Goal: Transaction & Acquisition: Download file/media

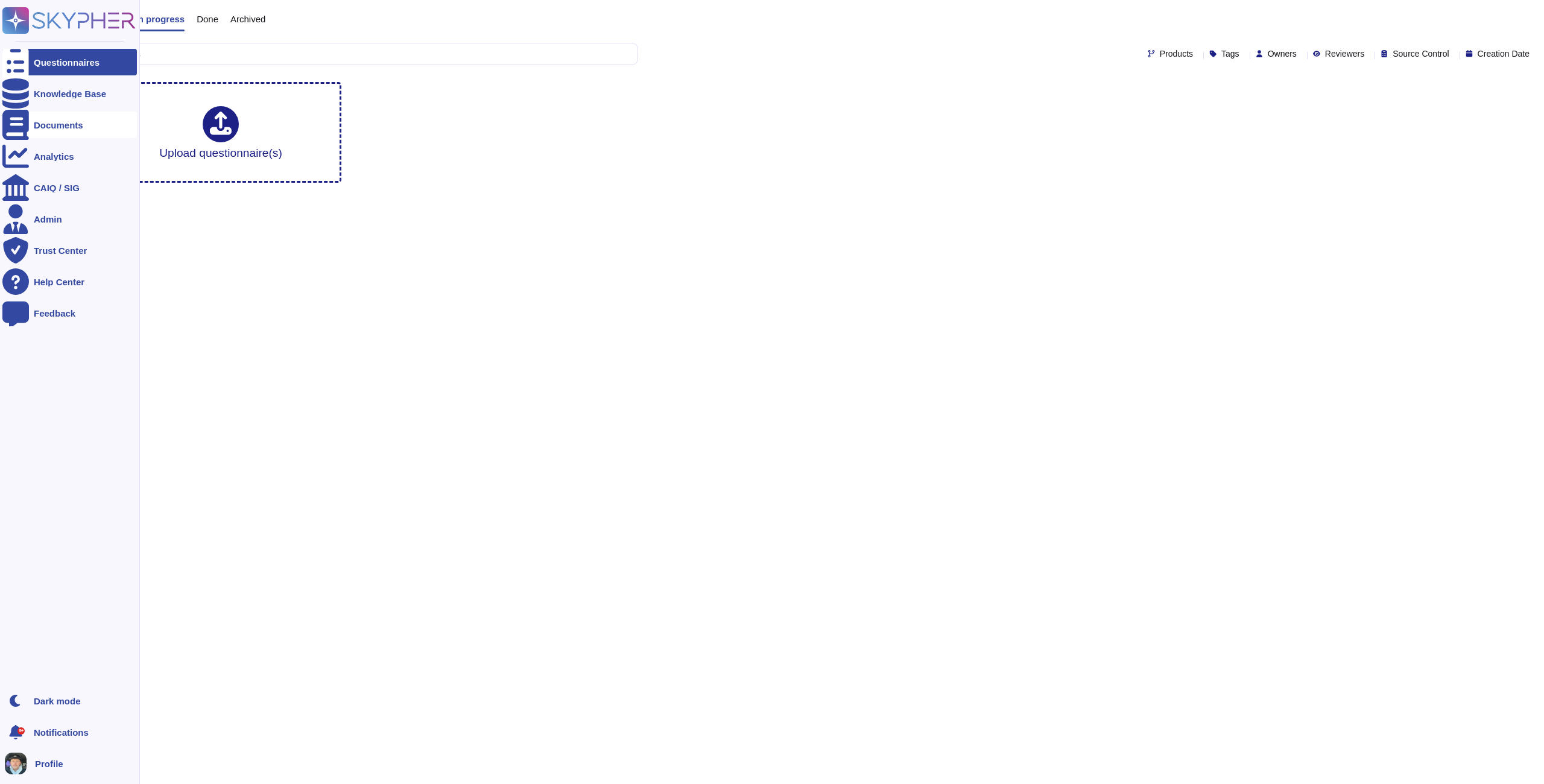
click at [30, 122] on div "Documents" at bounding box center [70, 125] width 134 height 27
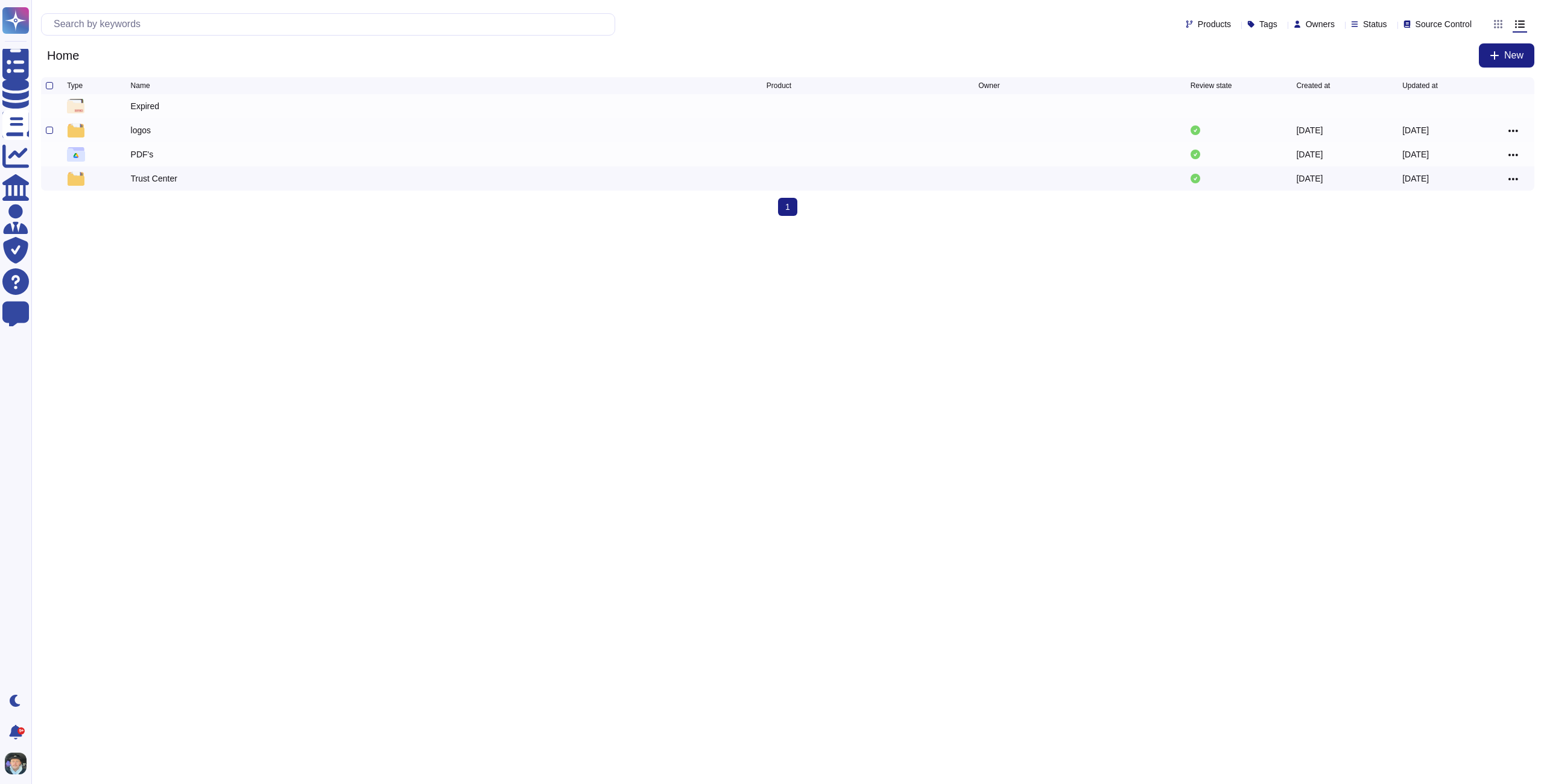
click at [0, 0] on div at bounding box center [0, 0] width 0 height 0
click at [0, 0] on input "checkbox" at bounding box center [0, 0] width 0 height 0
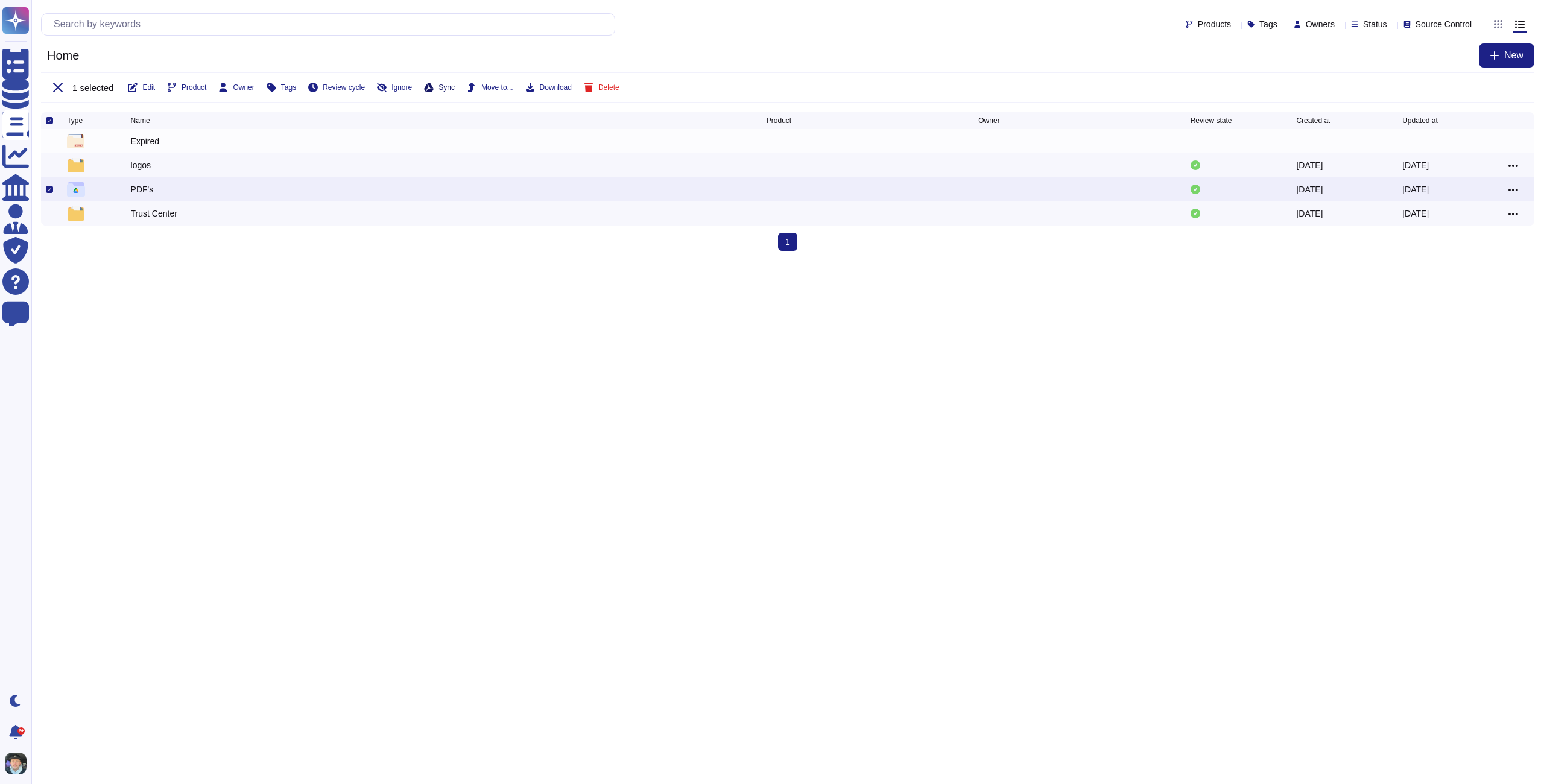
click at [455, 87] on span "Sync" at bounding box center [447, 88] width 16 height 7
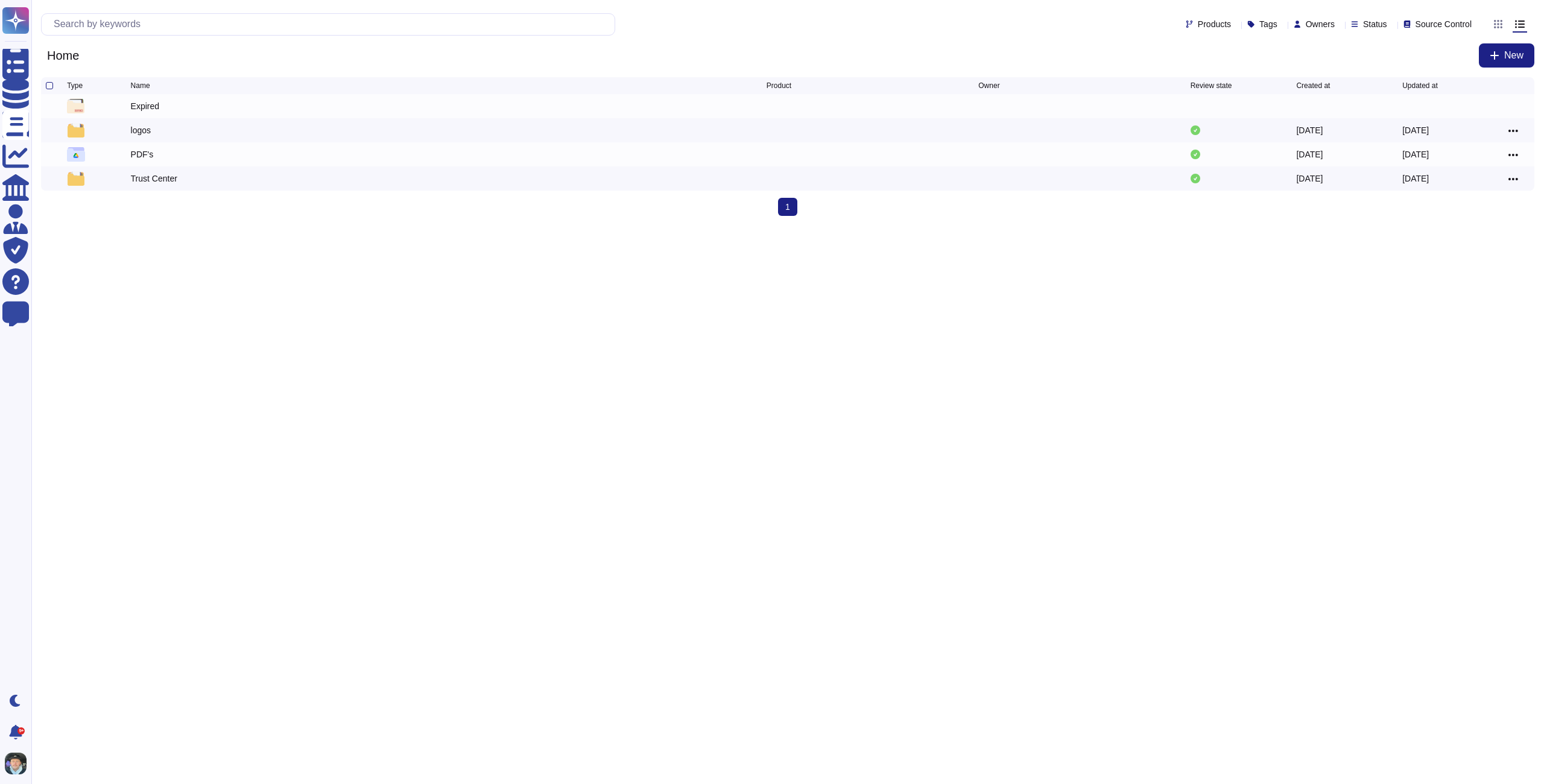
click at [303, 225] on html "Questionnaires Knowledge Base Documents Analytics CAIQ / SIG Admin Trust Center…" at bounding box center [772, 112] width 1544 height 225
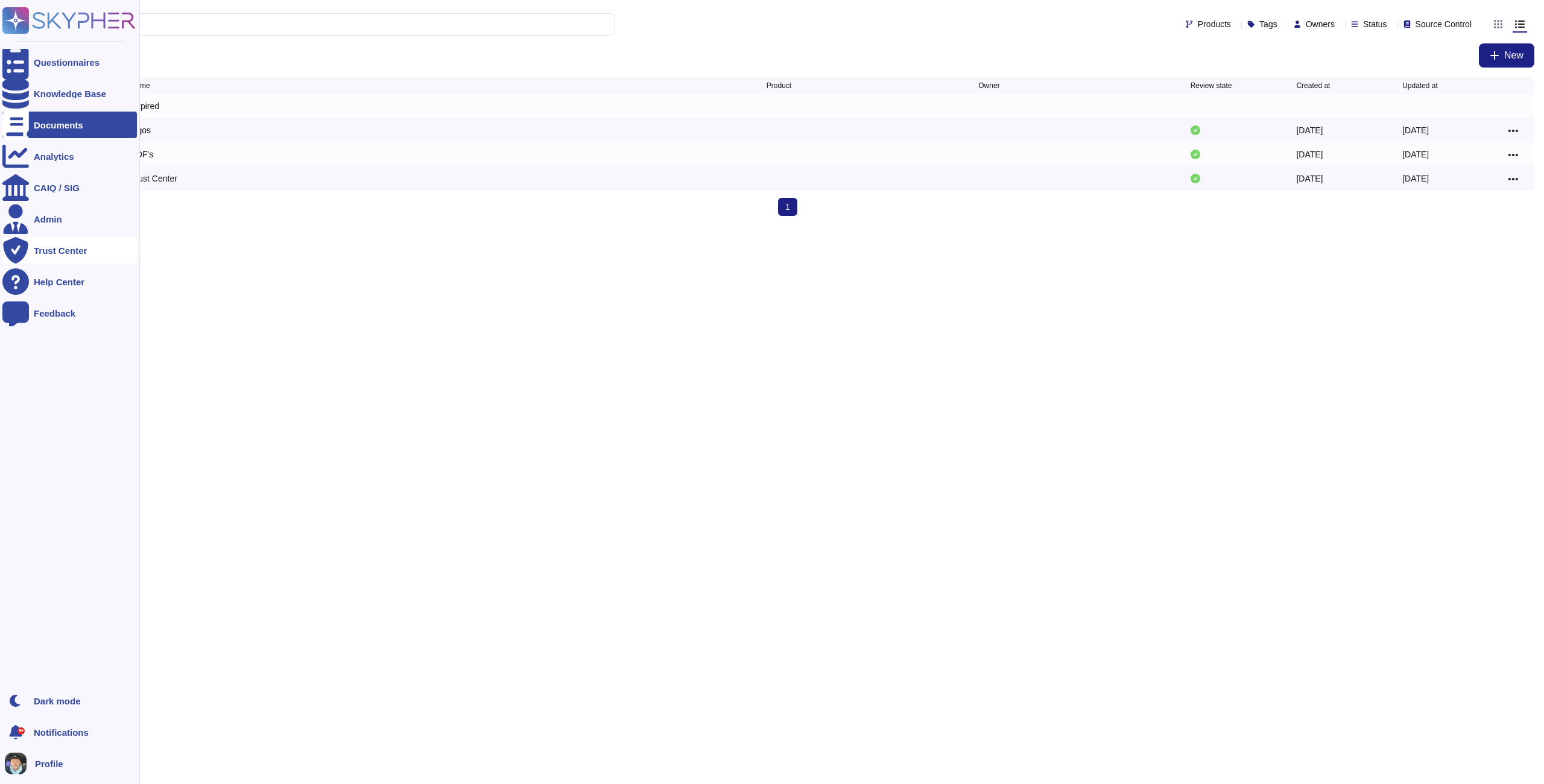
click at [40, 249] on div "Trust Center" at bounding box center [60, 250] width 53 height 9
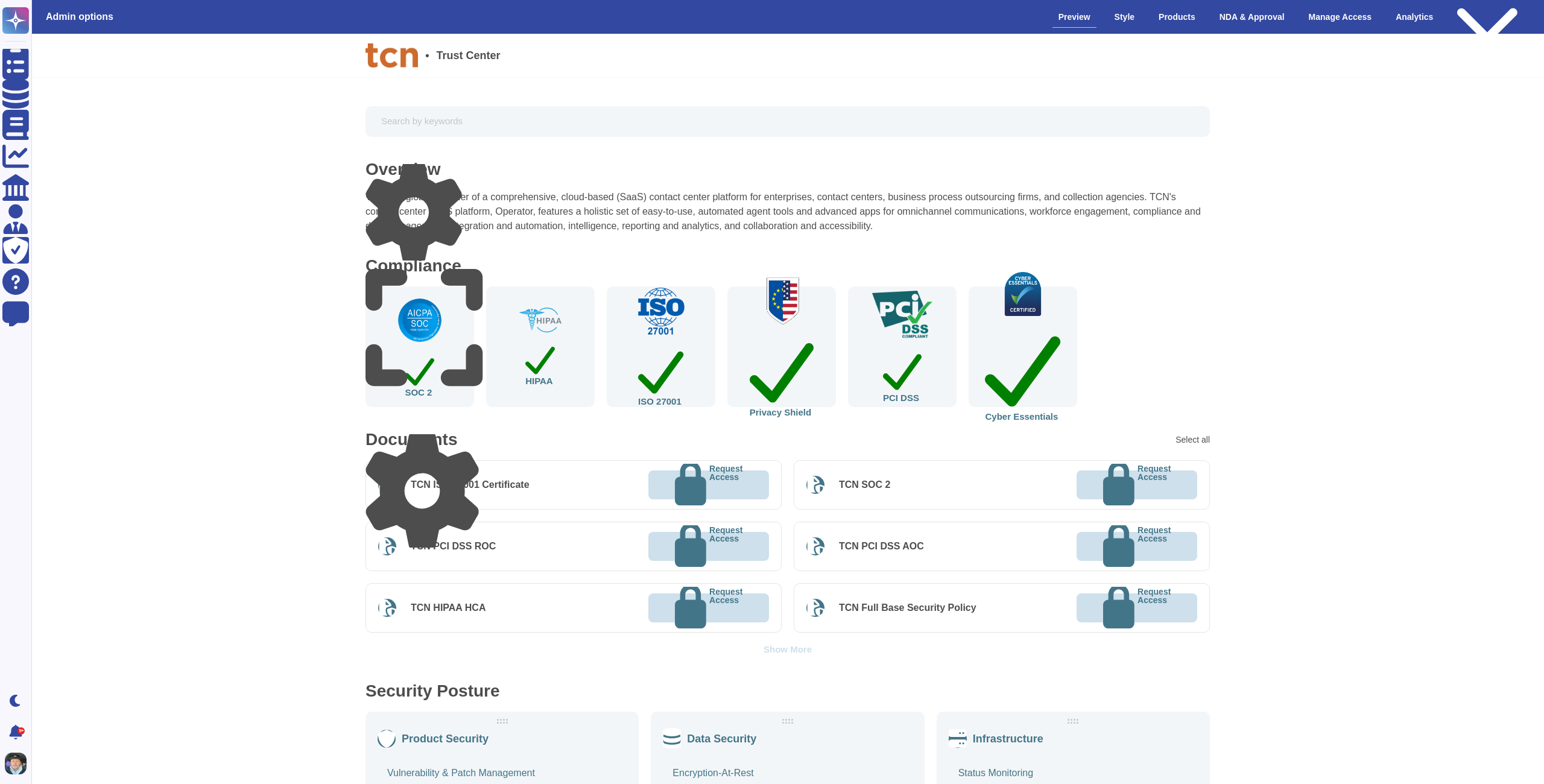
click at [470, 446] on div "Documents Select all" at bounding box center [787, 439] width 845 height 17
click at [472, 440] on icon at bounding box center [422, 491] width 113 height 113
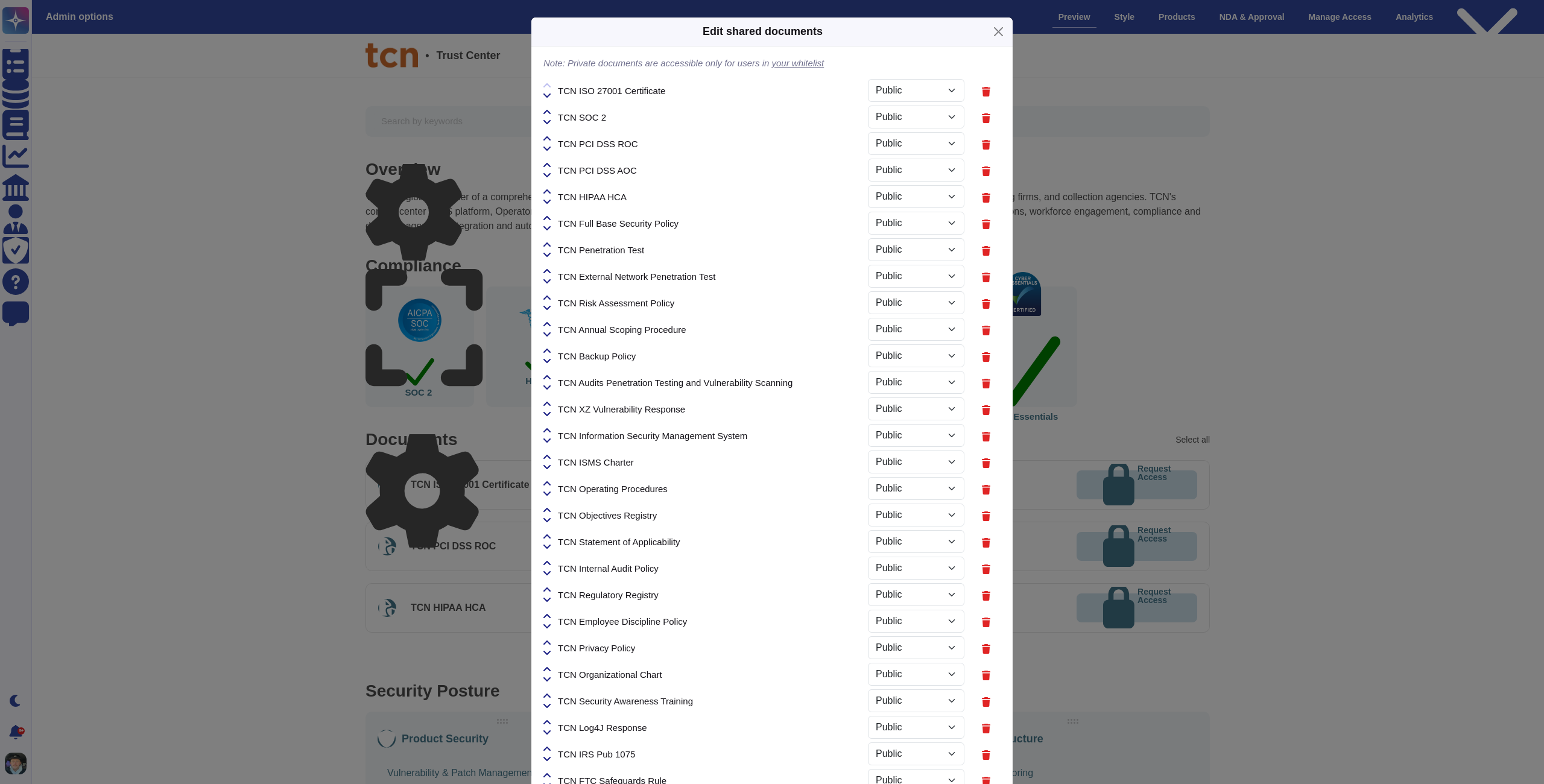
select select "PRIVATE"
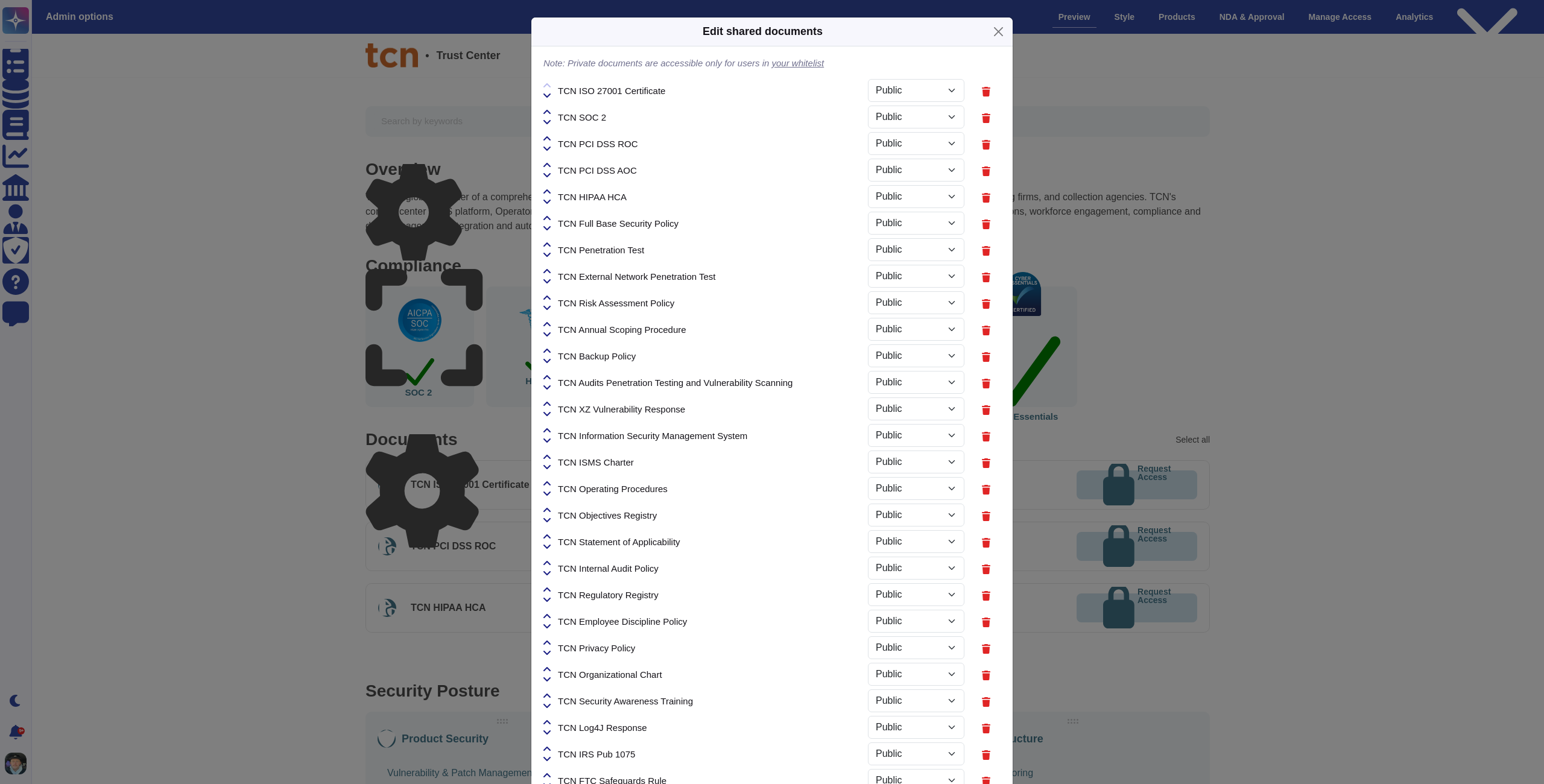
select select "PRIVATE"
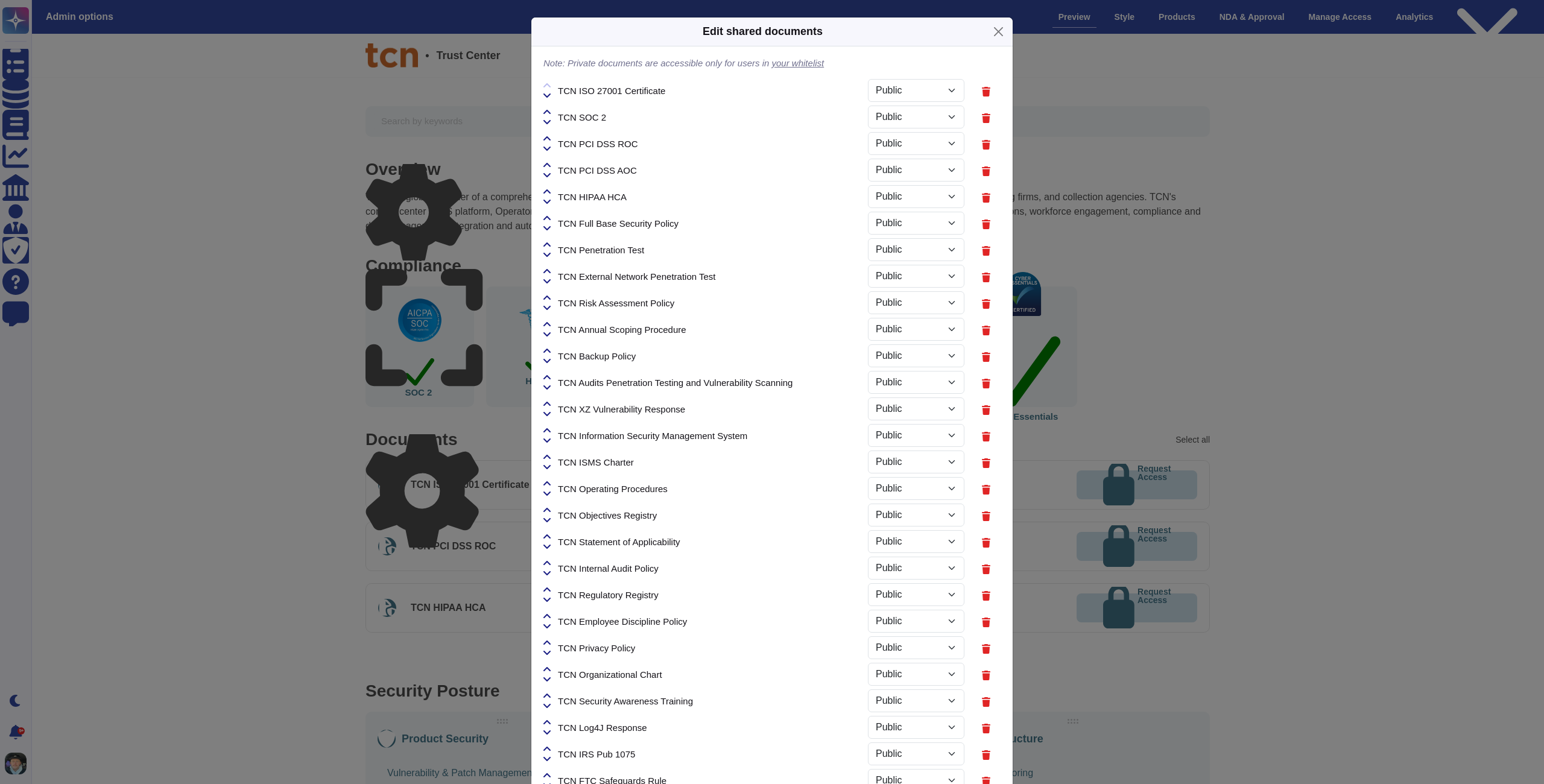
select select "PRIVATE"
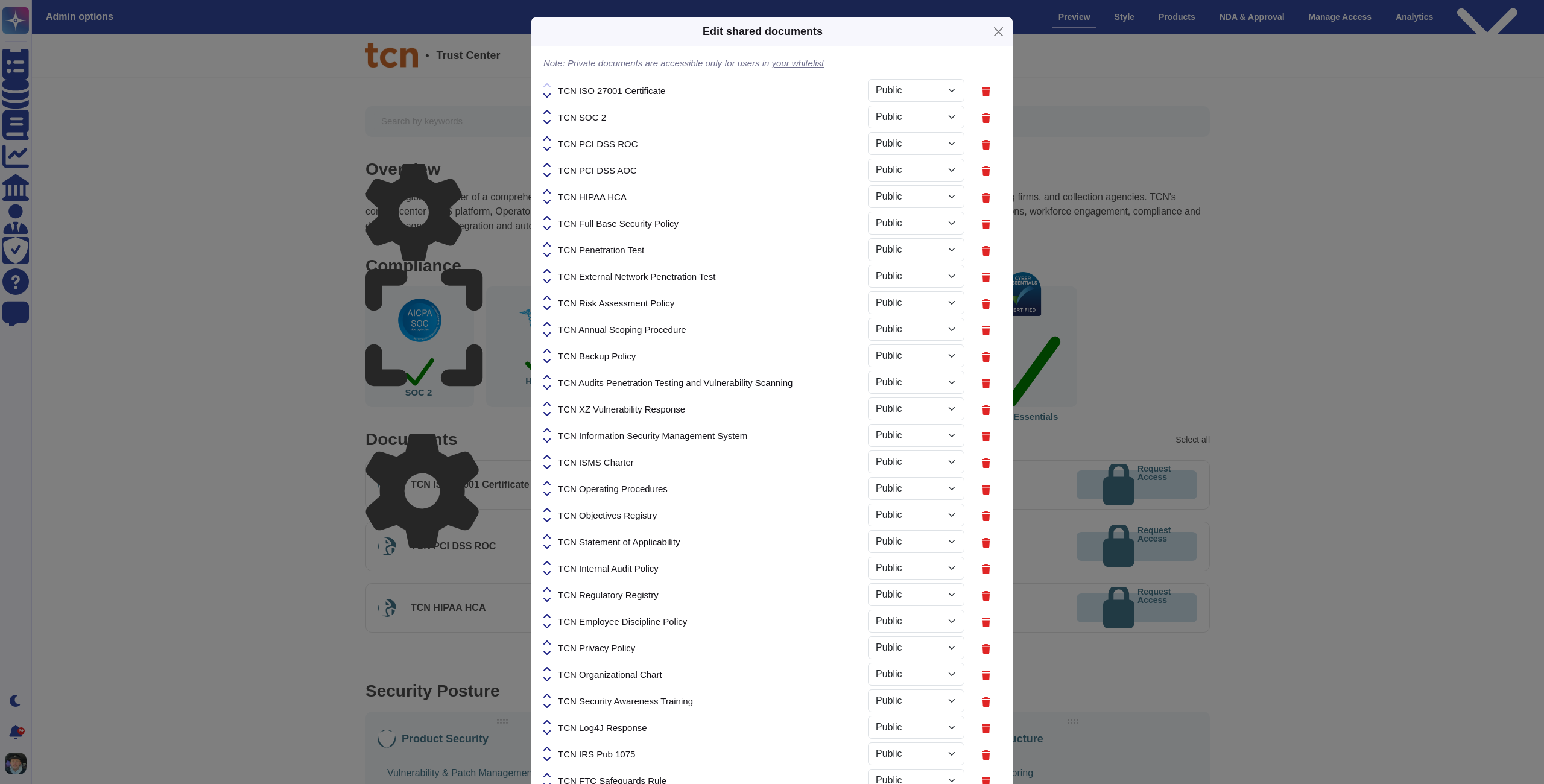
select select "PRIVATE"
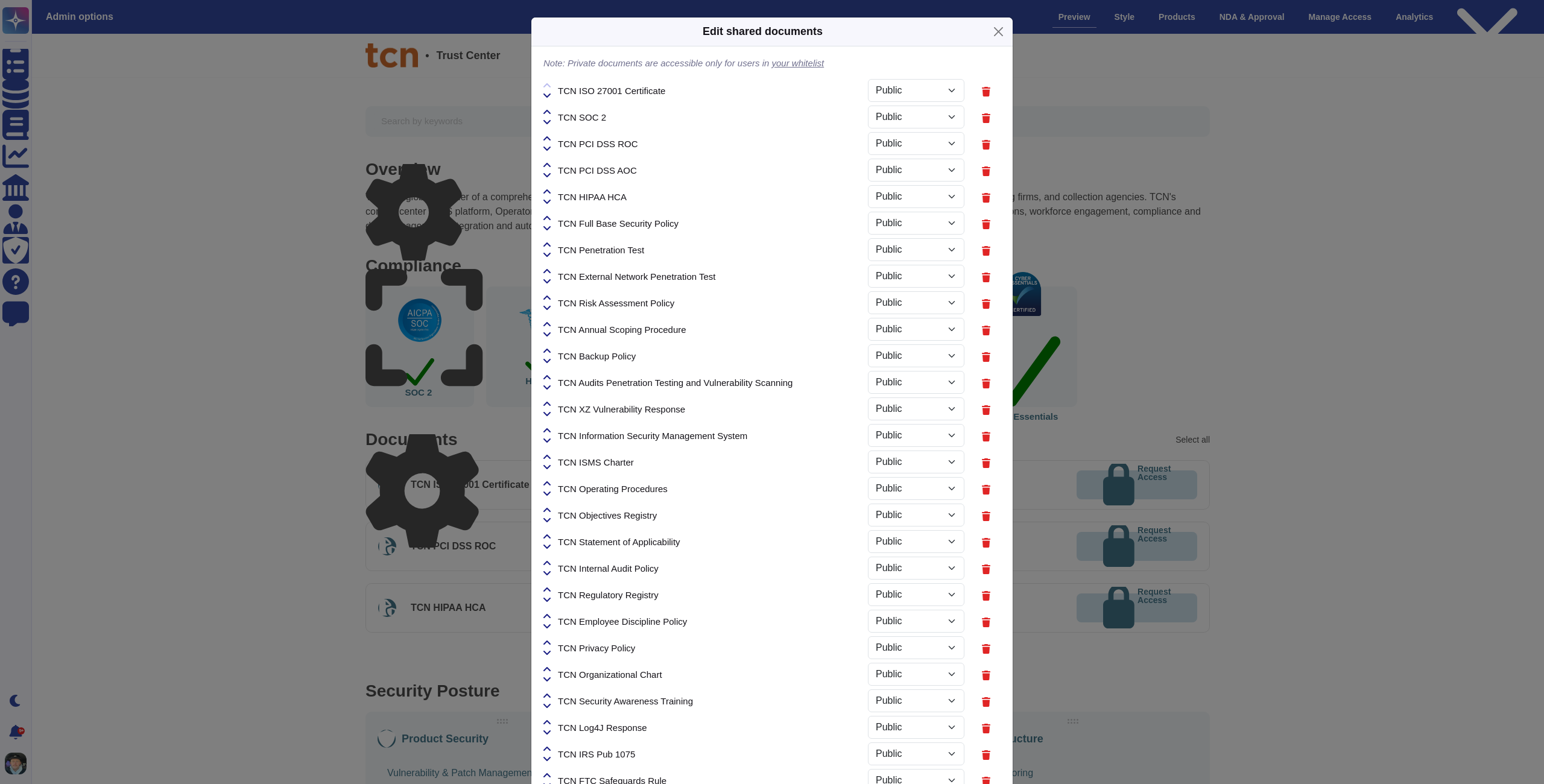
select select "PRIVATE"
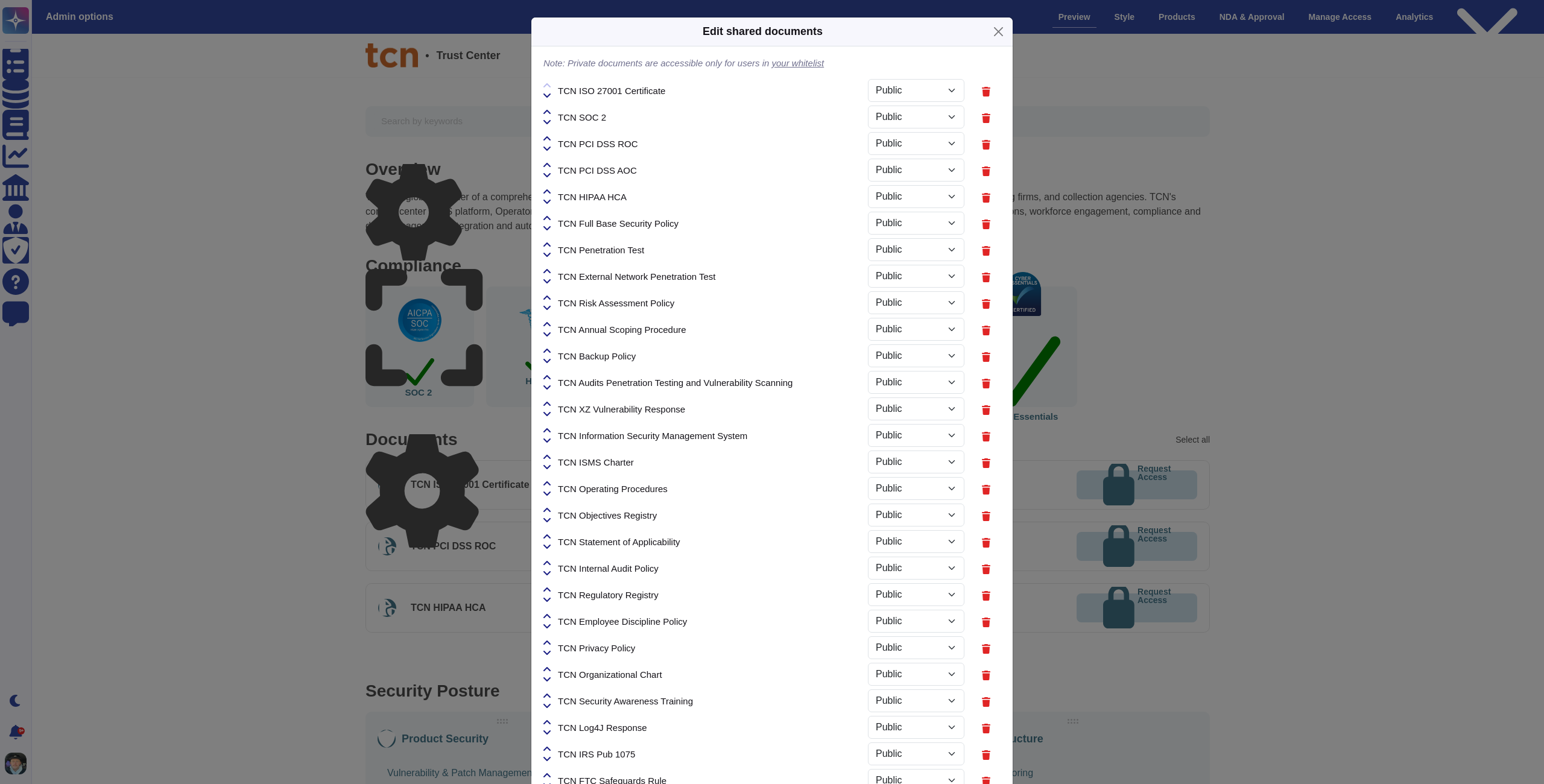
select select "PRIVATE"
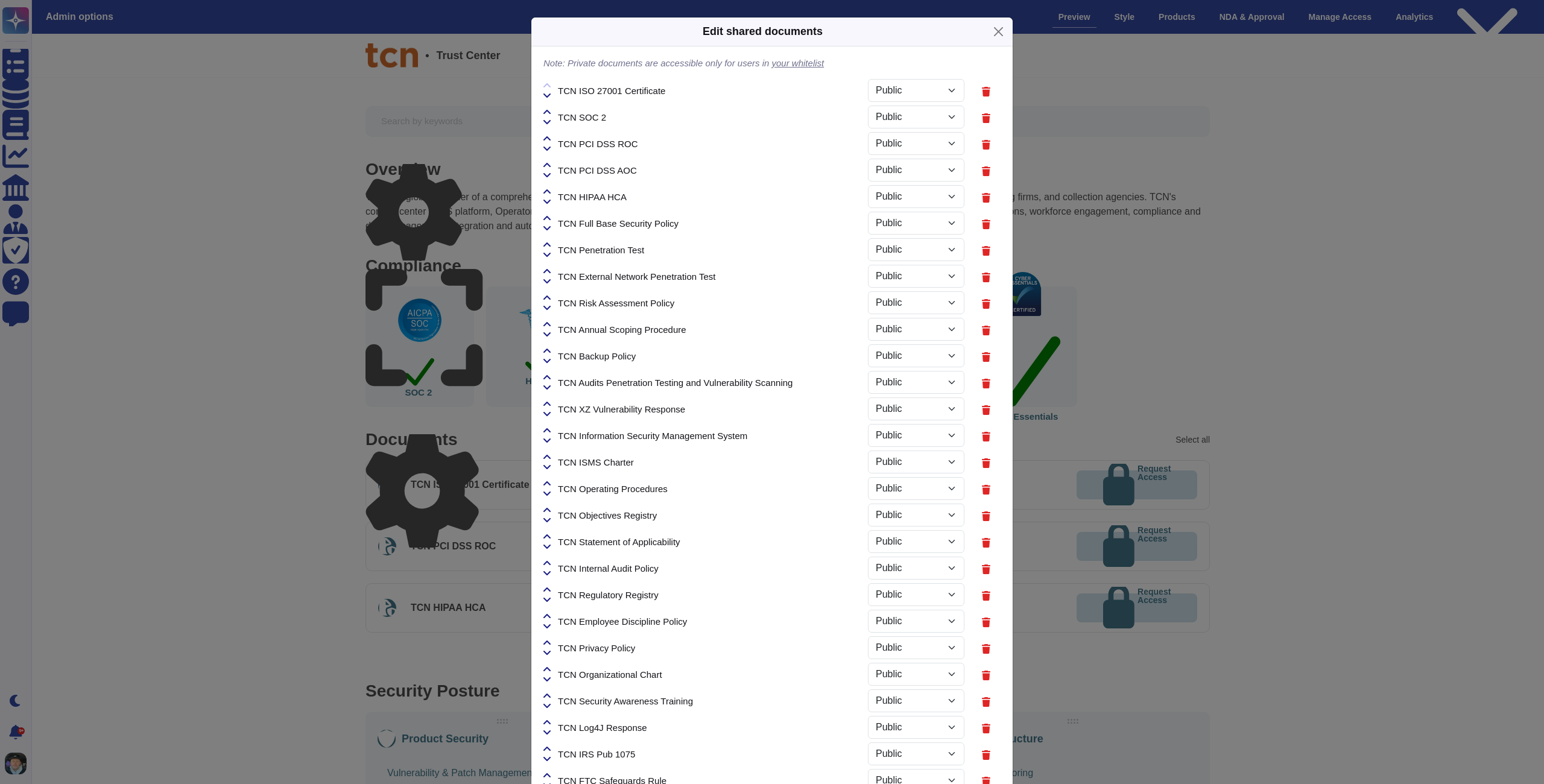
select select "PRIVATE"
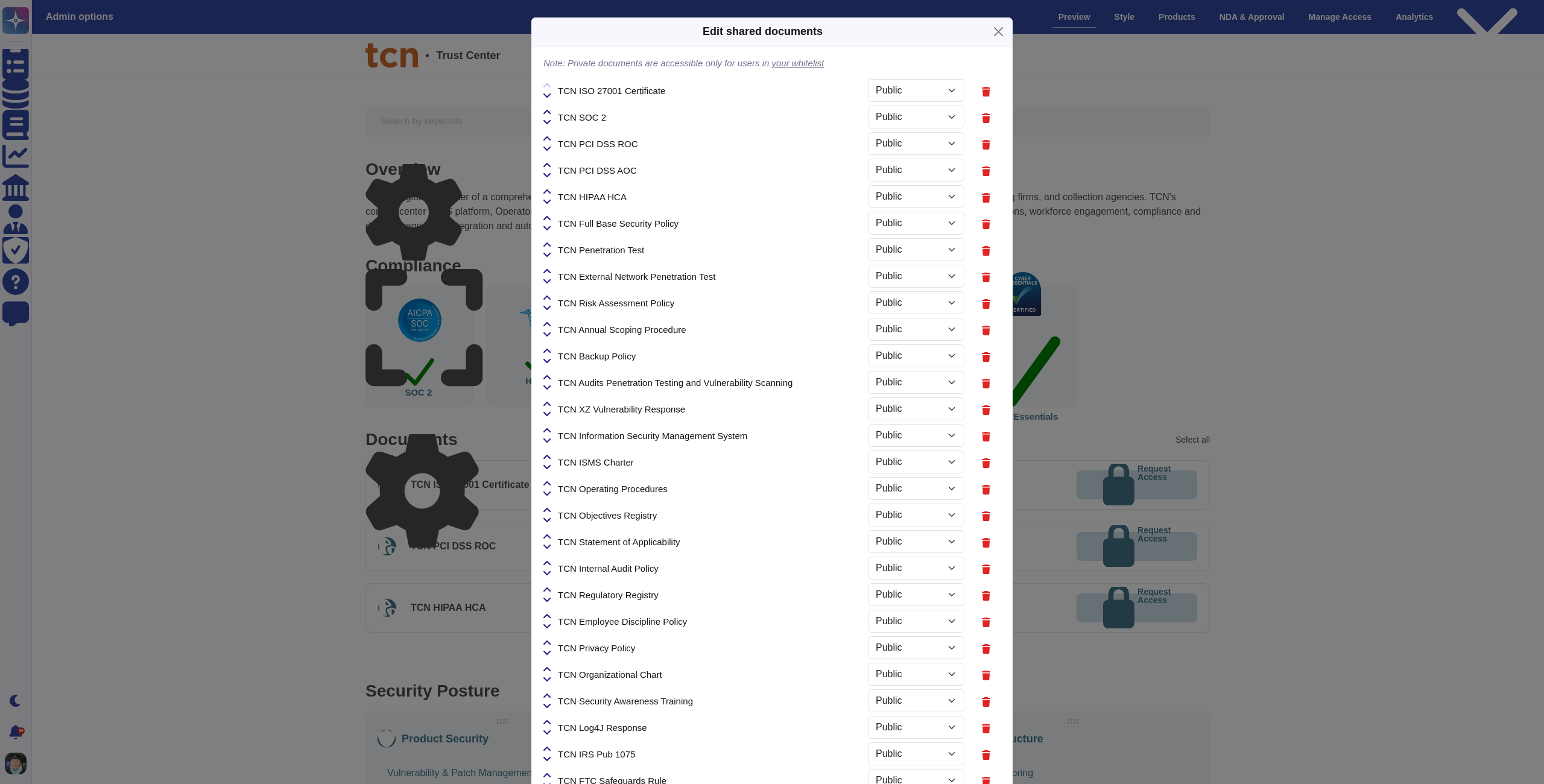
select select "PRIVATE"
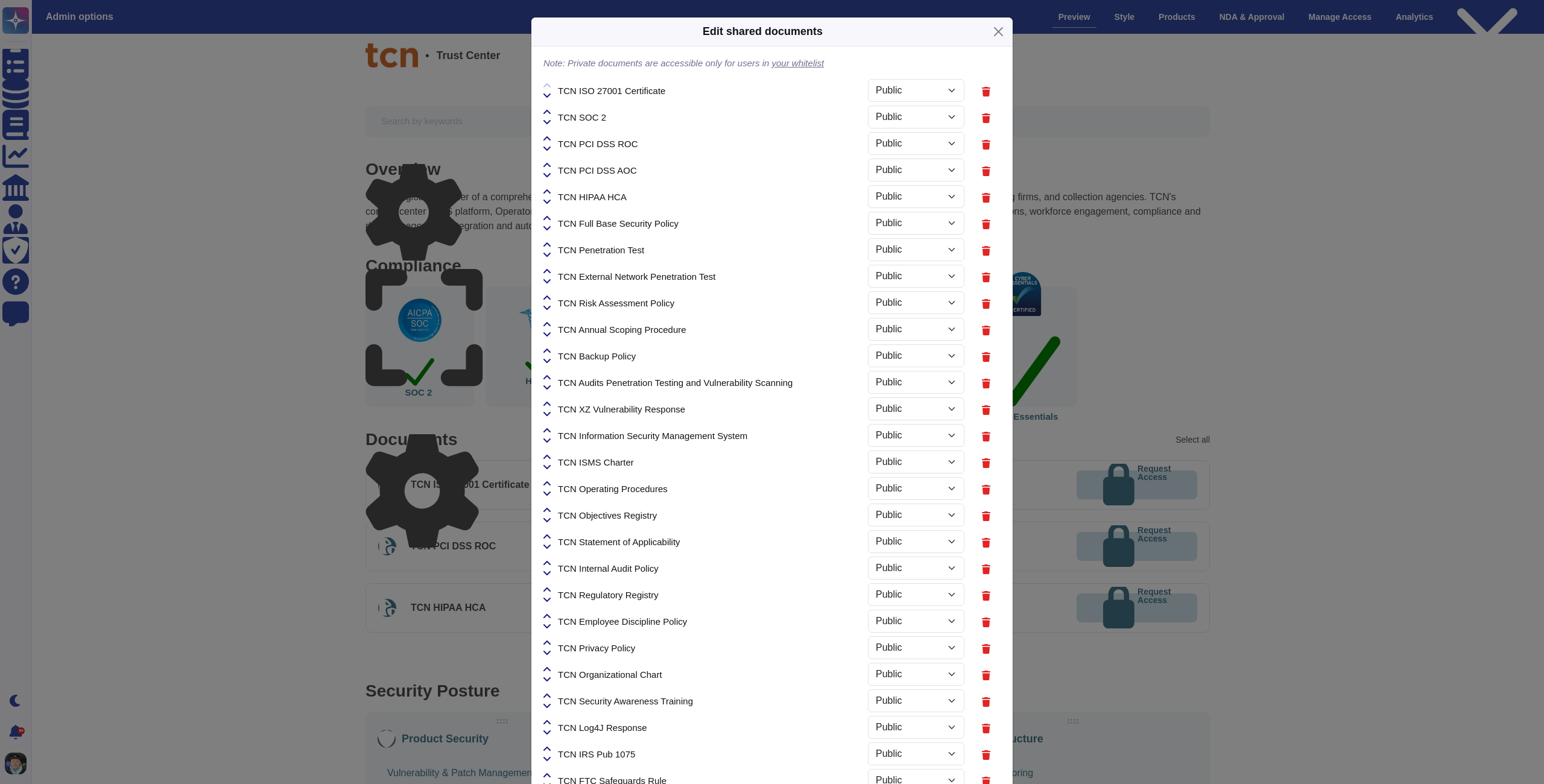
select select "PRIVATE"
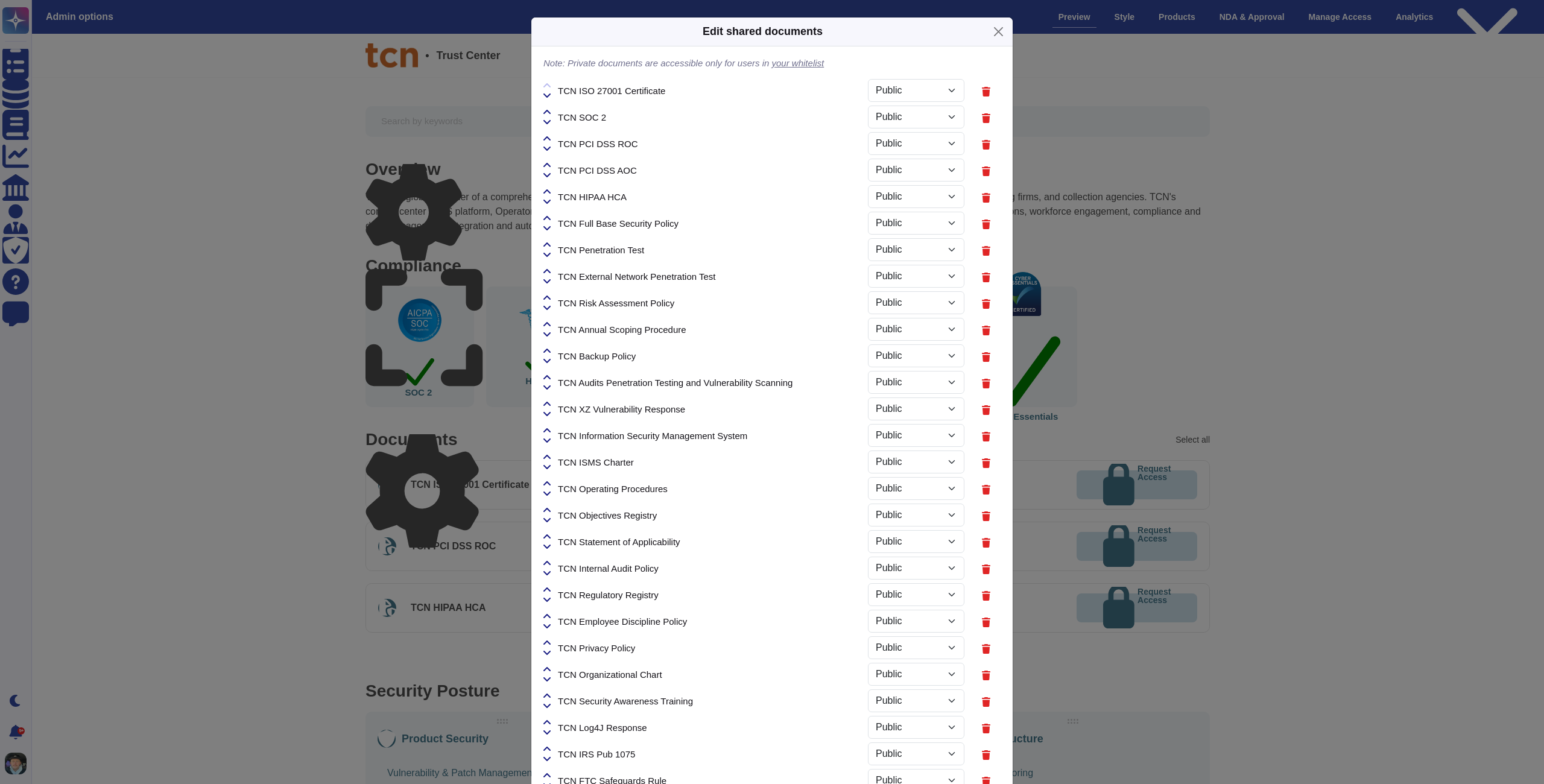
select select "PRIVATE"
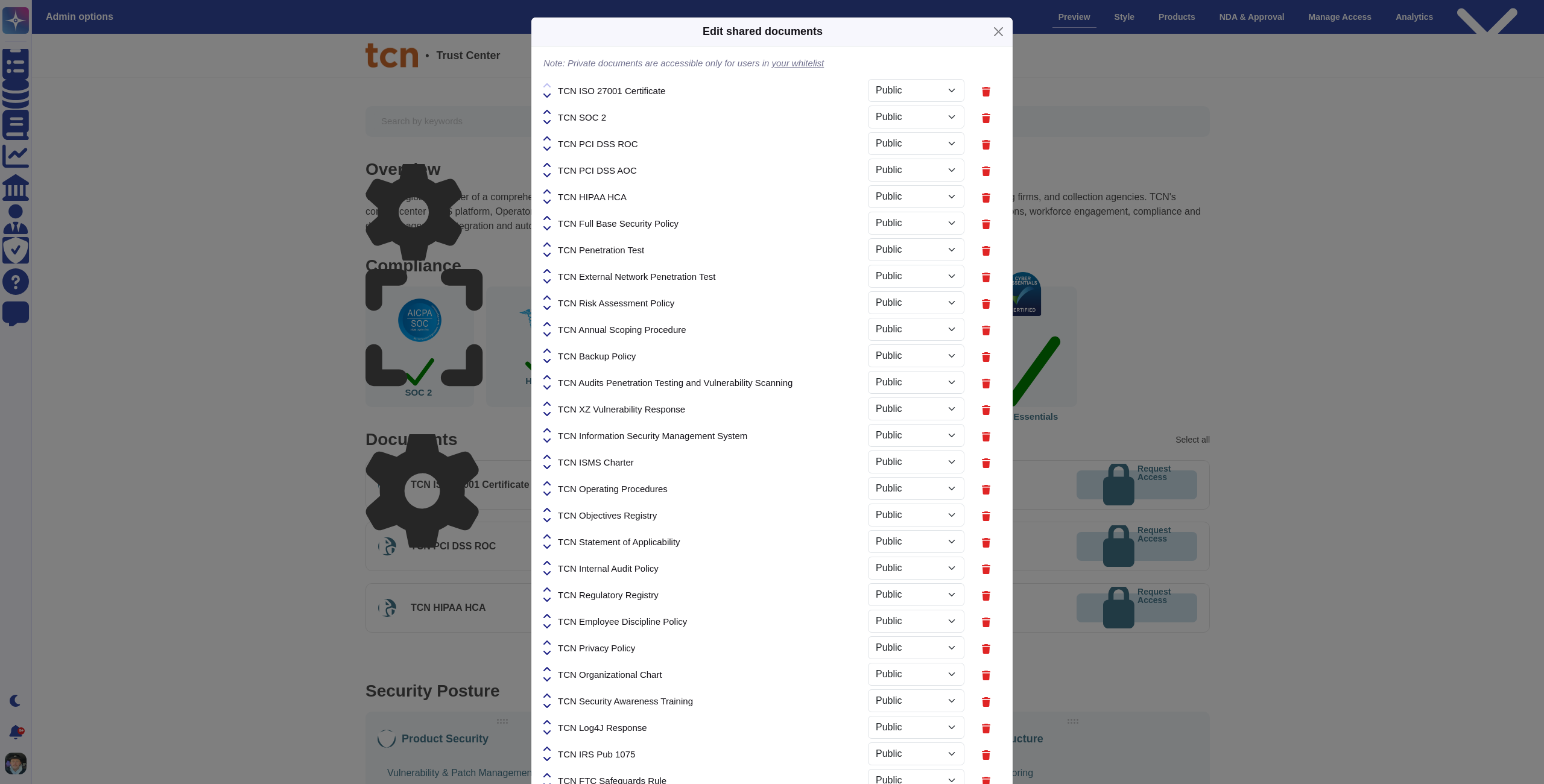
select select "PRIVATE"
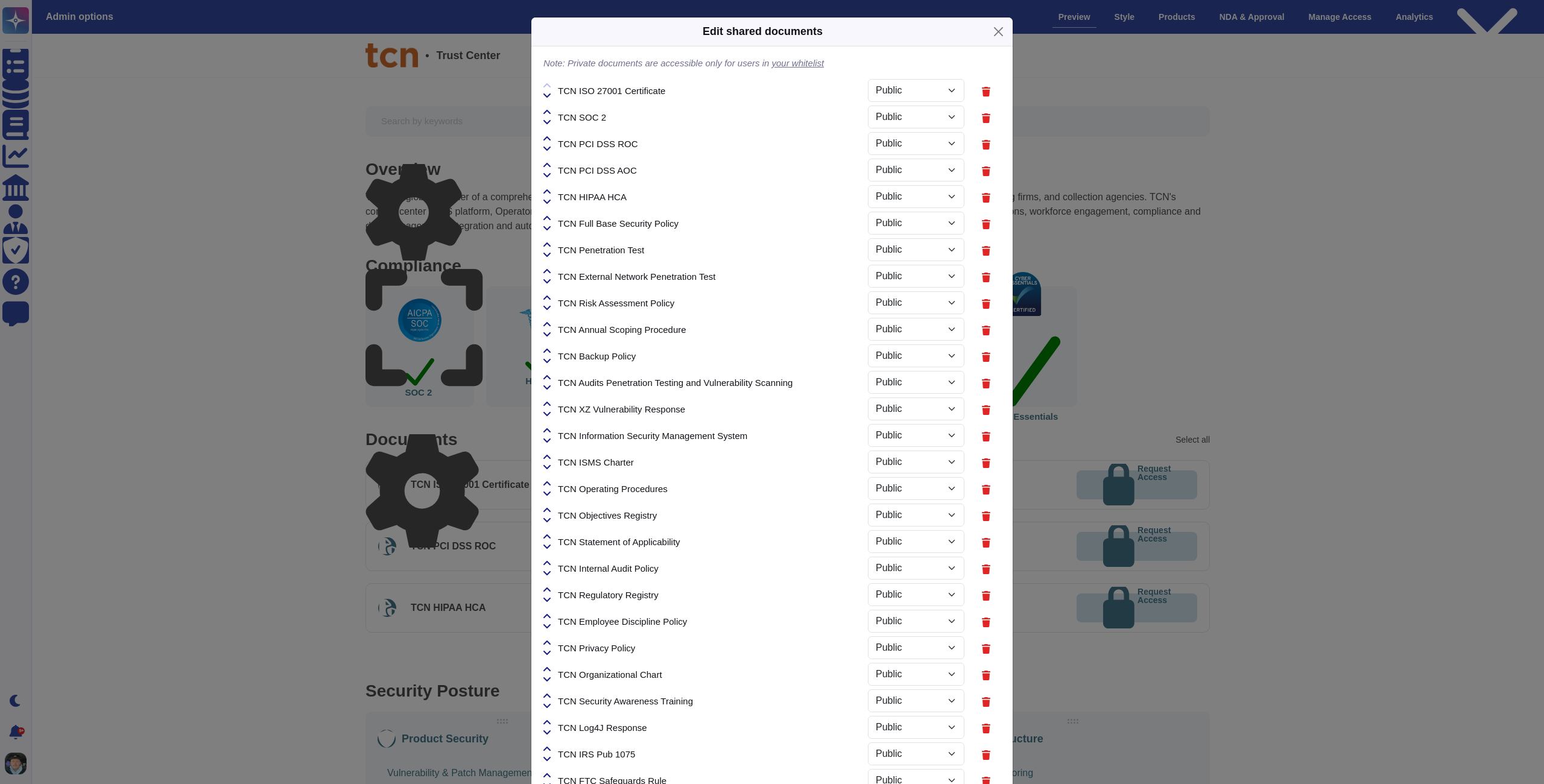
select select "PRIVATE"
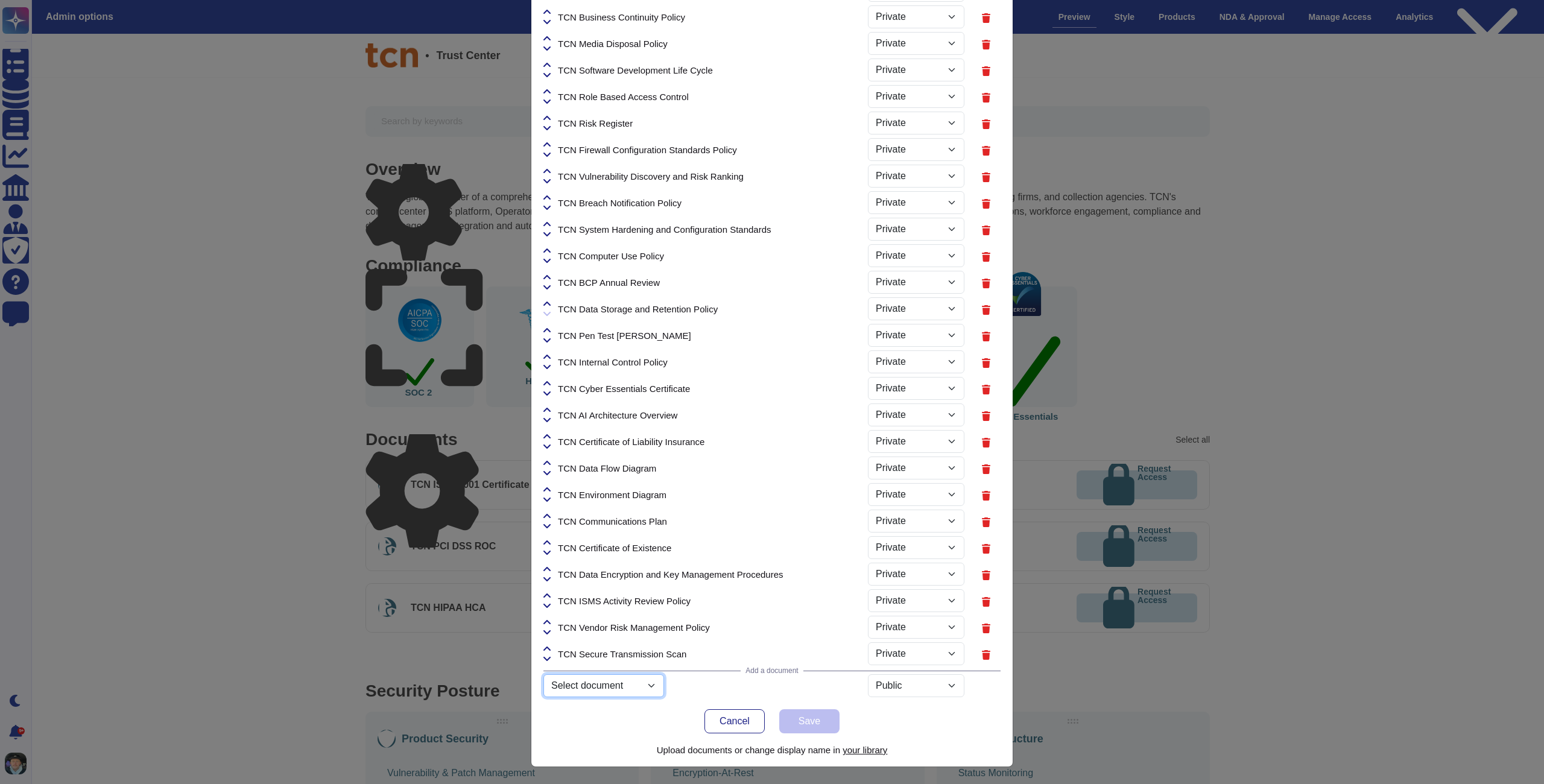
click at [614, 689] on select "Select document untitled-2.png untitled-3.png svgviewer-png-output.png Mutual-N…" at bounding box center [603, 685] width 120 height 23
click at [543, 696] on select "Select document untitled-2.png untitled-3.png svgviewer-png-output.png Mutual-N…" at bounding box center [603, 685] width 120 height 23
select select "68c48d01620d2f7948639533"
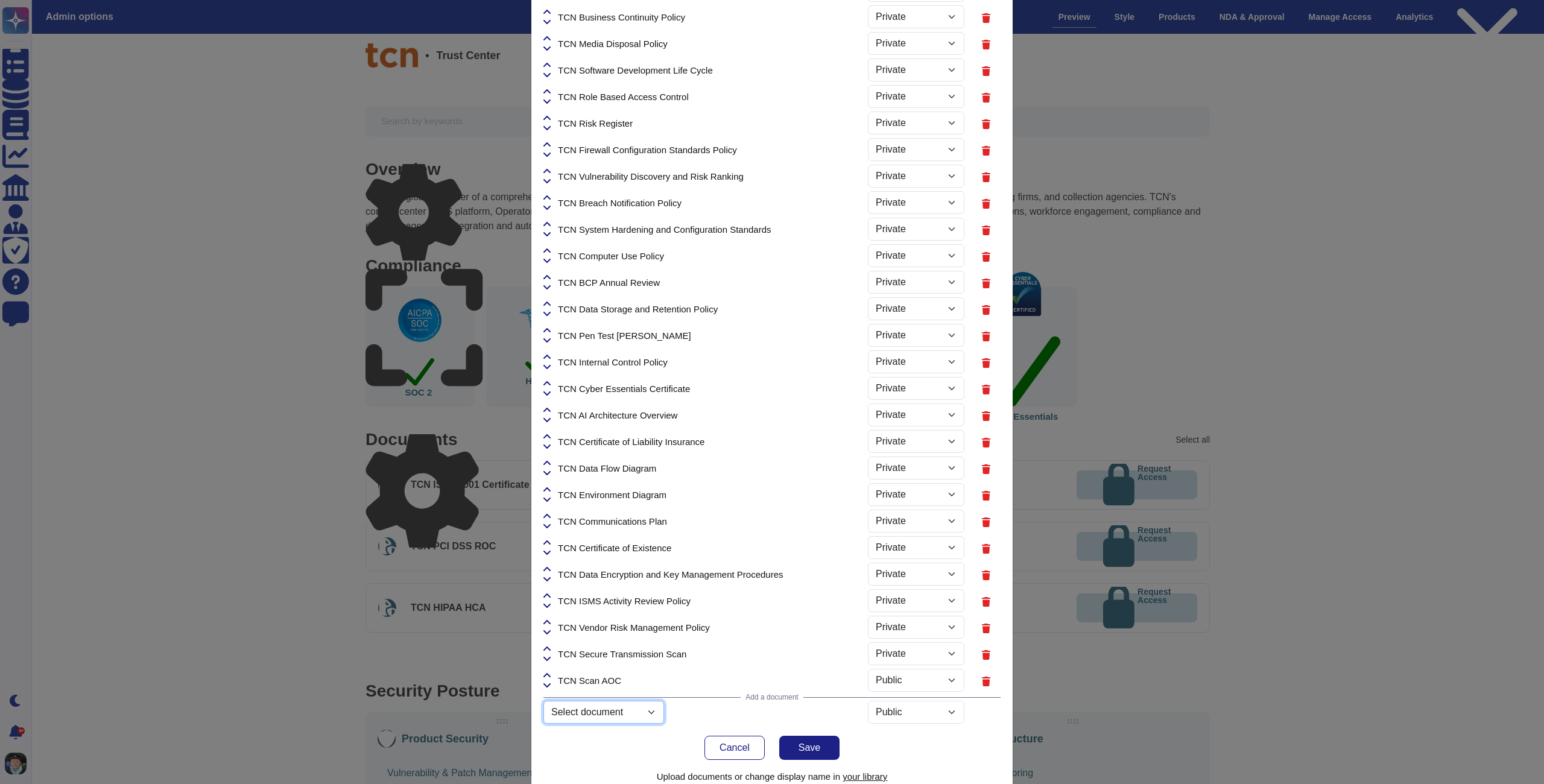
scroll to position [983, 0]
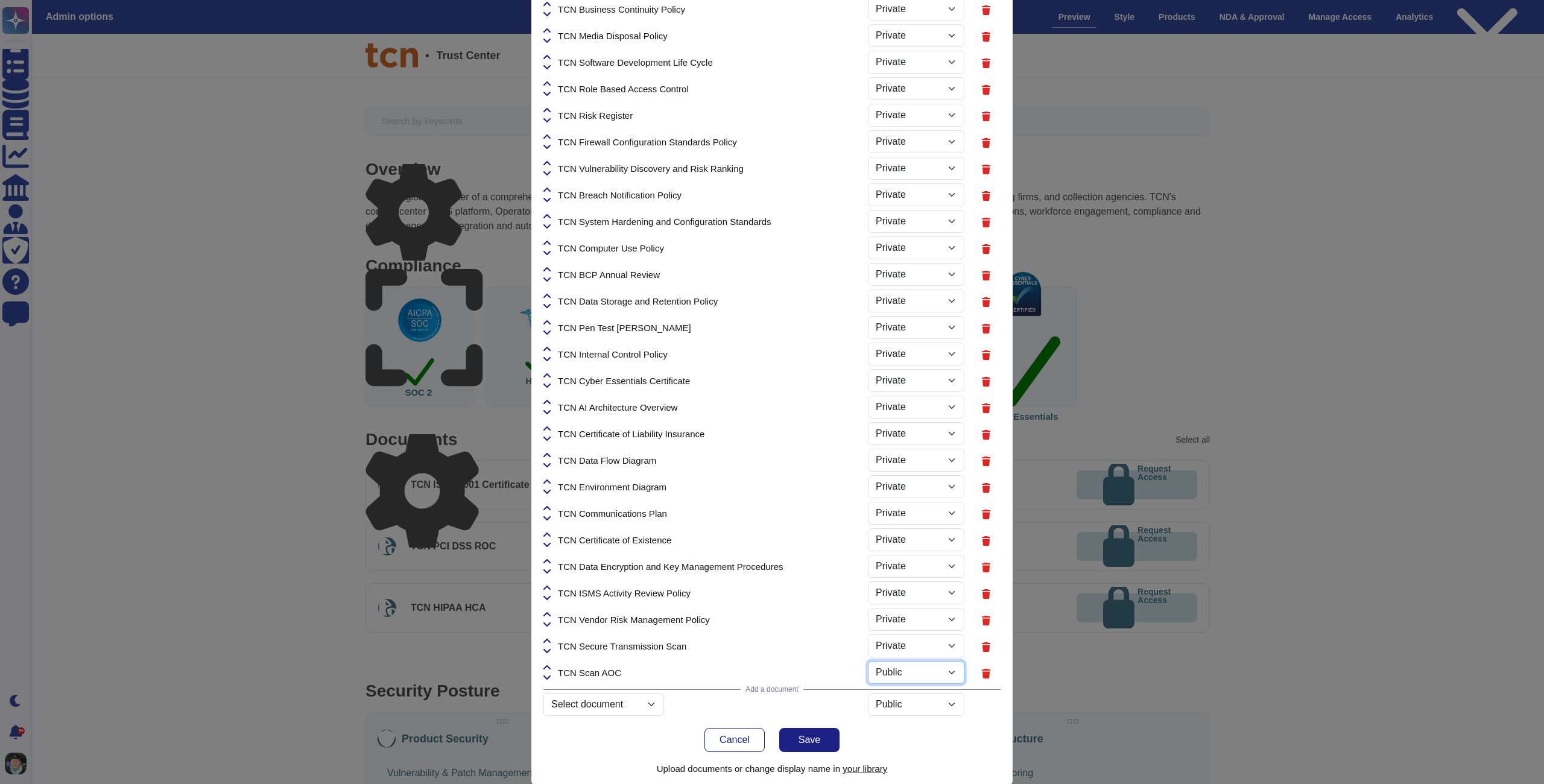
click at [868, 667] on select "Public Private" at bounding box center [915, 672] width 96 height 23
click at [868, 660] on select "Public Private" at bounding box center [915, 672] width 96 height 23
select select "PRIVATE"
click at [624, 709] on select "Select document untitled-2.png untitled-3.png svgviewer-png-output.png Mutual-N…" at bounding box center [603, 704] width 120 height 23
click at [543, 715] on select "Select document untitled-2.png untitled-3.png svgviewer-png-output.png Mutual-N…" at bounding box center [603, 704] width 120 height 23
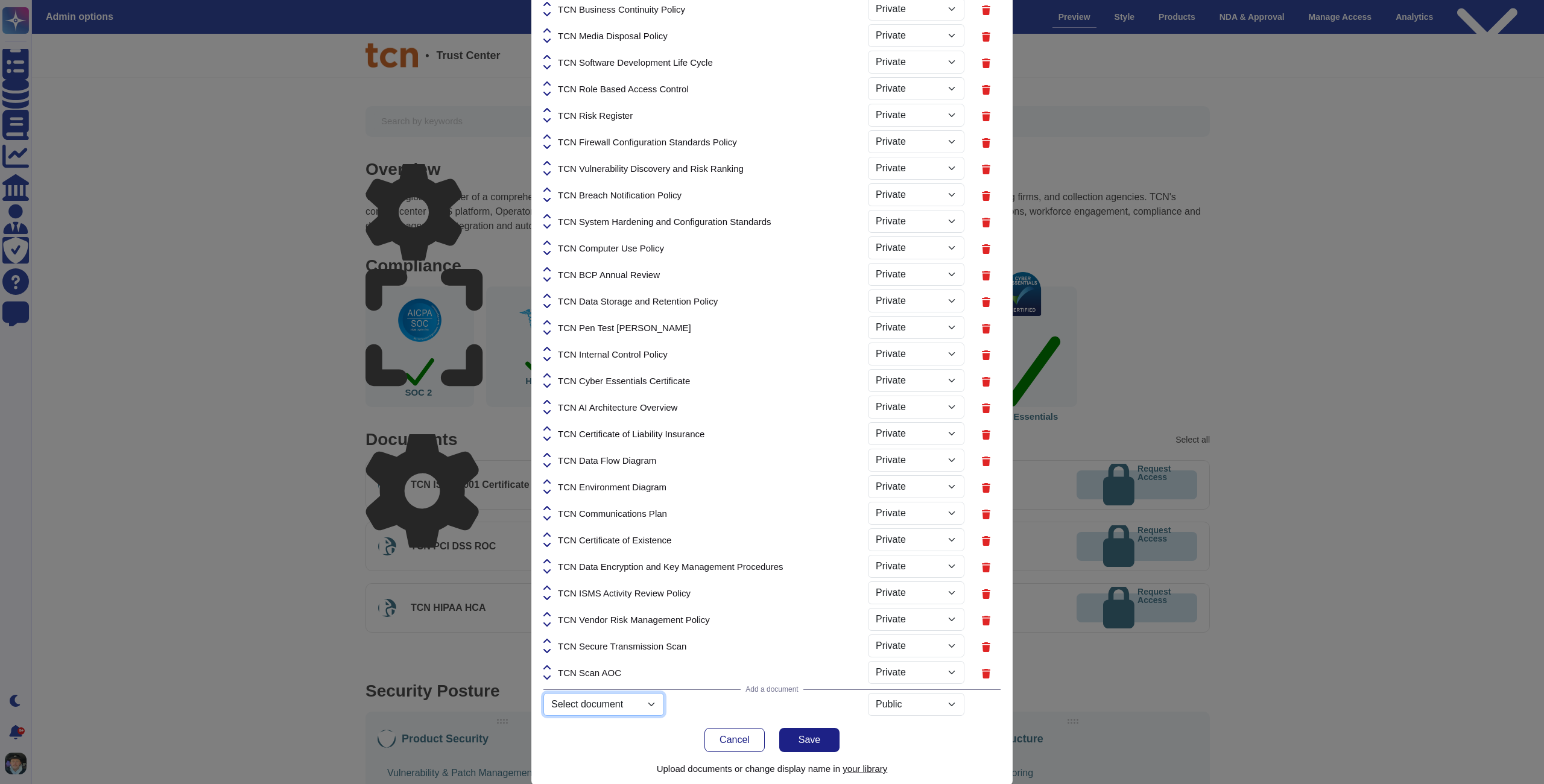
select select "68c48d01620d2f7948639534"
click at [896, 699] on select "Public Private" at bounding box center [915, 698] width 96 height 23
click at [868, 687] on select "Public Private" at bounding box center [915, 698] width 96 height 23
select select "PRIVATE"
click at [622, 736] on select "Select document untitled-2.png untitled-3.png svgviewer-png-output.png Mutual-N…" at bounding box center [603, 731] width 120 height 23
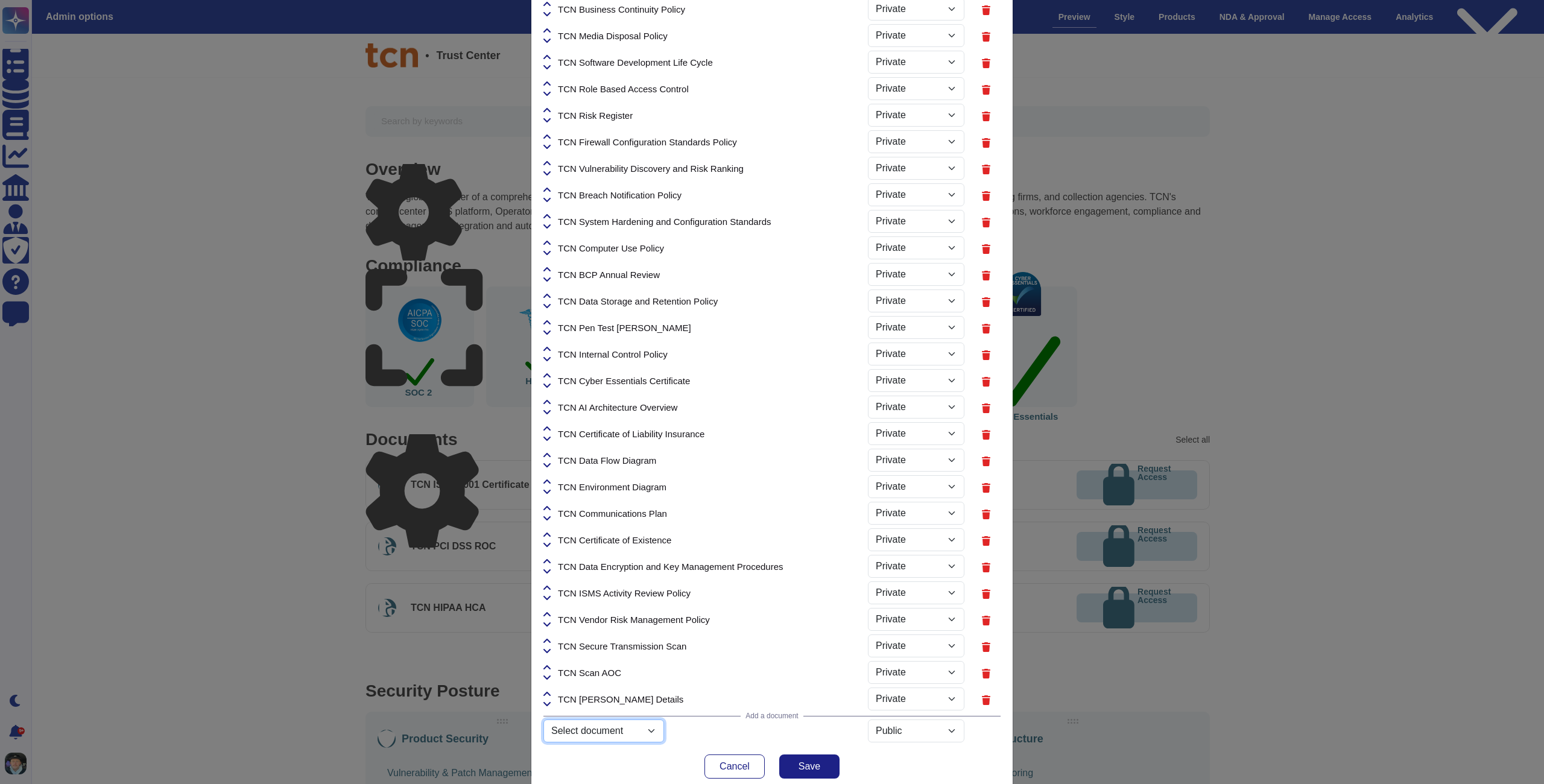
click at [543, 742] on select "Select document untitled-2.png untitled-3.png svgviewer-png-output.png Mutual-N…" at bounding box center [603, 731] width 120 height 23
select select "68c48d01620d2f7948639535"
click at [905, 727] on select "Public Private" at bounding box center [915, 725] width 96 height 23
click at [868, 713] on select "Public Private" at bounding box center [915, 725] width 96 height 23
select select "PRIVATE"
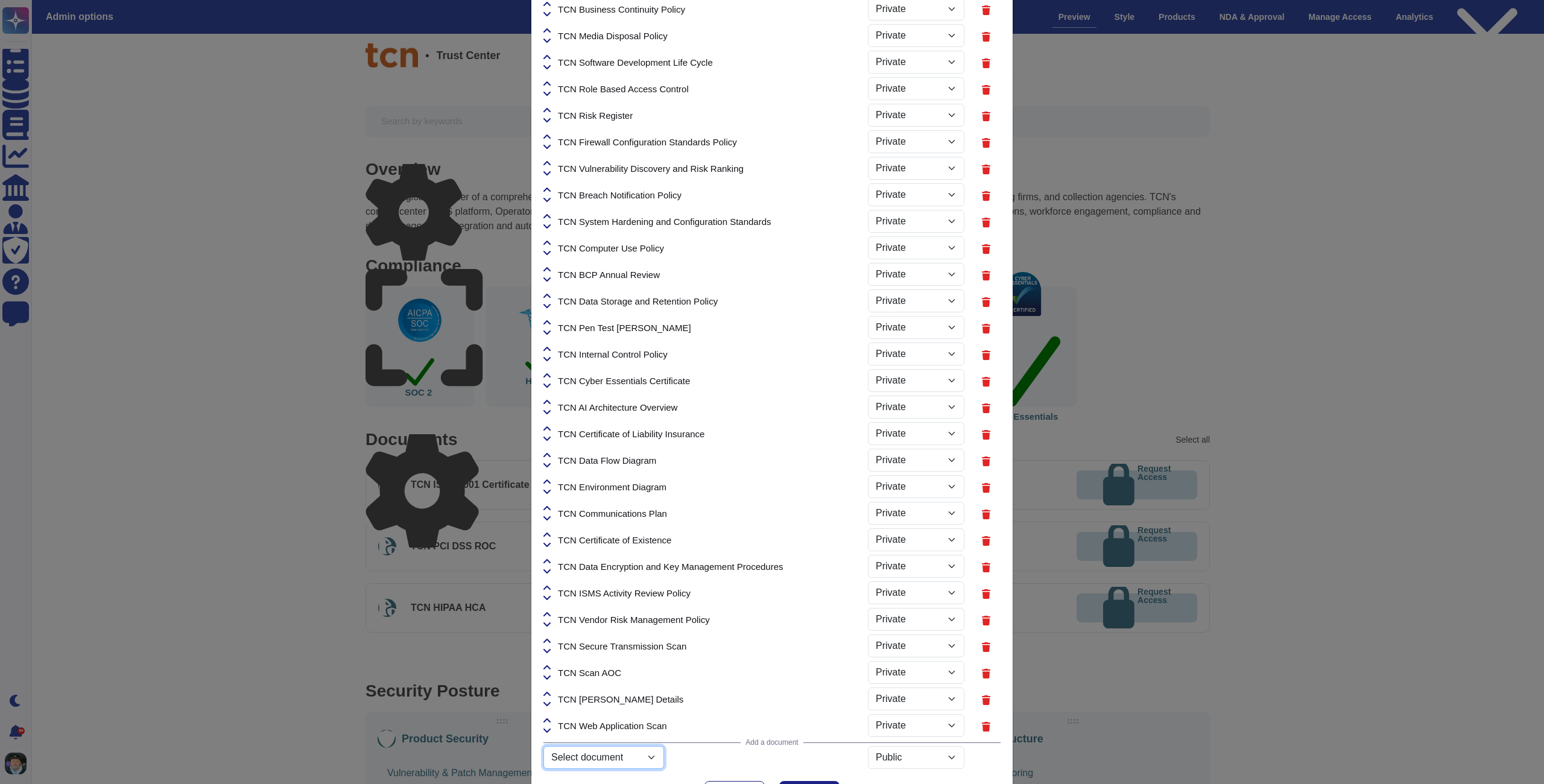
click at [623, 764] on select "Select document untitled-2.png untitled-3.png svgviewer-png-output.png Mutual-N…" at bounding box center [603, 757] width 120 height 23
click at [543, 768] on select "Select document untitled-2.png untitled-3.png svgviewer-png-output.png Mutual-N…" at bounding box center [603, 757] width 120 height 23
select select "68c48d01620d2f7948639532"
click at [901, 751] on select "Public Private" at bounding box center [915, 751] width 96 height 23
click at [868, 740] on select "Public Private" at bounding box center [915, 751] width 96 height 23
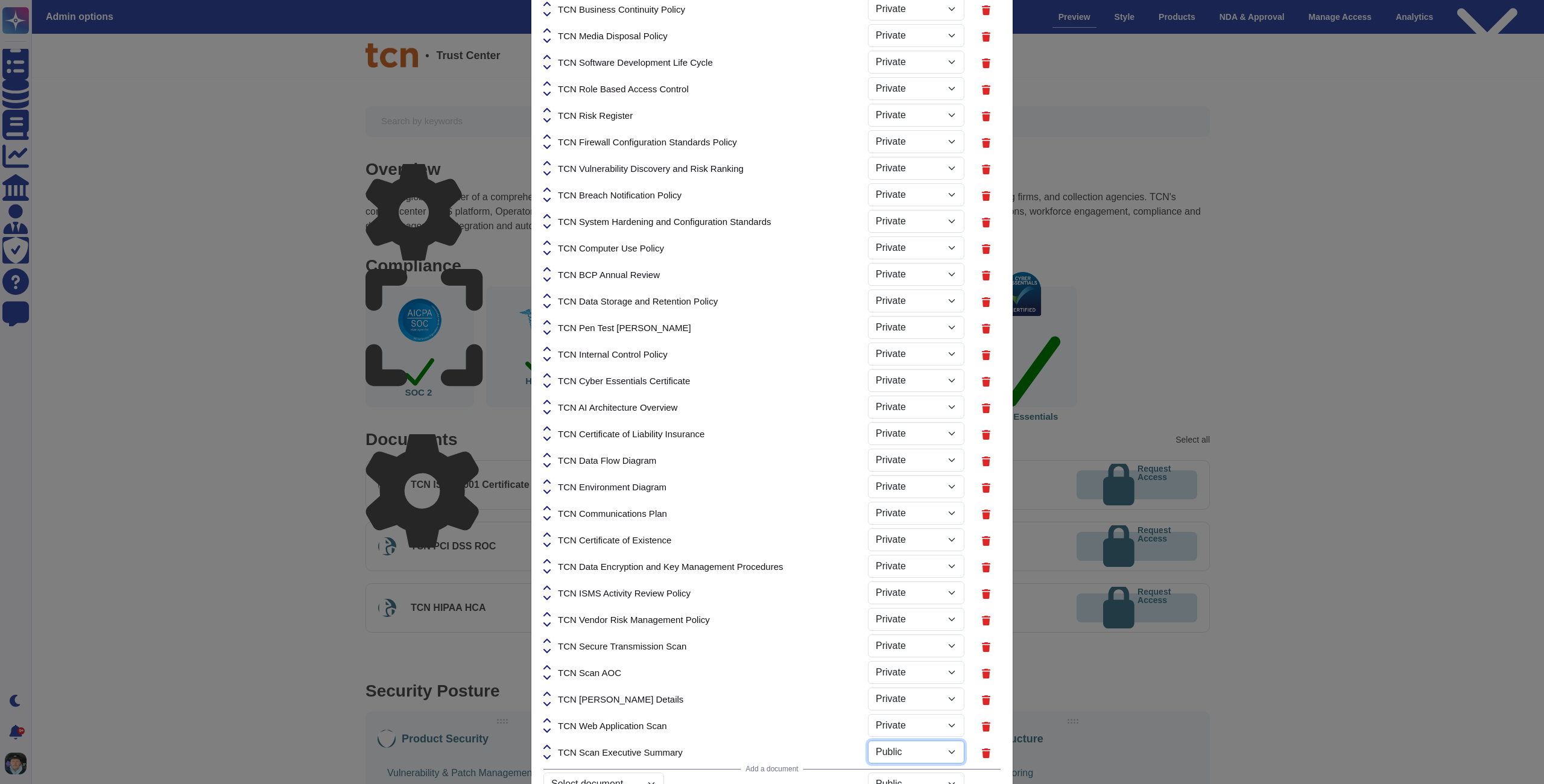
select select "PRIVATE"
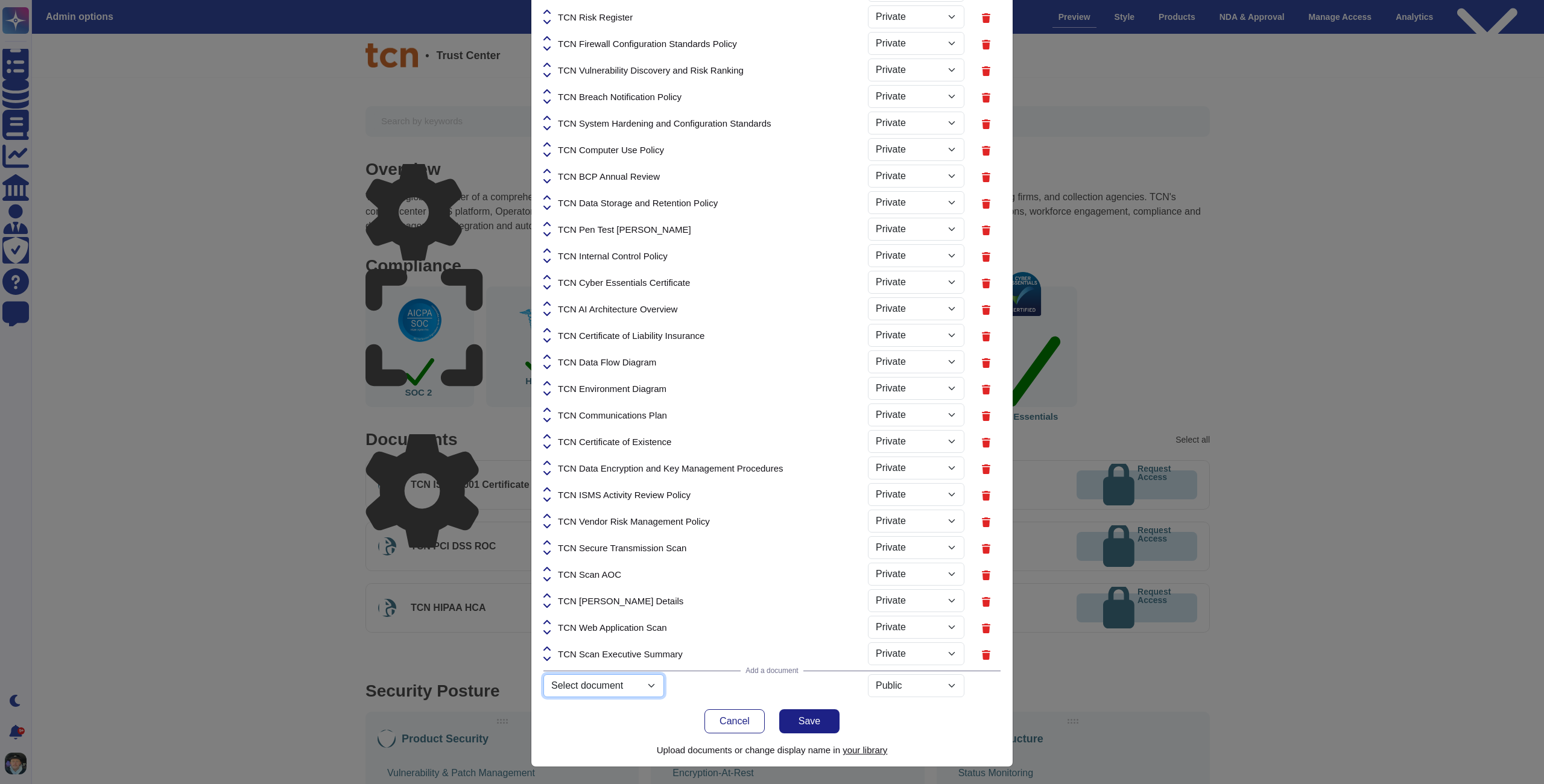
click at [606, 680] on select "Select document untitled-2.png untitled-3.png svgviewer-png-output.png Mutual-N…" at bounding box center [603, 685] width 120 height 23
click at [807, 719] on span "Save" at bounding box center [809, 720] width 22 height 10
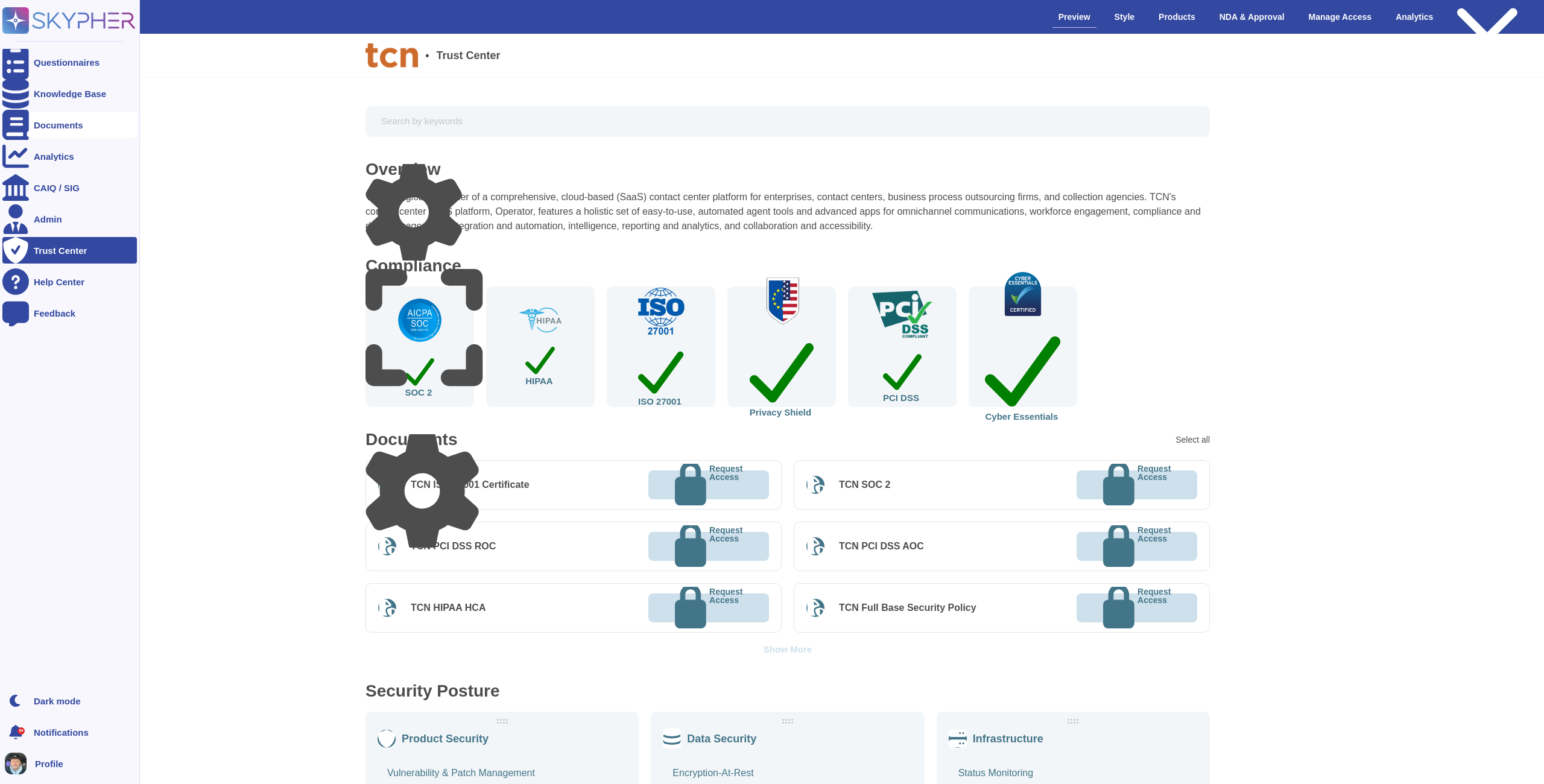
click at [20, 115] on div at bounding box center [16, 125] width 27 height 27
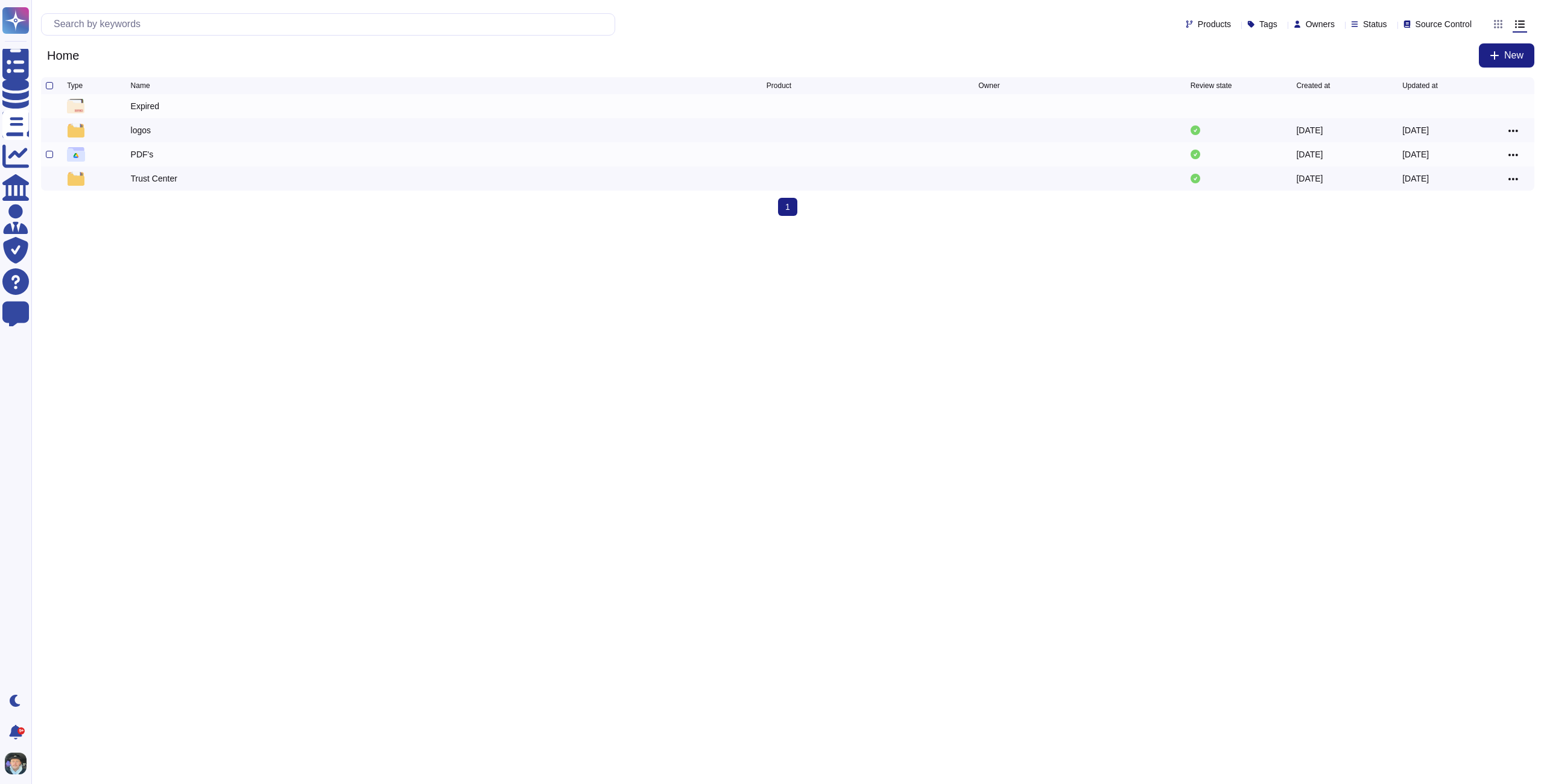
click at [132, 154] on div "PDF's" at bounding box center [142, 155] width 23 height 12
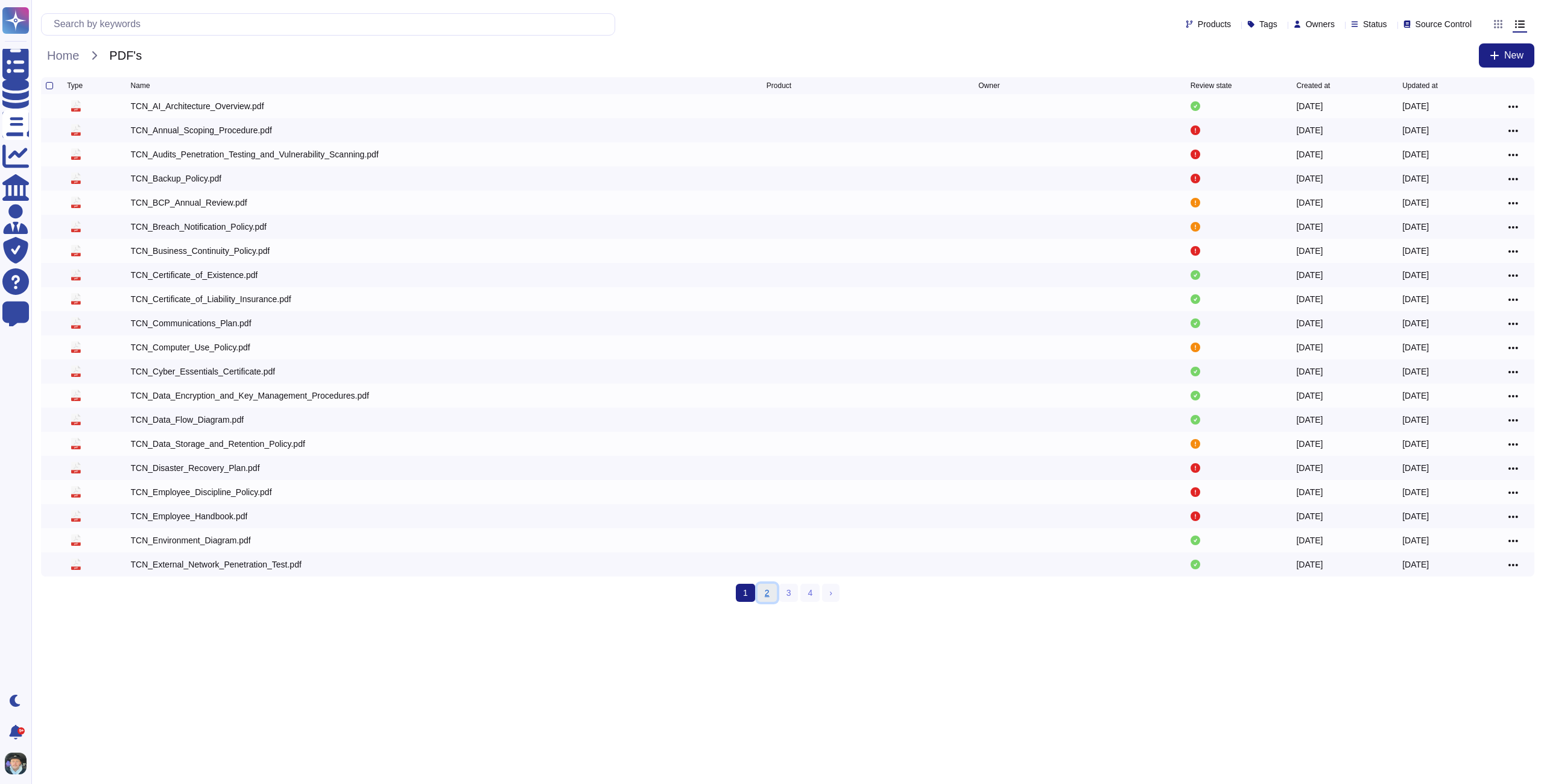
click at [765, 596] on link "2" at bounding box center [768, 592] width 19 height 18
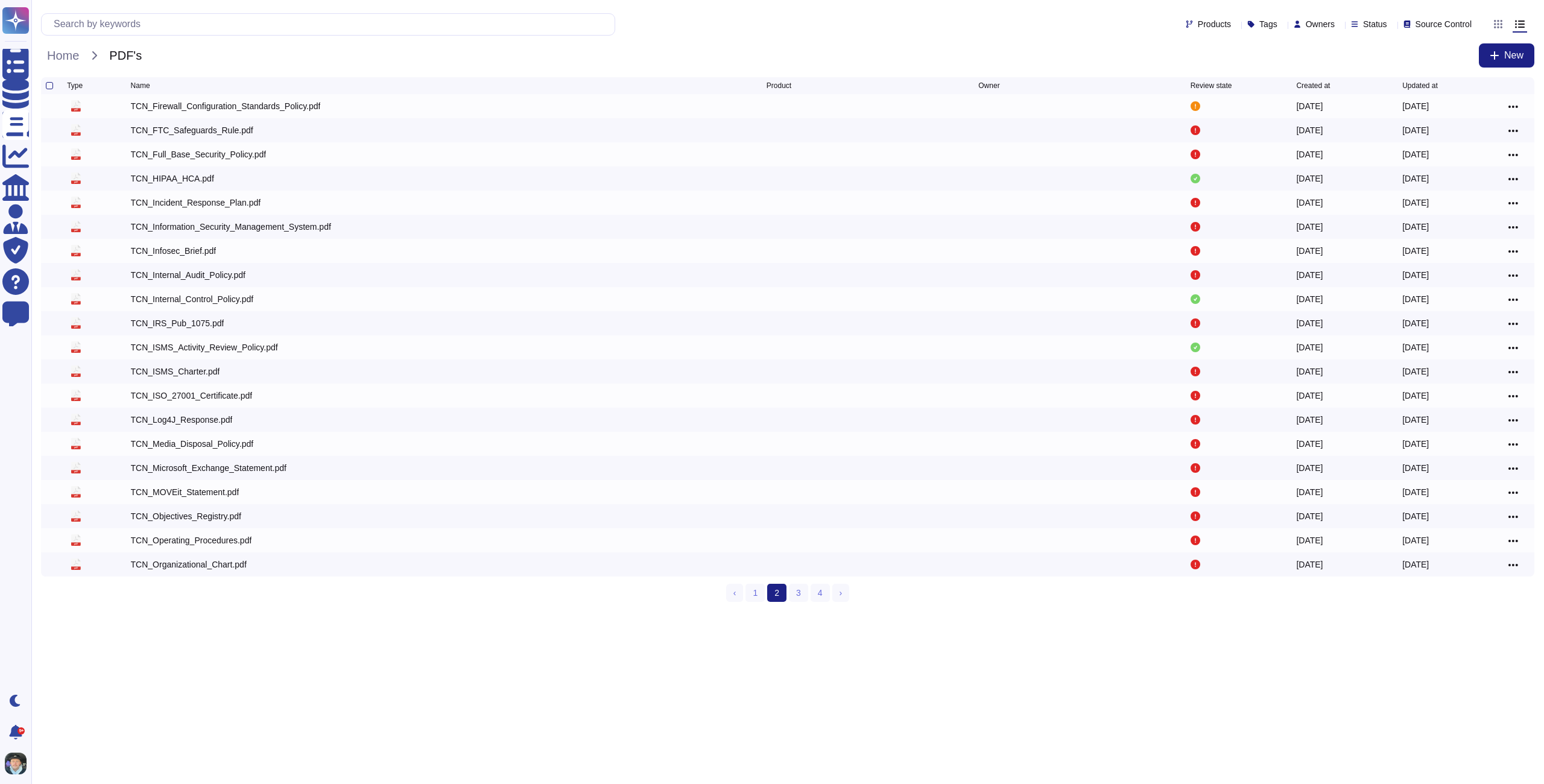
click at [780, 598] on span "2 (current)" at bounding box center [776, 592] width 19 height 18
click at [783, 598] on span "2 (current)" at bounding box center [776, 592] width 19 height 18
click at [789, 598] on ul "‹ Previous 1 2 (current) 3 4 › Next" at bounding box center [788, 592] width 124 height 18
click at [801, 599] on link "3" at bounding box center [799, 592] width 19 height 18
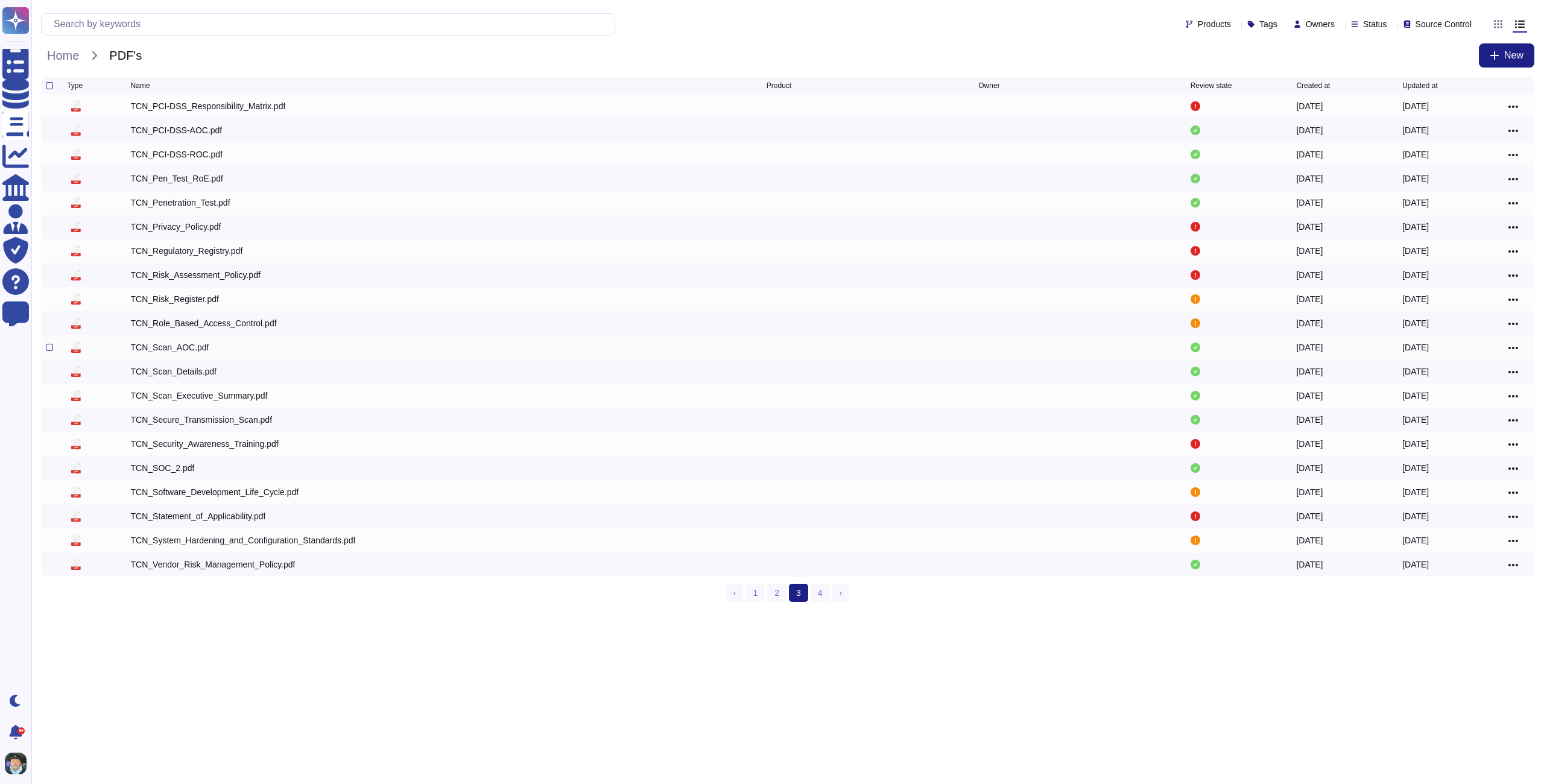
click at [194, 347] on div "TCN_Scan_AOC.pdf" at bounding box center [170, 347] width 79 height 12
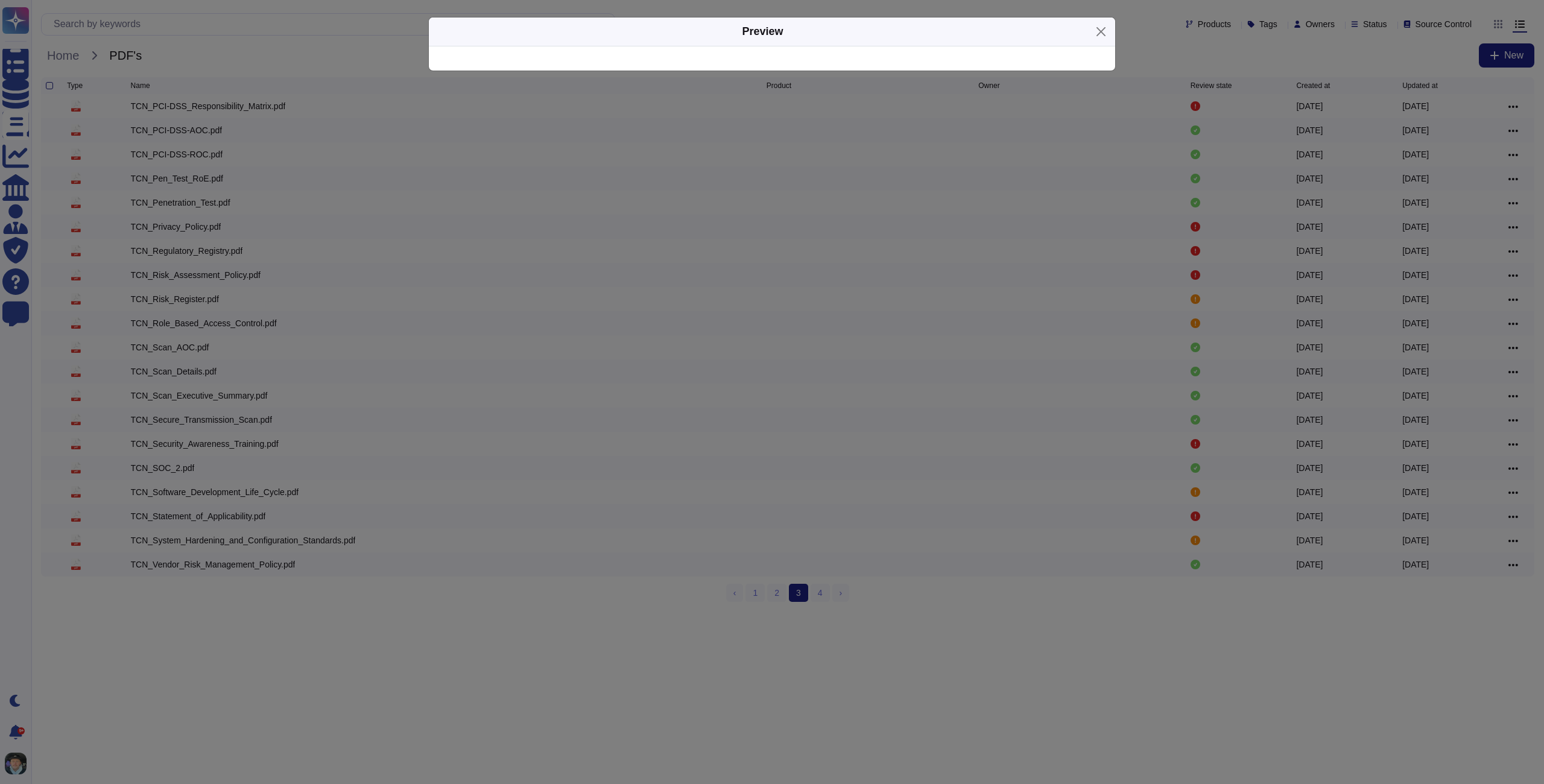
click at [194, 347] on div "Preview" at bounding box center [772, 392] width 1544 height 784
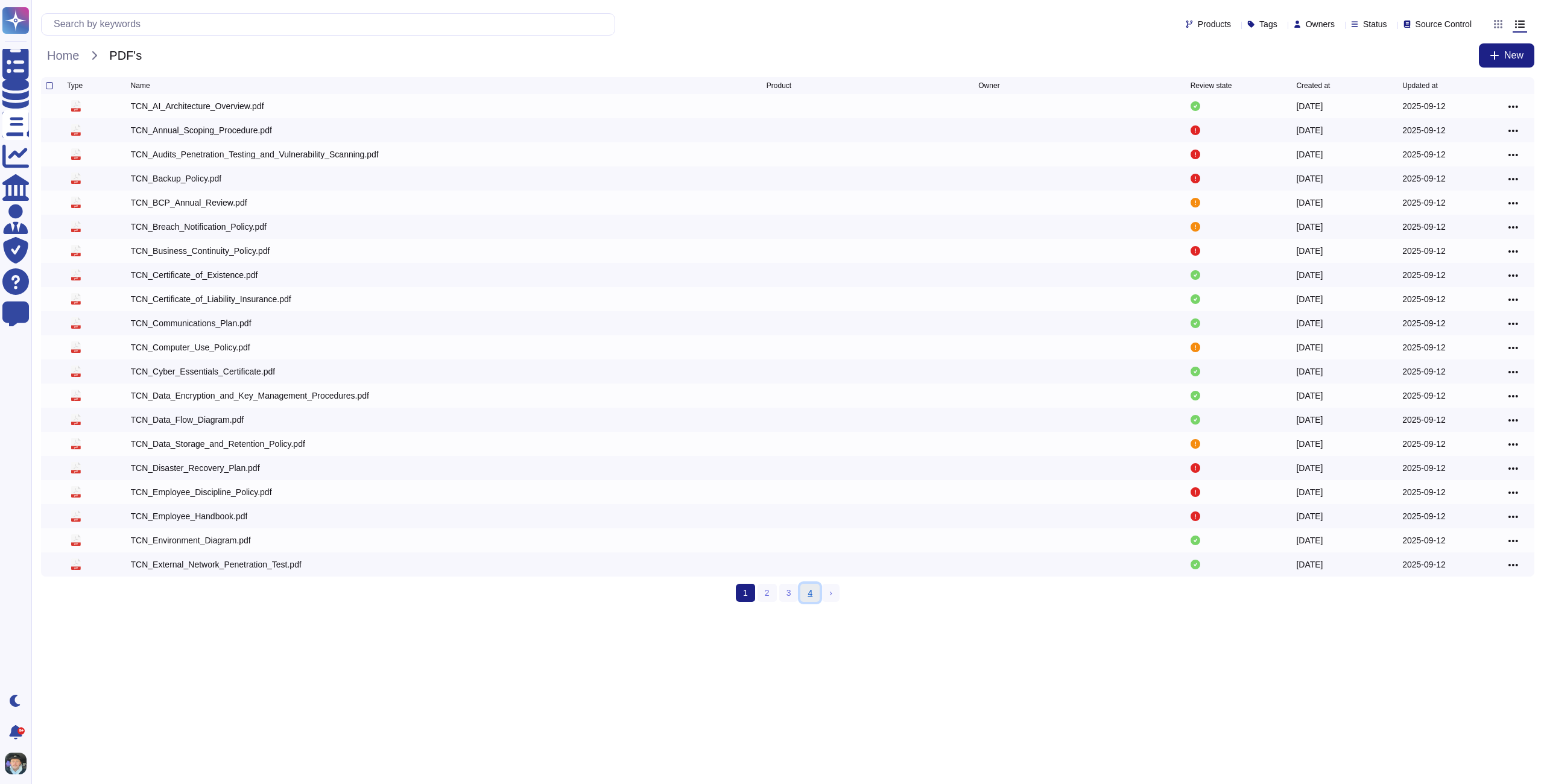
click at [805, 596] on link "4" at bounding box center [810, 592] width 19 height 18
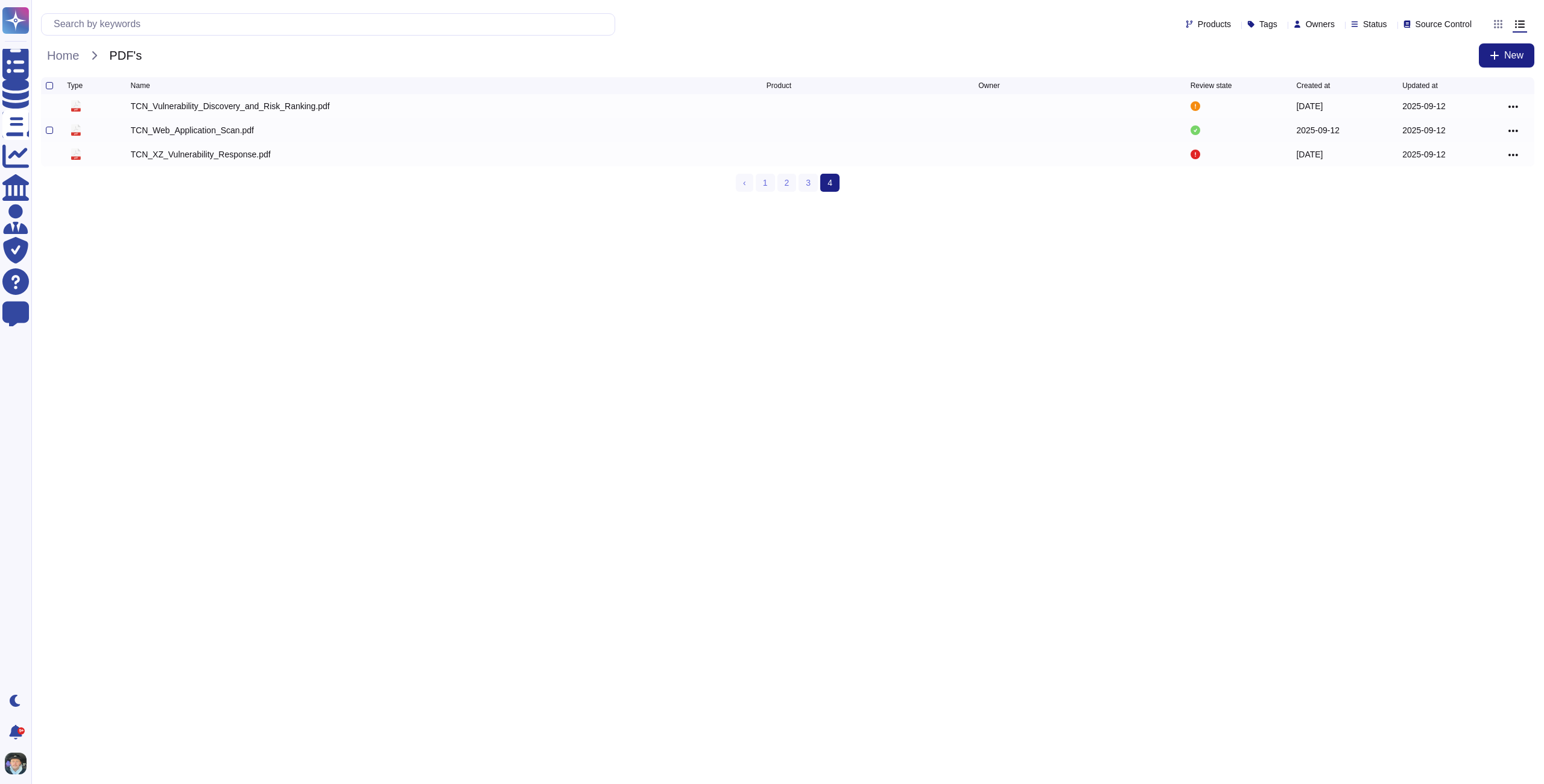
click at [220, 126] on div "TCN_Web_Application_Scan.pdf" at bounding box center [448, 130] width 636 height 14
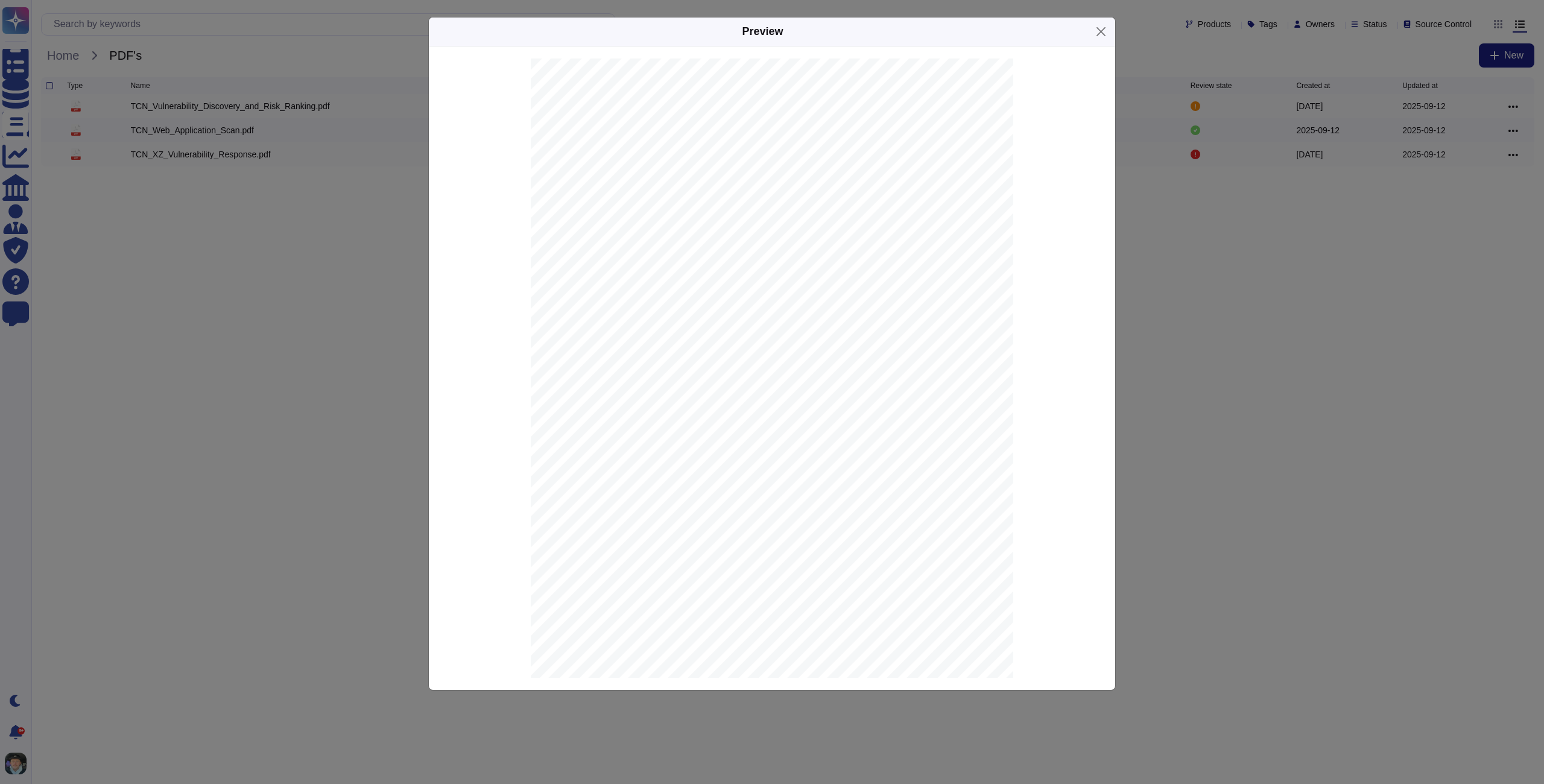
click at [221, 126] on div "Preview Summary of [DOMAIN_NAME] [Desktop version] Website Security Test Provid…" at bounding box center [772, 392] width 1544 height 784
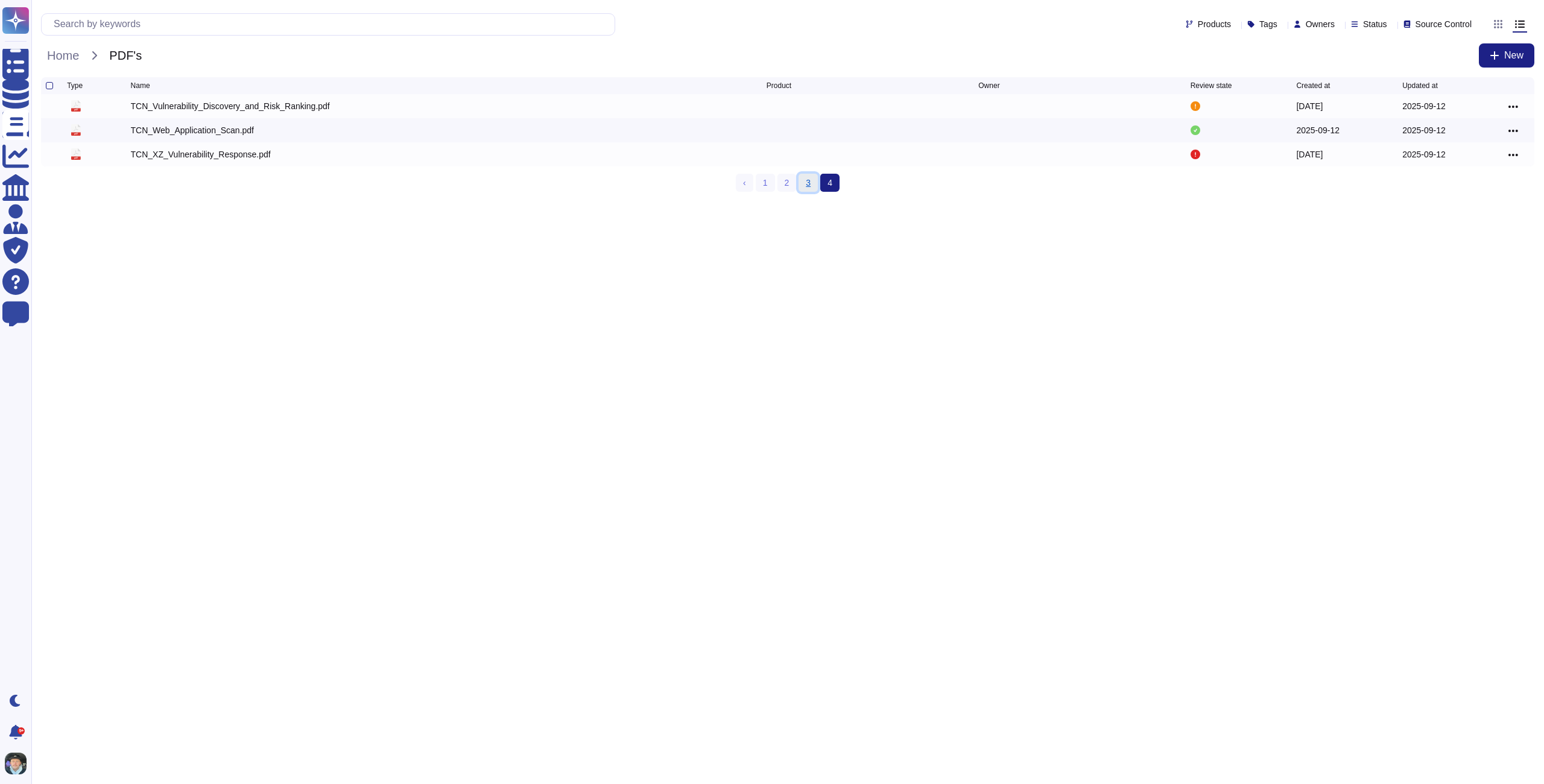
click at [804, 186] on link "3" at bounding box center [808, 182] width 19 height 18
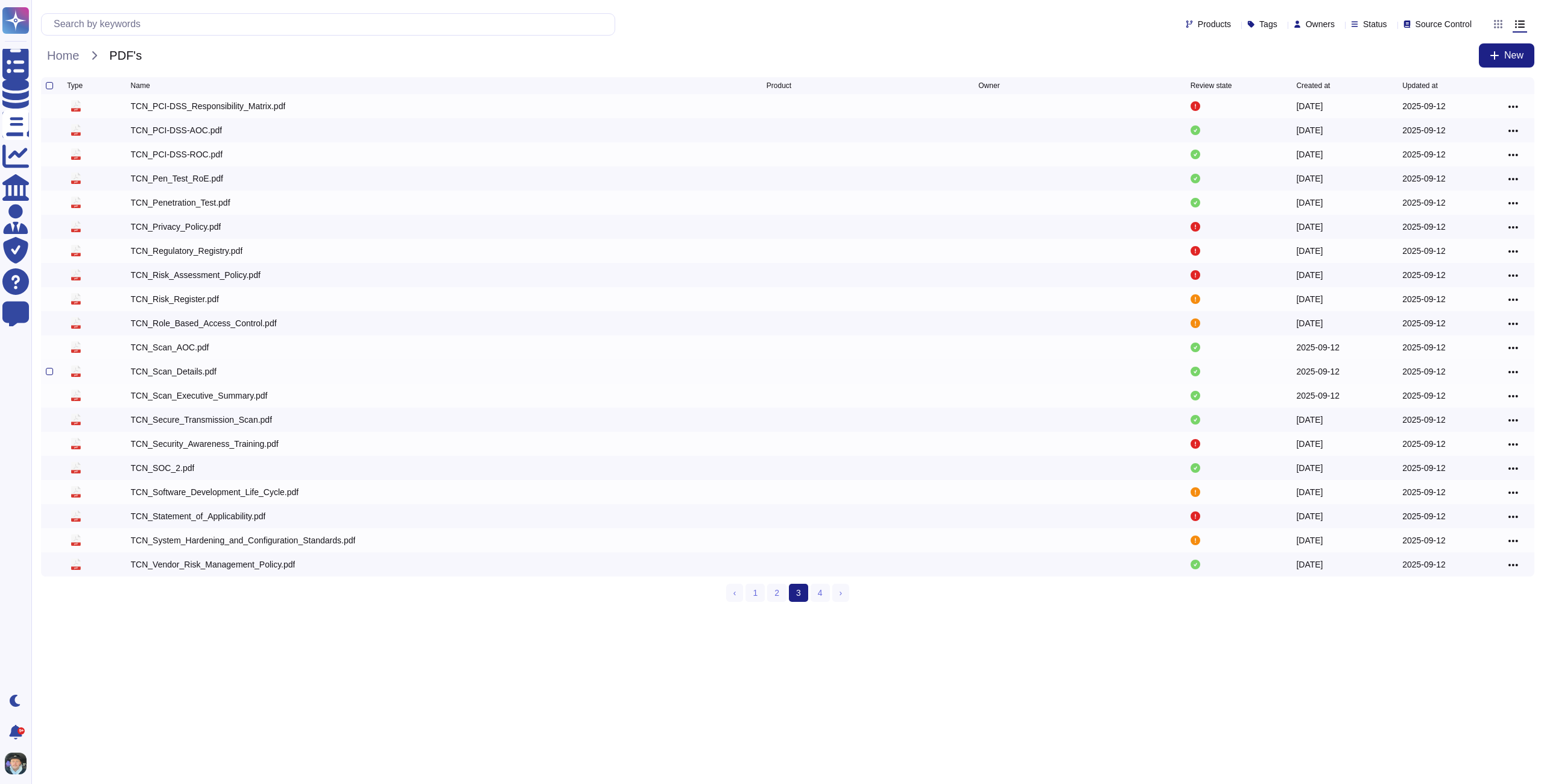
click at [198, 366] on div "TCN_Scan_Details.pdf" at bounding box center [448, 371] width 636 height 14
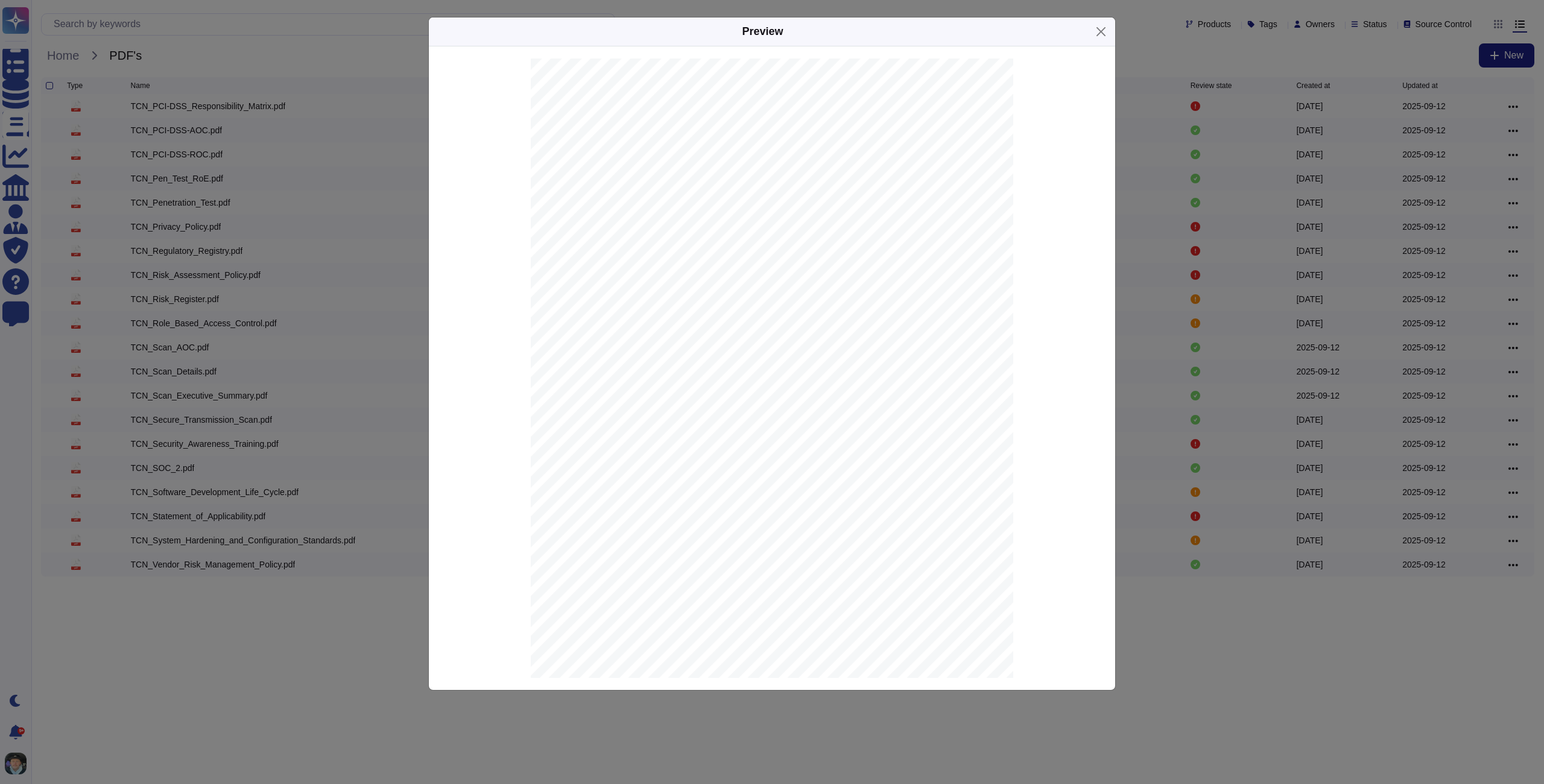
click at [187, 348] on div "Preview ASV Scan Report Summary Perimeter Scan Edition Scan Information Scan Cu…" at bounding box center [772, 392] width 1544 height 784
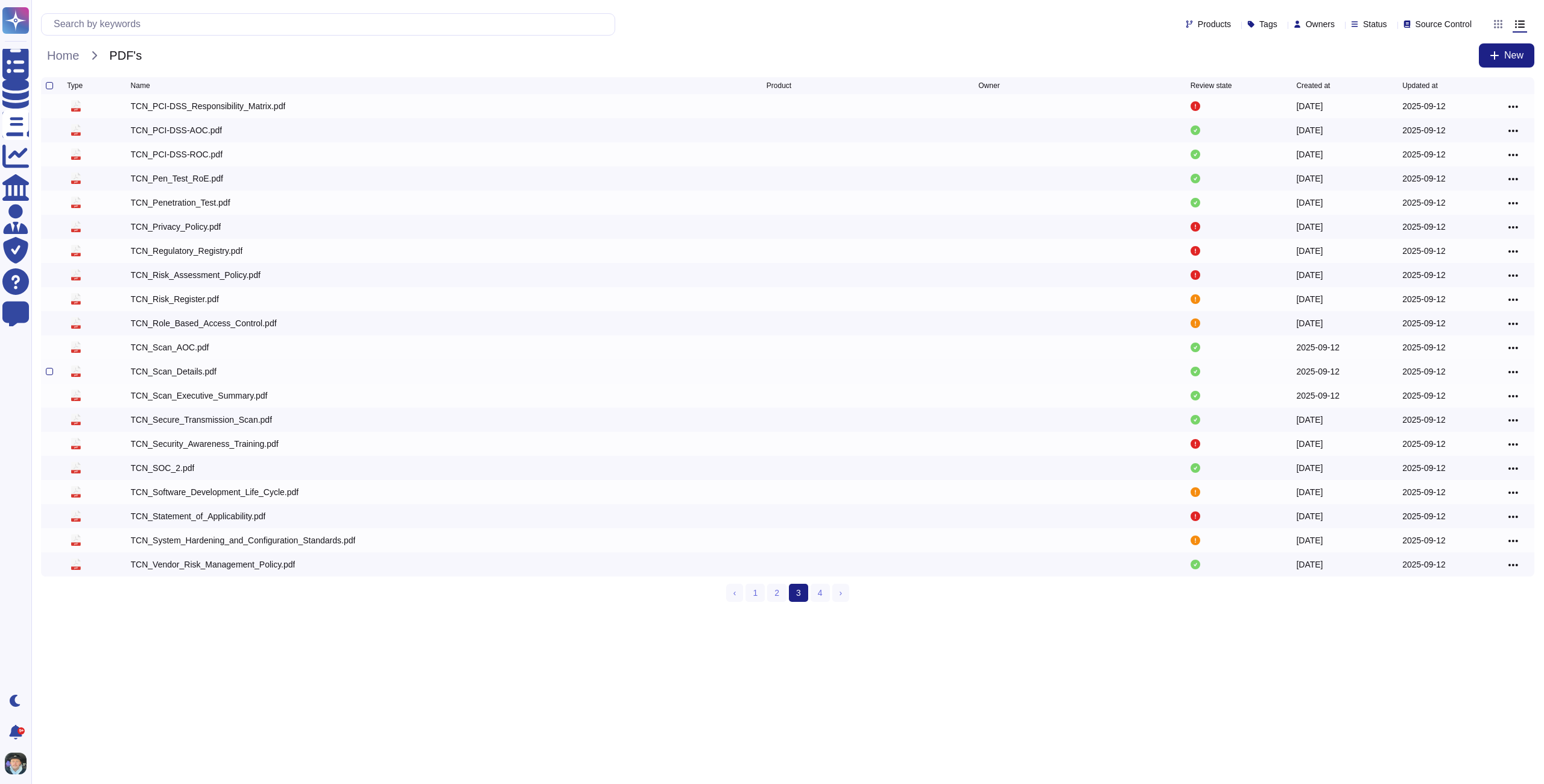
click at [188, 374] on div "TCN_Scan_Details.pdf" at bounding box center [173, 371] width 86 height 12
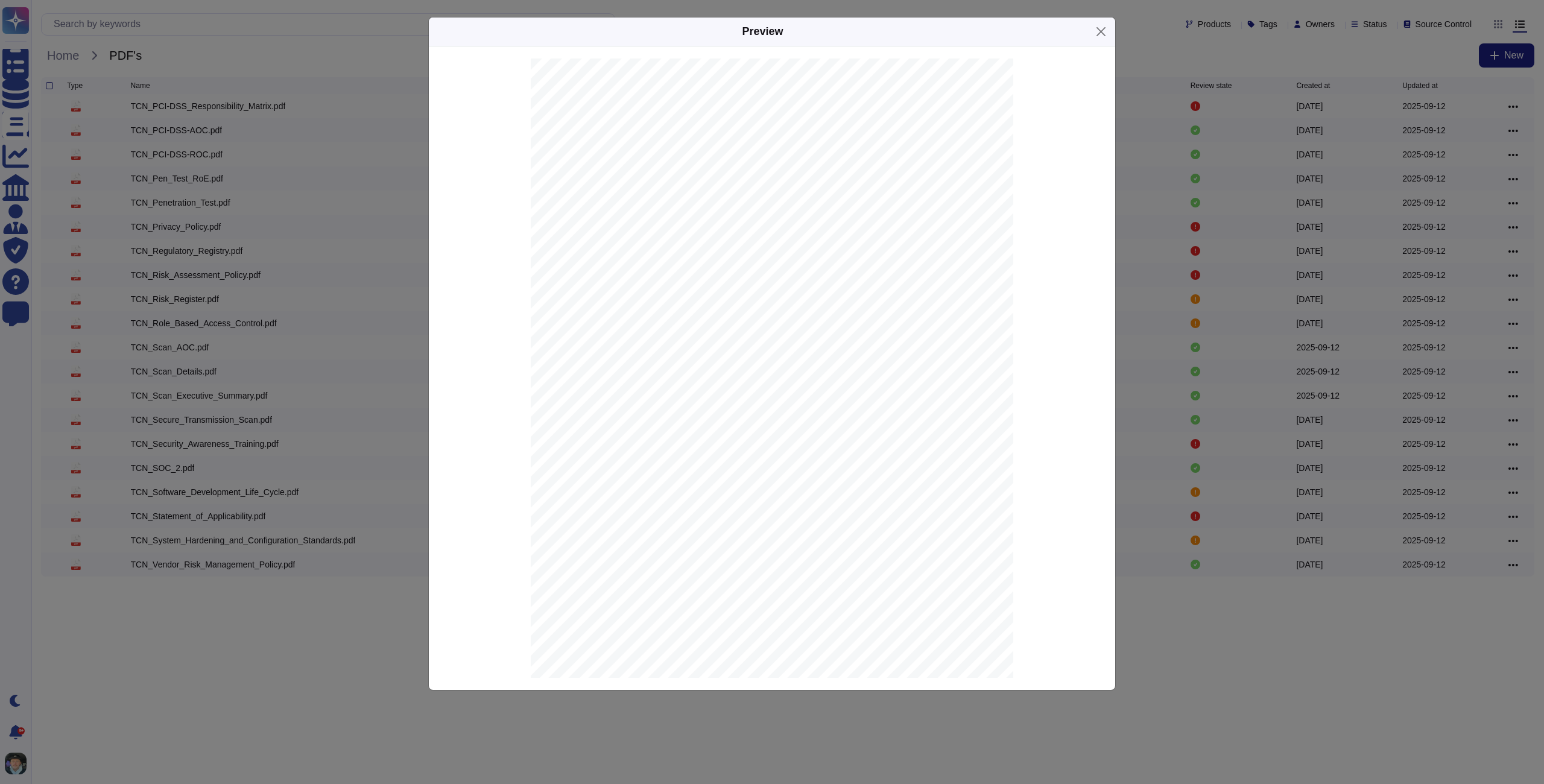
click at [187, 370] on div "Preview ASV Scan Report Summary Perimeter Scan Edition Scan Information Scan Cu…" at bounding box center [772, 392] width 1544 height 784
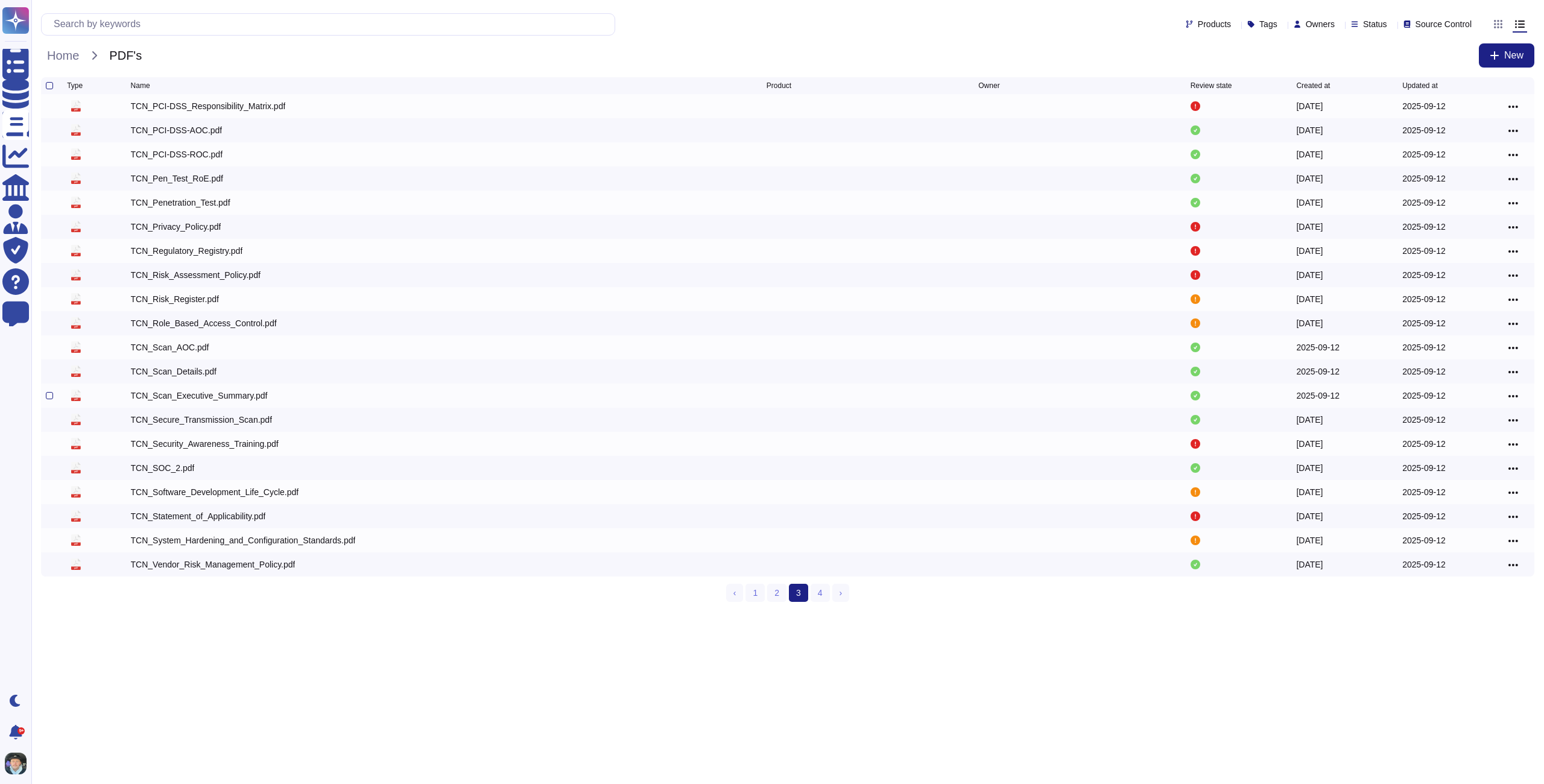
click at [186, 395] on div "TCN_Scan_Executive_Summary.pdf" at bounding box center [199, 396] width 137 height 12
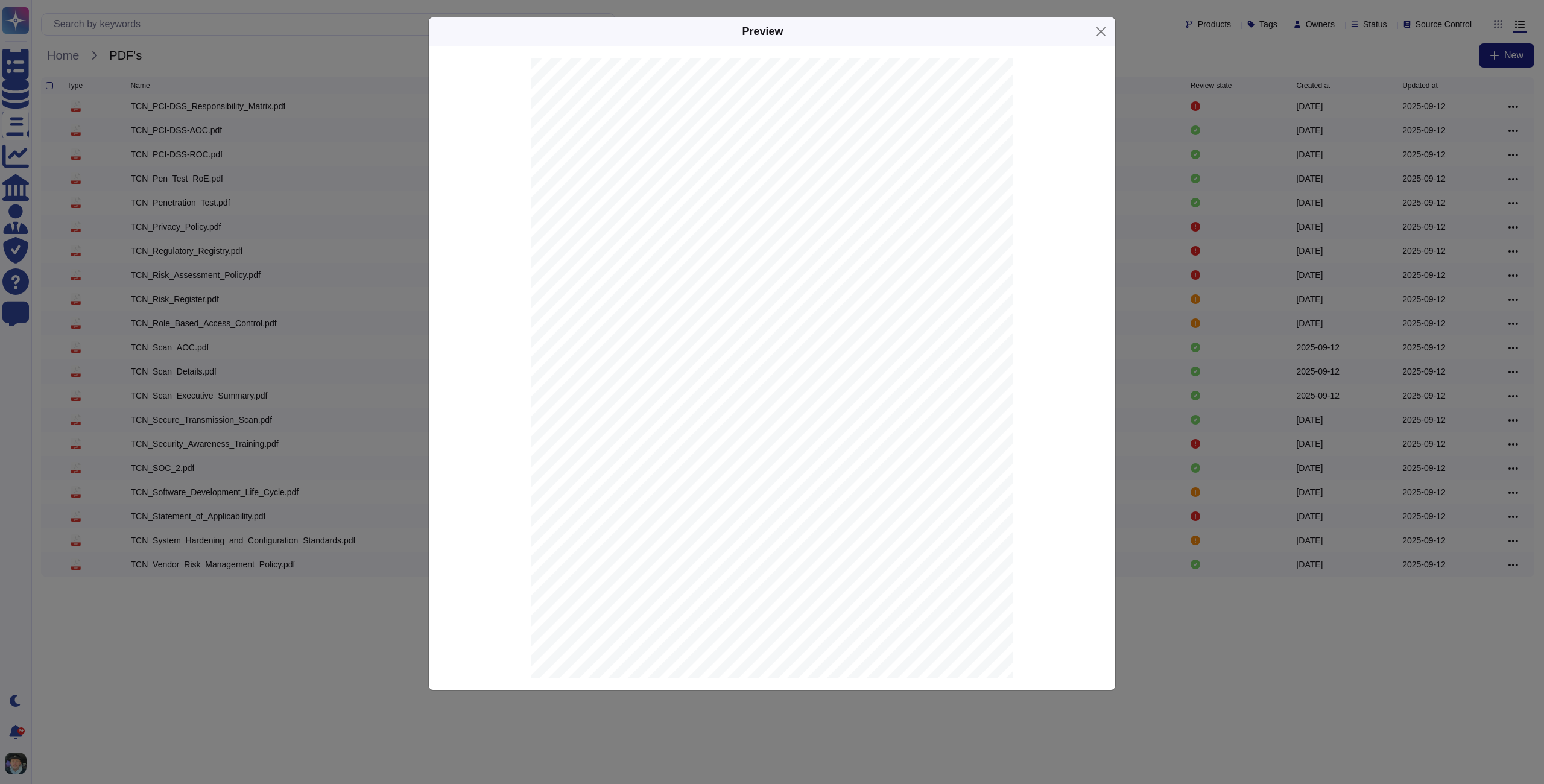
click at [186, 396] on div "Preview ASV Scan Report Summary Perimeter Scan Edition Scan Information Scan Cu…" at bounding box center [772, 392] width 1544 height 784
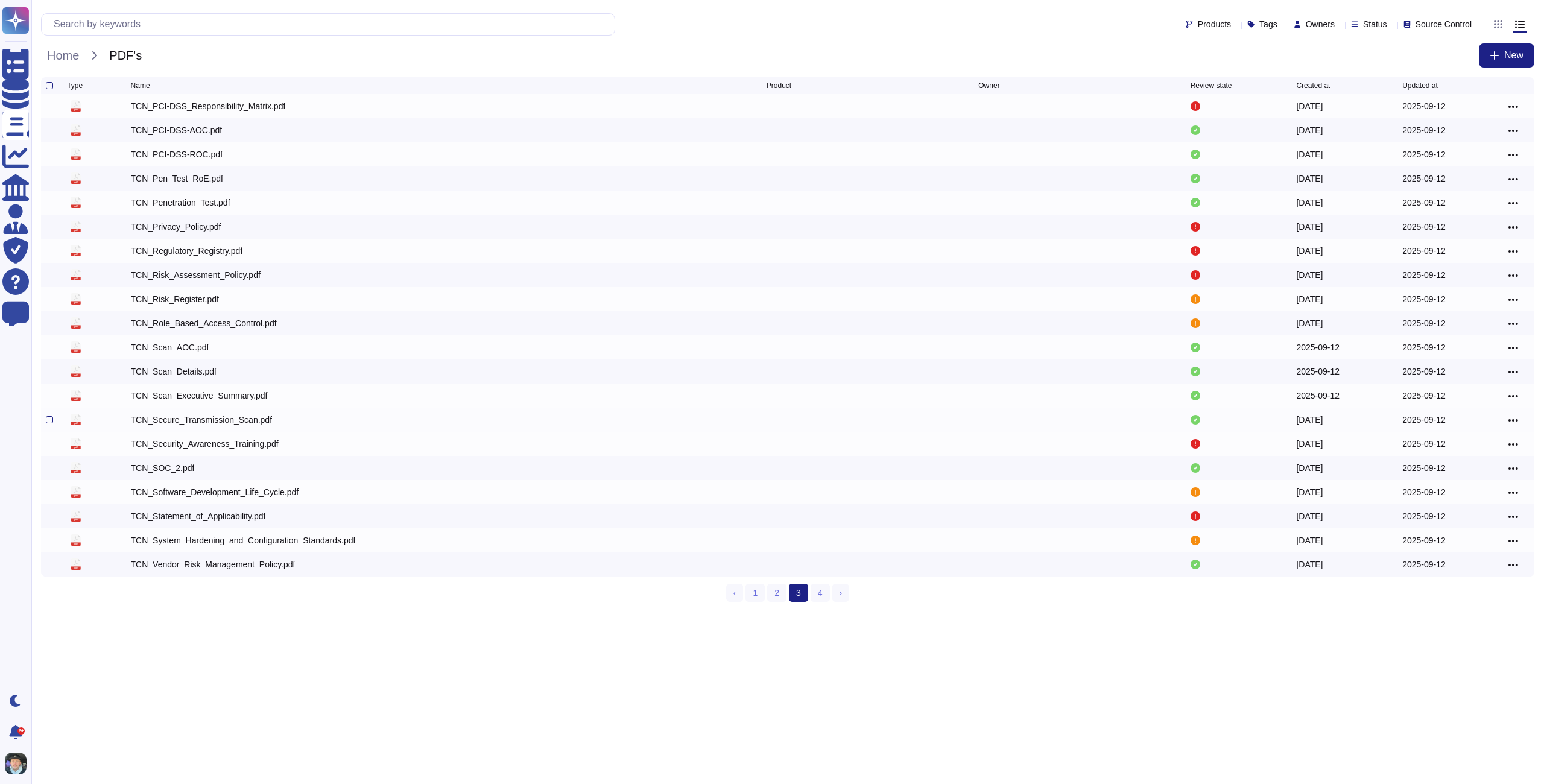
click at [187, 422] on div "TCN_Secure_Transmission_Scan.pdf" at bounding box center [202, 420] width 141 height 12
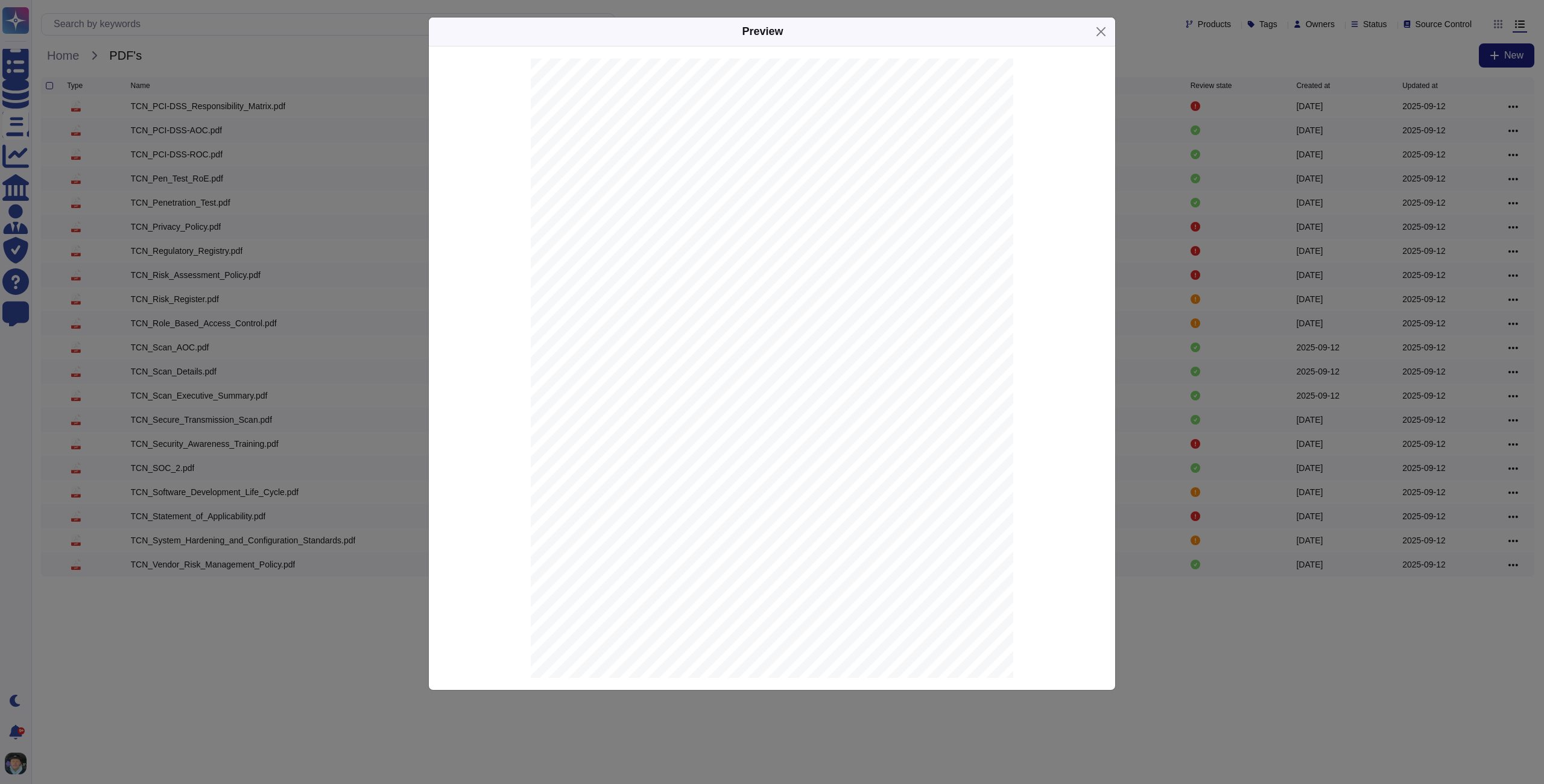
click at [186, 331] on div "Preview Summary of [DOMAIN_NAME]:443 (HTTPS) SSL Security Test Provided "as is"…" at bounding box center [772, 392] width 1544 height 784
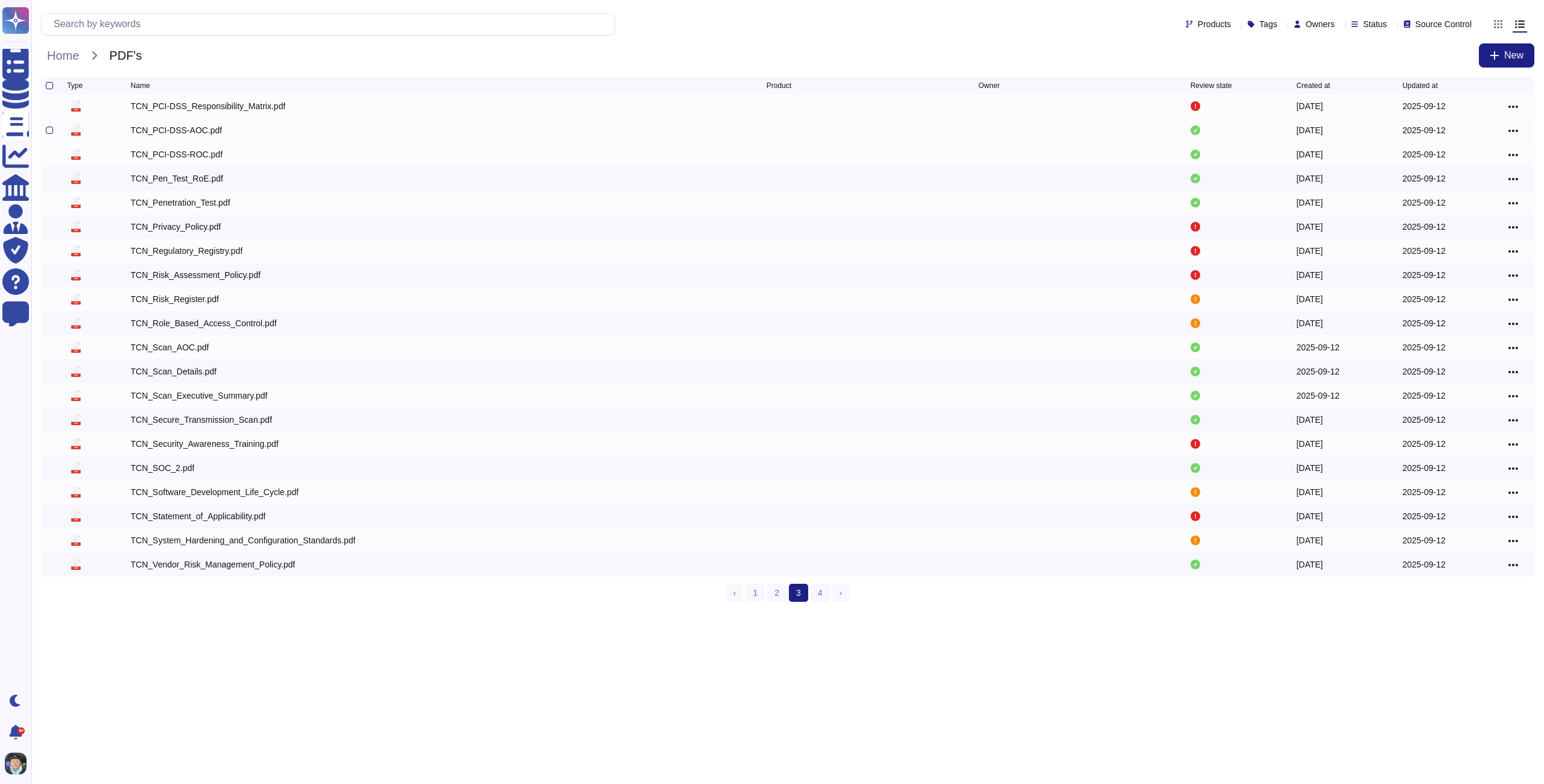
click at [201, 134] on div "TCN_PCI-DSS-AOC.pdf" at bounding box center [177, 130] width 92 height 12
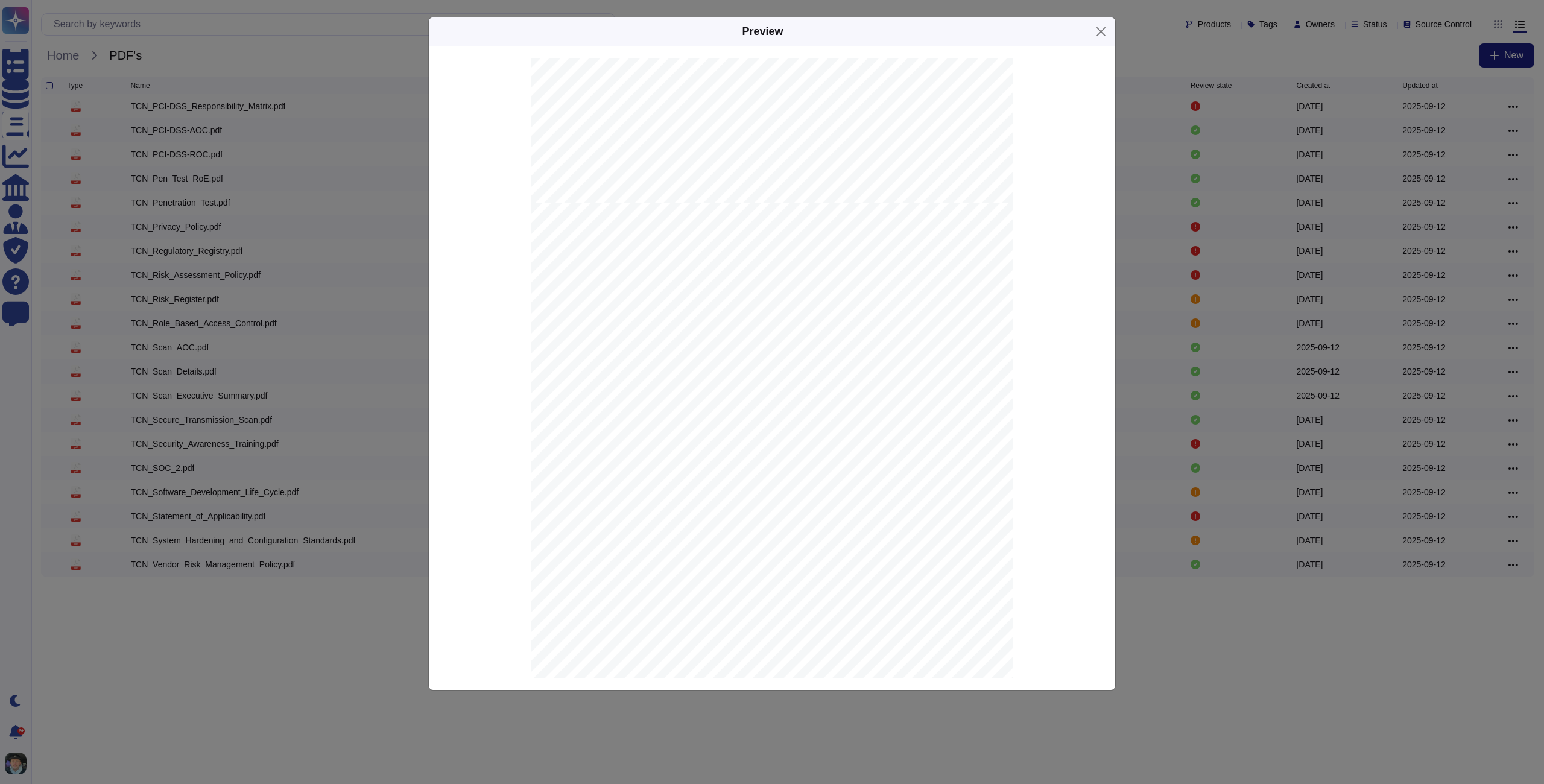
scroll to position [337, 0]
click at [253, 225] on div "Preview Payment Card Industry Data Security Standard Attestation of Compliance …" at bounding box center [772, 392] width 1544 height 784
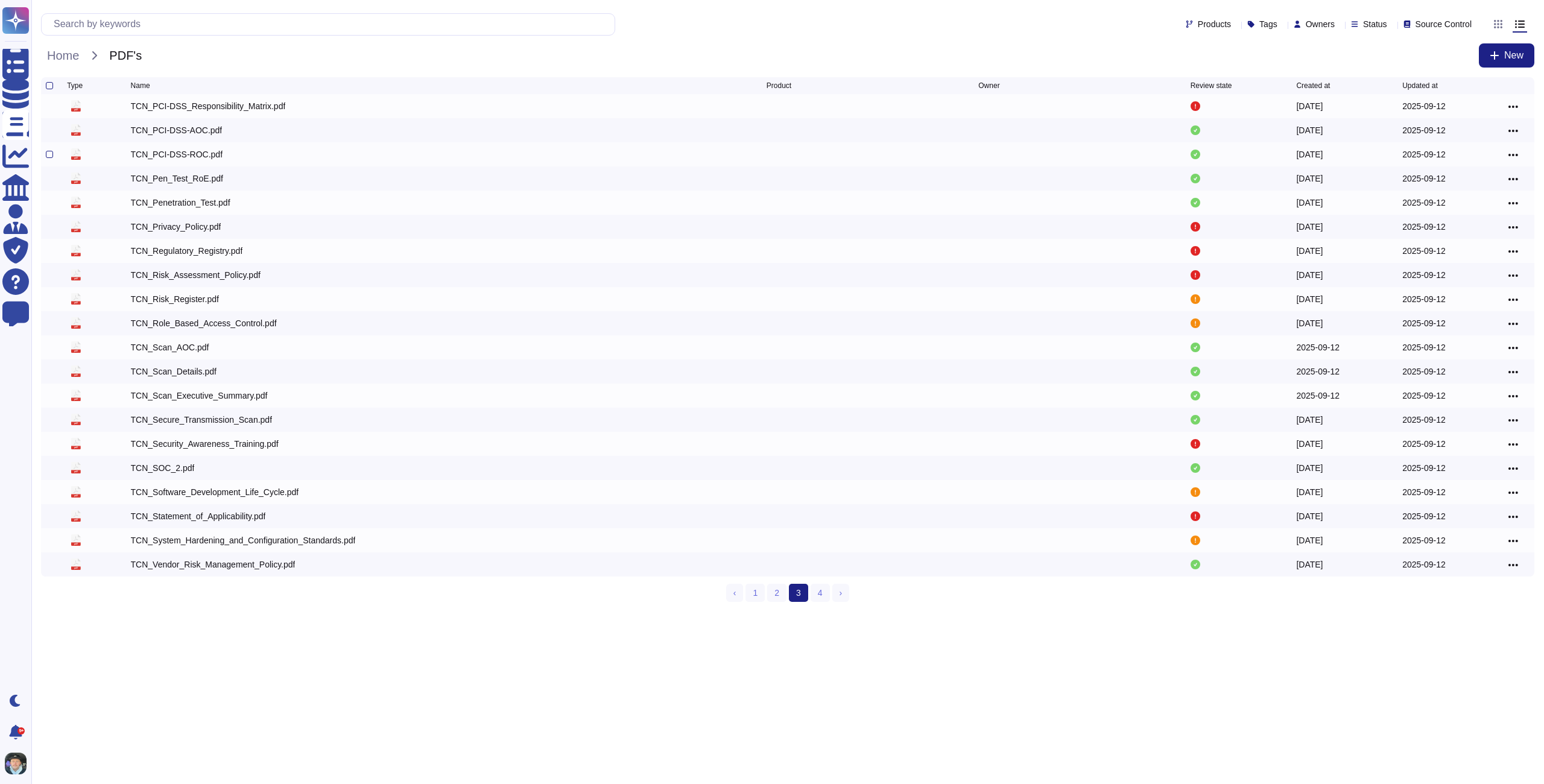
click at [188, 160] on div "TCN_PCI-DSS-ROC.pdf" at bounding box center [177, 155] width 92 height 12
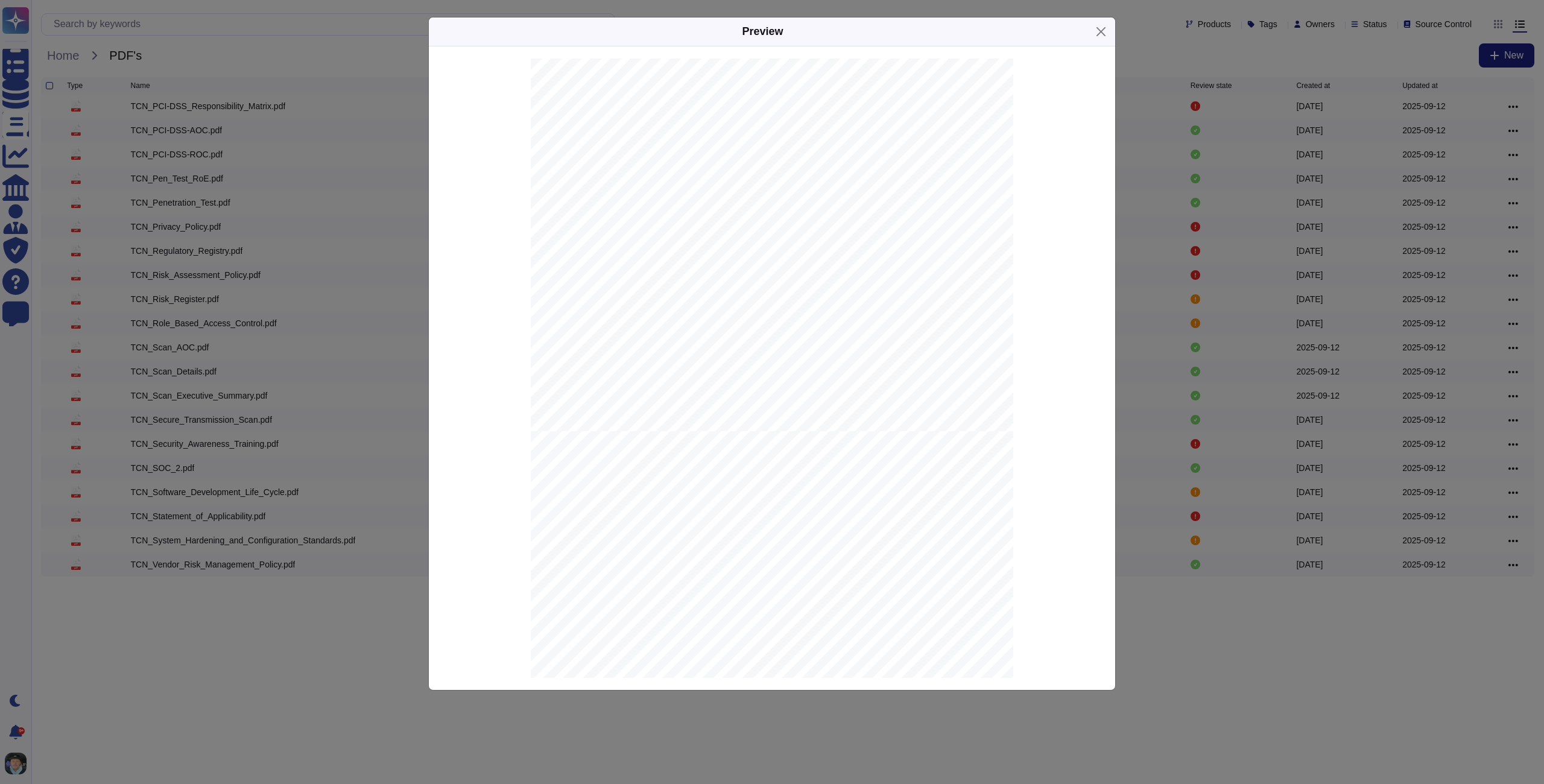
scroll to position [256, 0]
click at [273, 194] on div "Preview Payment Card Industry Data Security Standard PCI DSS v4.0 .1 Report on …" at bounding box center [772, 392] width 1544 height 784
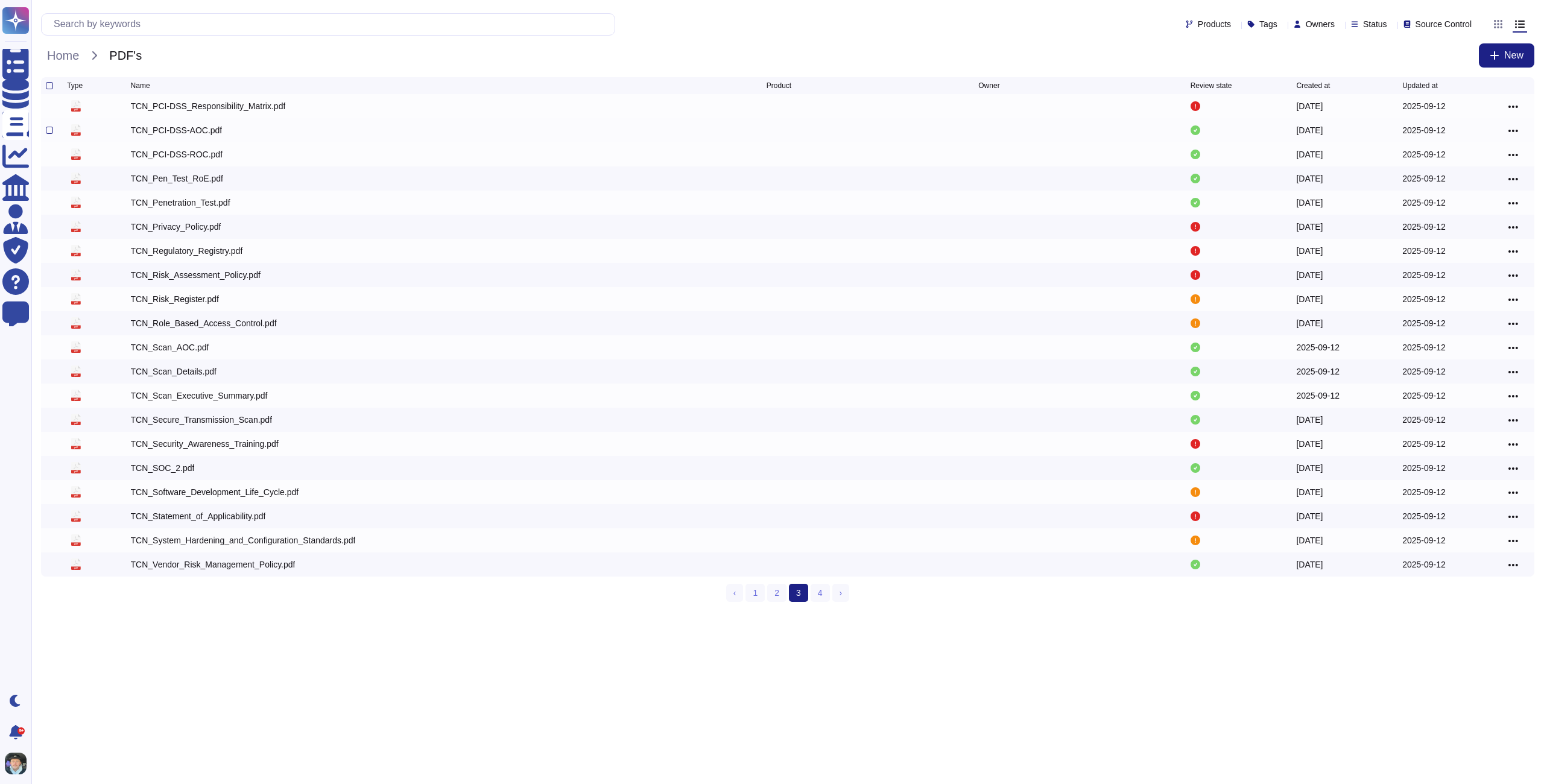
click at [178, 136] on div "TCN_PCI-DSS-AOC.pdf" at bounding box center [177, 130] width 92 height 12
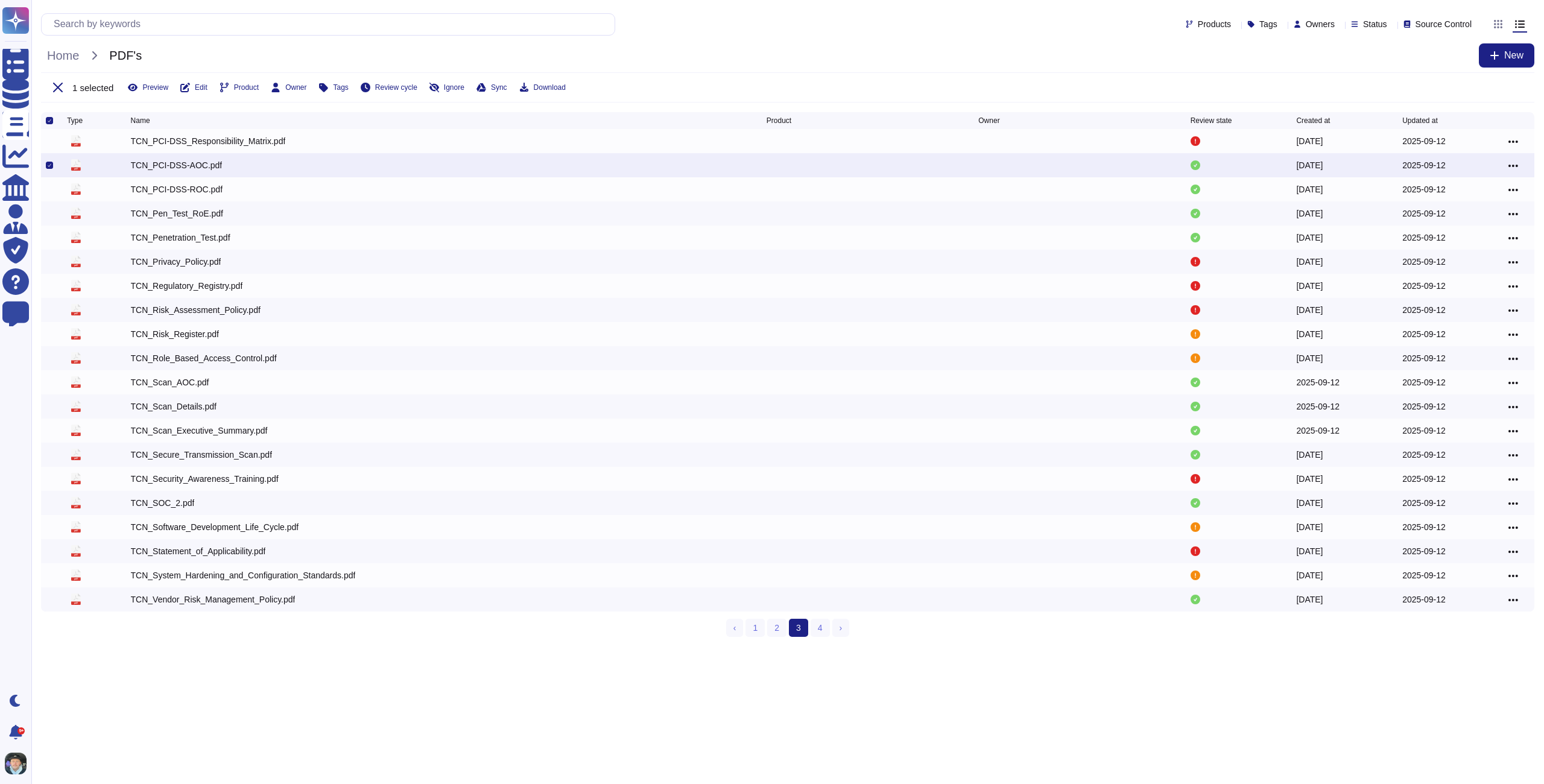
click at [171, 164] on div "TCN_PCI-DSS-AOC.pdf" at bounding box center [177, 165] width 92 height 12
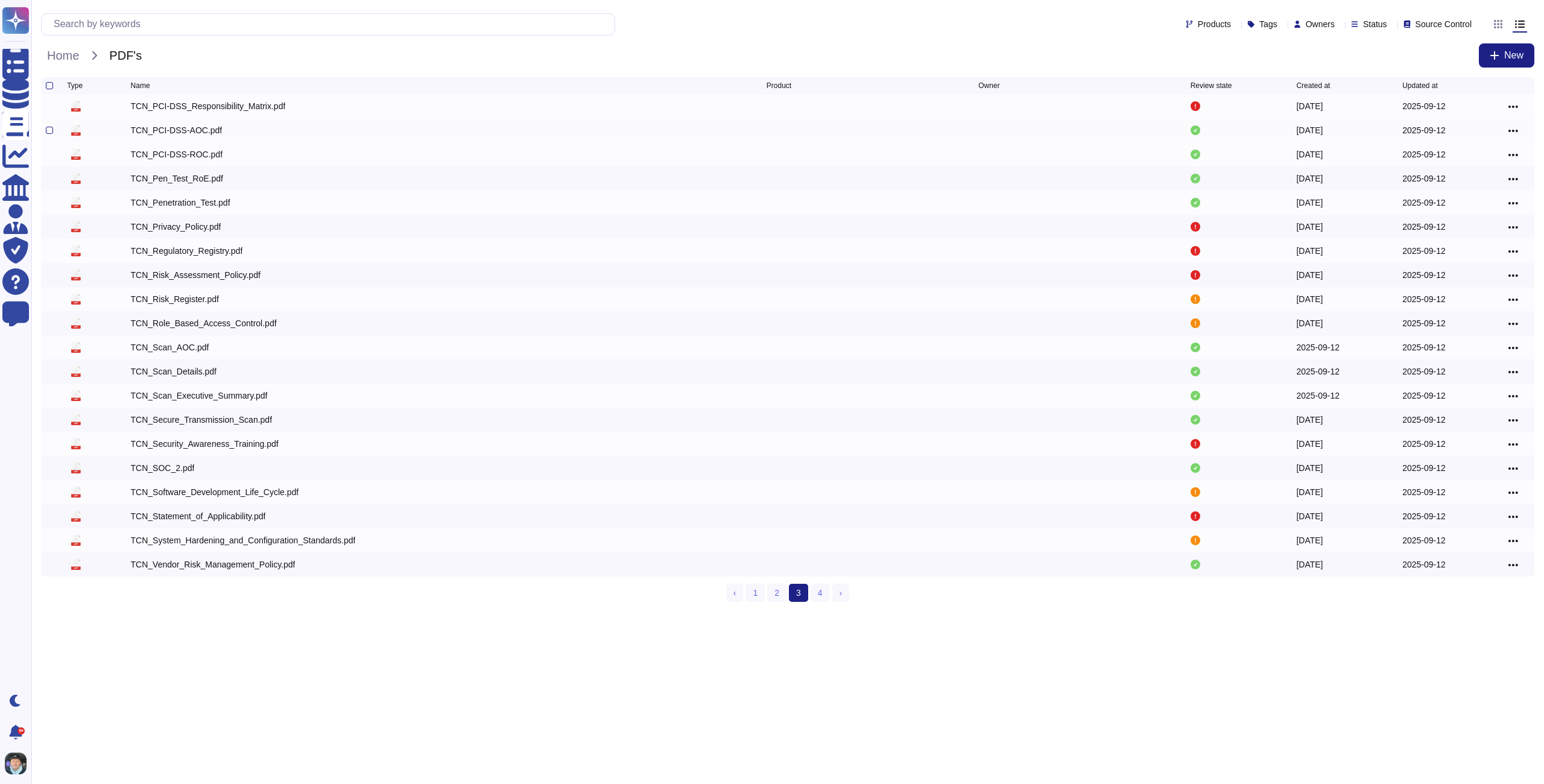
click at [54, 135] on div at bounding box center [57, 130] width 21 height 14
click at [143, 130] on div "TCN_PCI-DSS-AOC.pdf" at bounding box center [177, 130] width 92 height 12
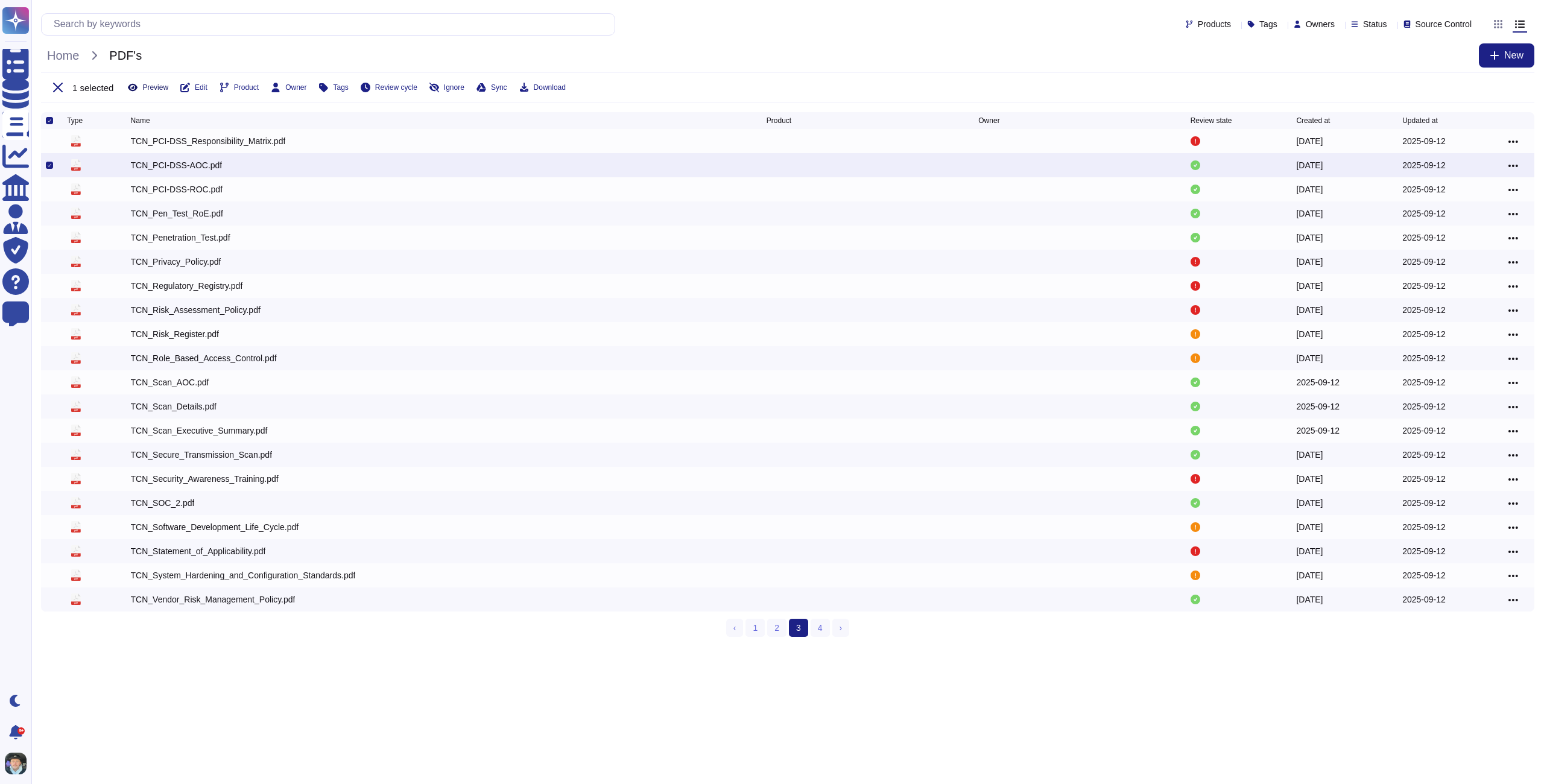
click at [149, 86] on span "Preview" at bounding box center [155, 88] width 26 height 7
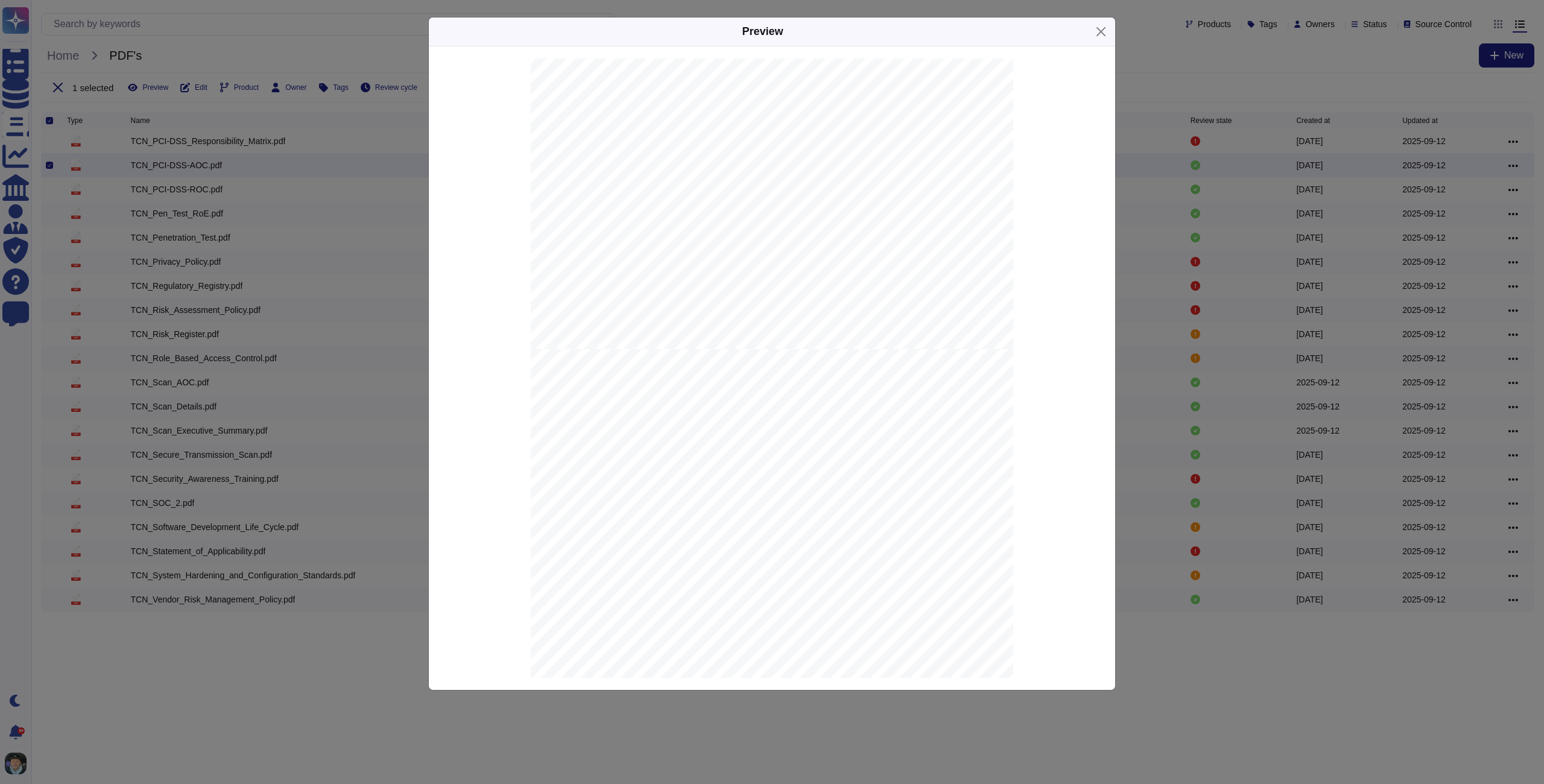
scroll to position [8651, 0]
click at [350, 337] on div "Preview Payment Card Industry Data Security Standard Attestation of Compliance …" at bounding box center [772, 392] width 1544 height 784
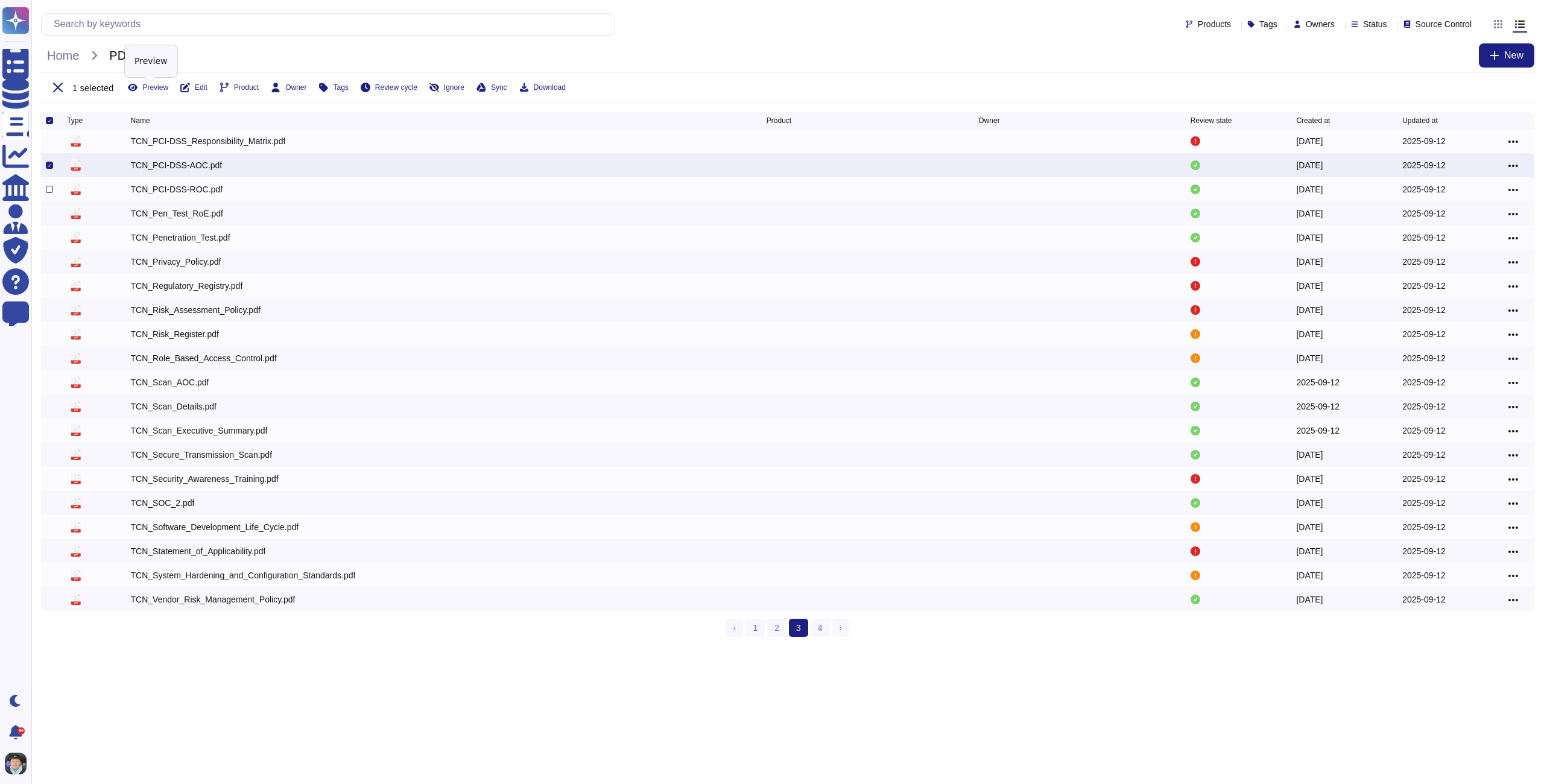
click at [213, 186] on div "TCN_PCI-DSS-ROC.pdf" at bounding box center [177, 189] width 92 height 12
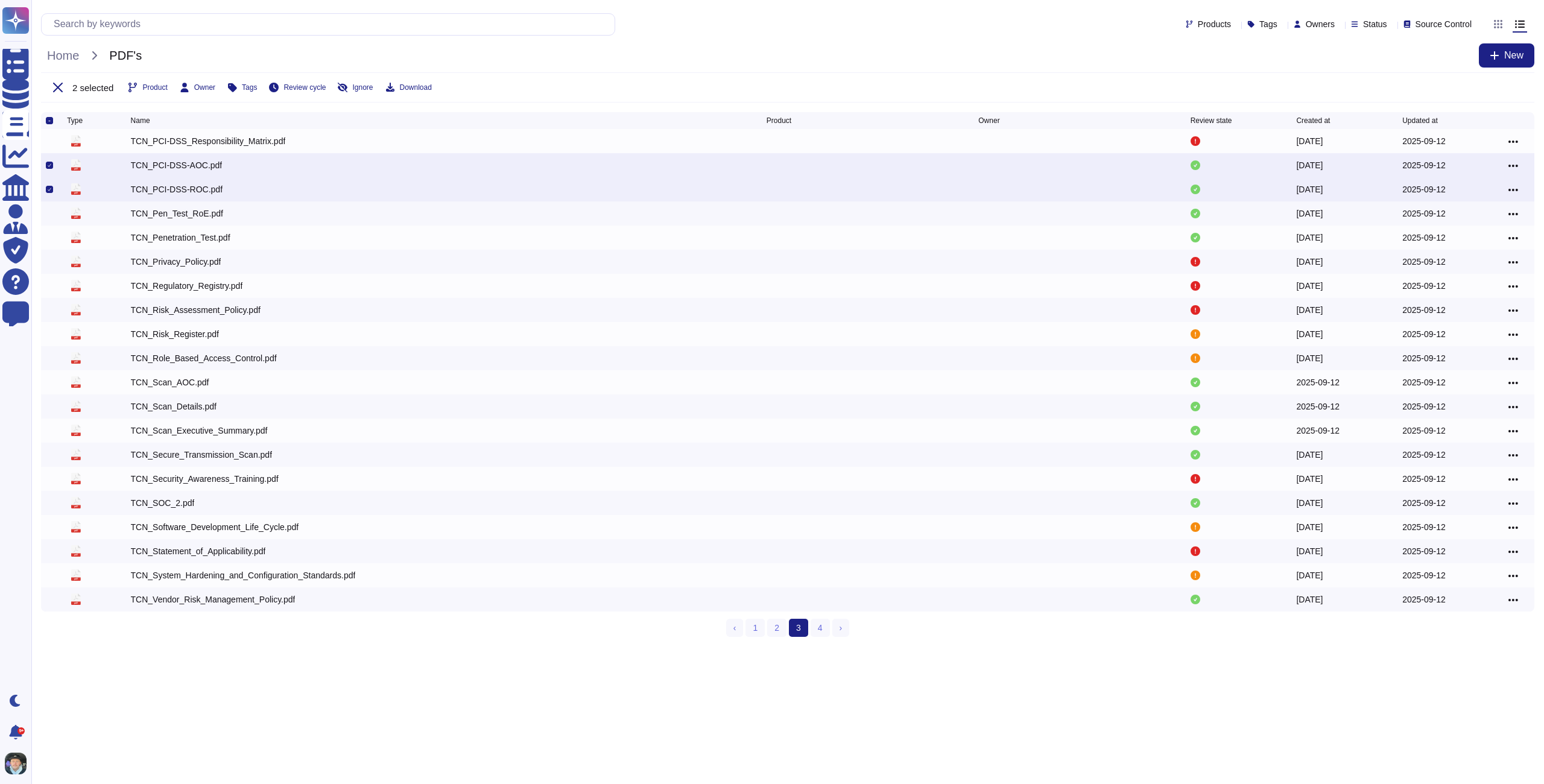
click at [44, 170] on div "pdf TCN_PCI-DSS-AOC.pdf [DATE] [DATE]" at bounding box center [787, 164] width 1493 height 24
click at [50, 167] on icon at bounding box center [49, 164] width 3 height 3
click at [0, 0] on input "checkbox" at bounding box center [0, 0] width 0 height 0
click at [157, 88] on span "Preview" at bounding box center [155, 88] width 26 height 7
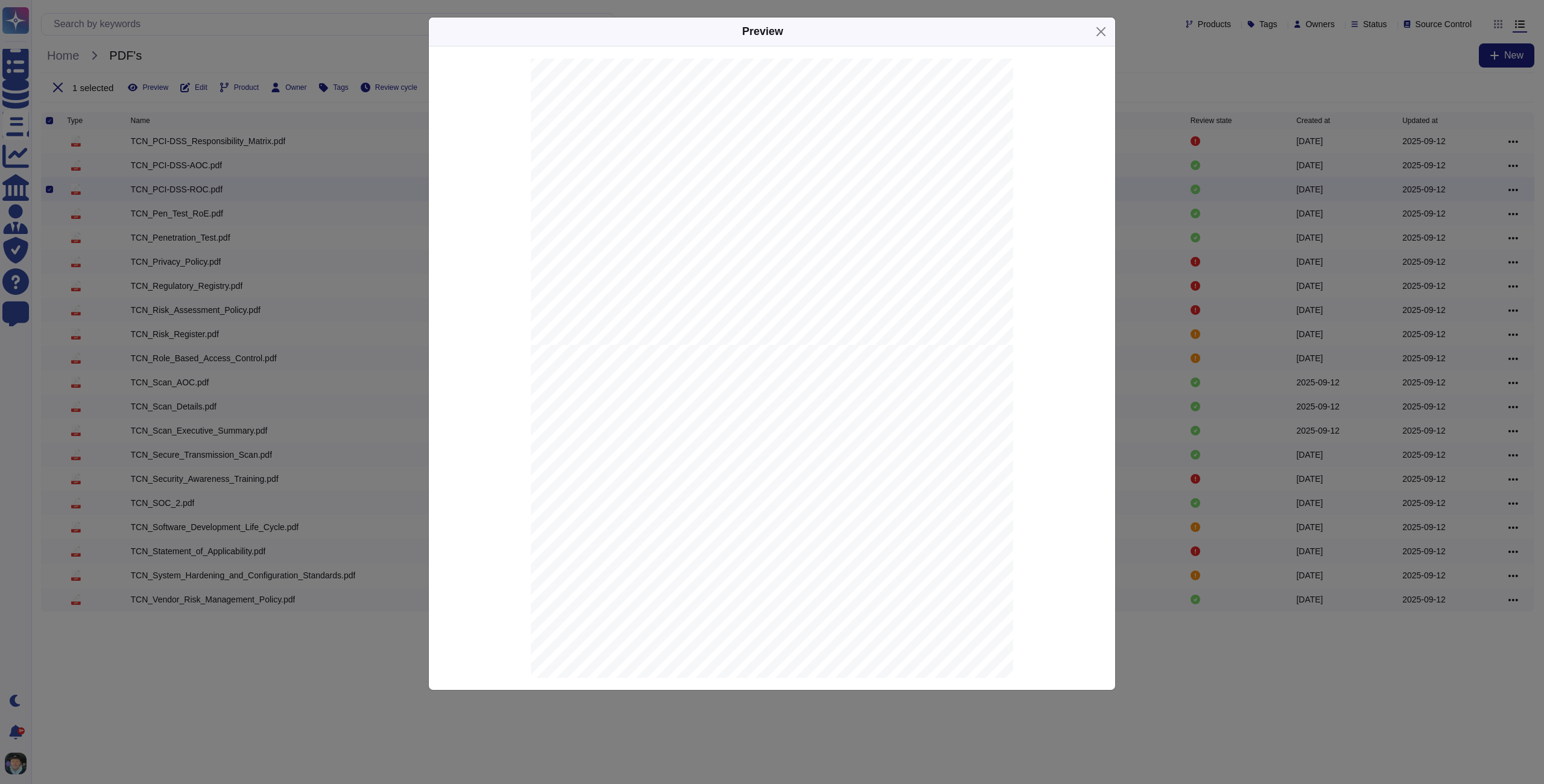
scroll to position [2717, 0]
click at [317, 179] on div "Preview Payment Card Industry Data Security Standard PCI DSS v4.0 .1 Report on …" at bounding box center [772, 392] width 1544 height 784
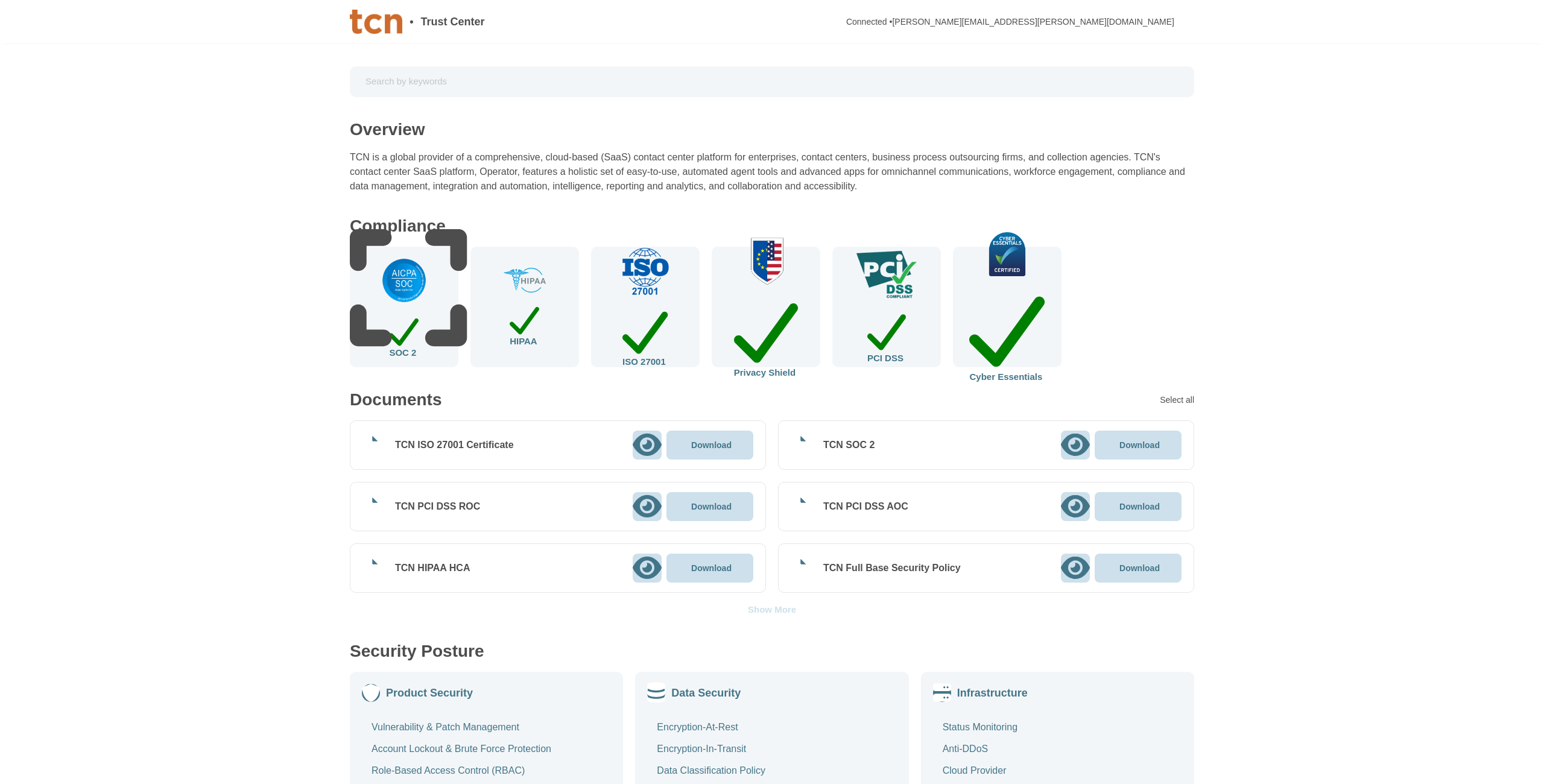
click at [645, 502] on icon at bounding box center [646, 506] width 29 height 26
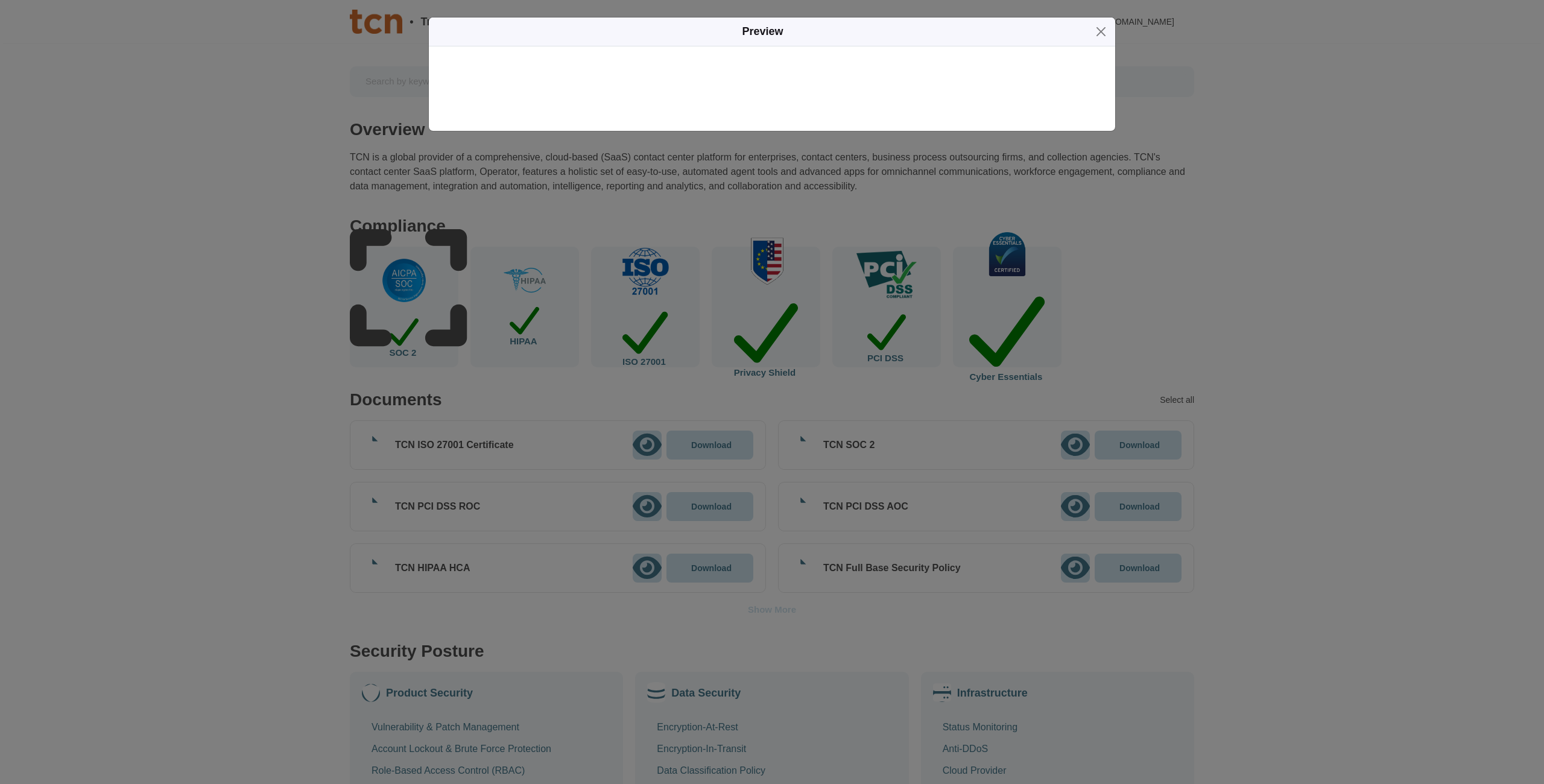
click at [698, 508] on div "Preview" at bounding box center [772, 309] width 1544 height 619
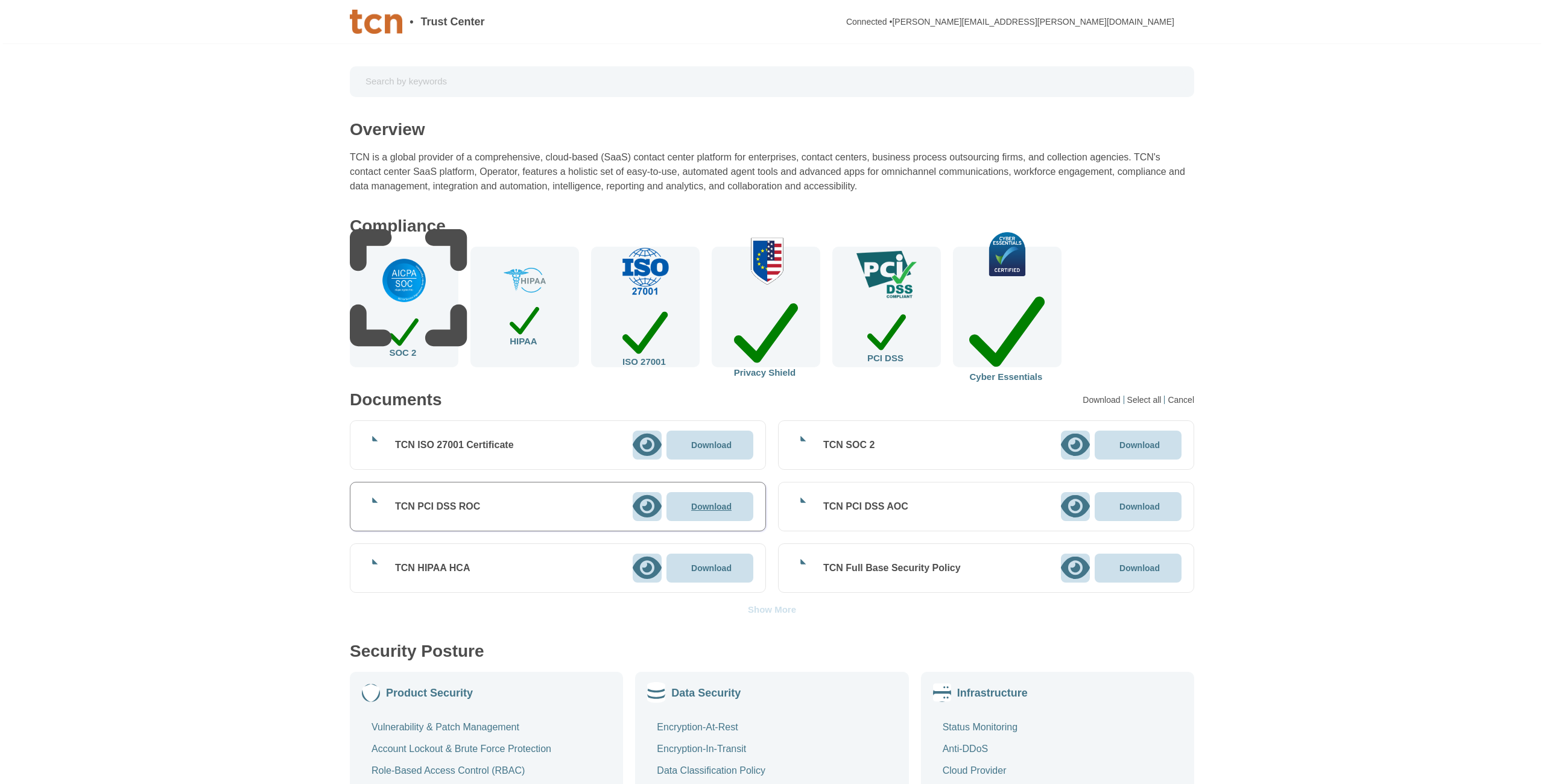
click at [713, 509] on p "Download" at bounding box center [712, 506] width 41 height 9
click at [1155, 506] on p "Download" at bounding box center [1140, 506] width 41 height 9
